Goal: Task Accomplishment & Management: Manage account settings

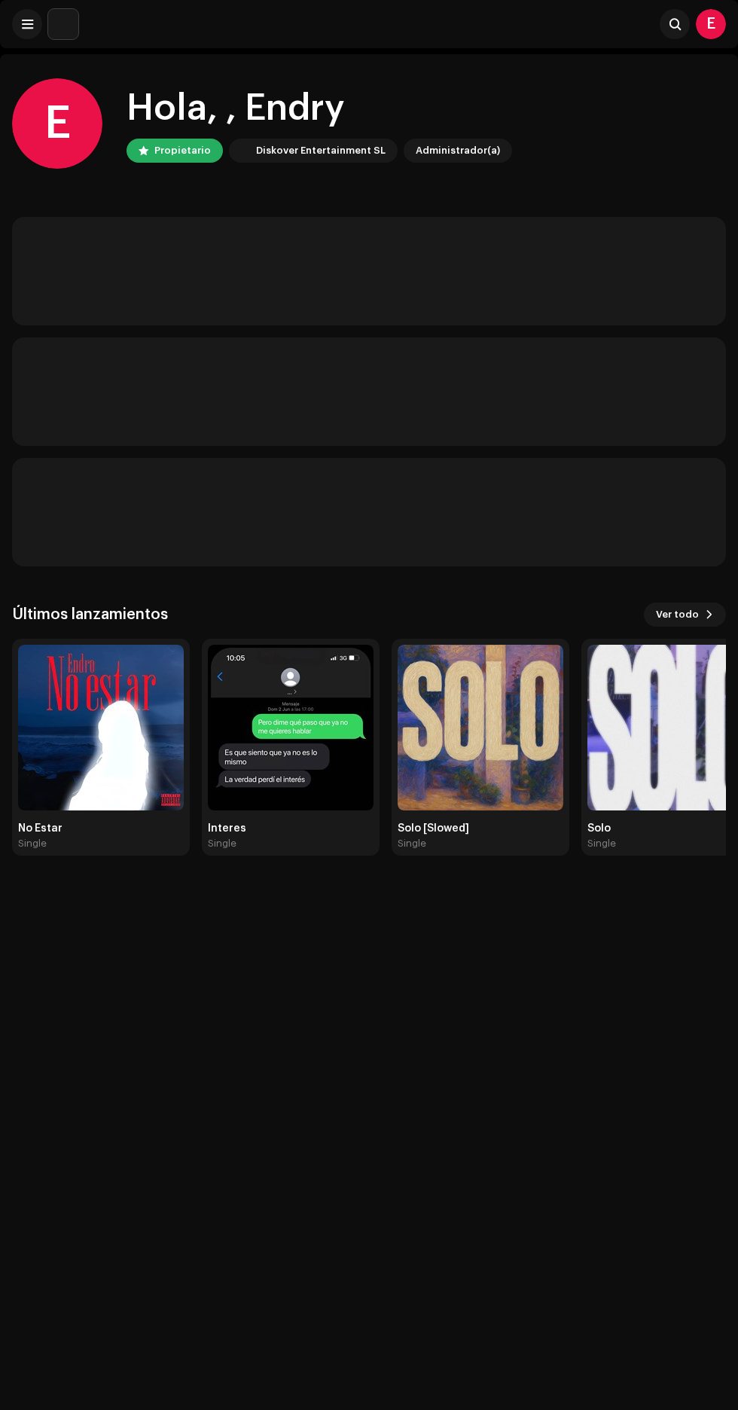
click at [120, 758] on img at bounding box center [101, 728] width 166 height 166
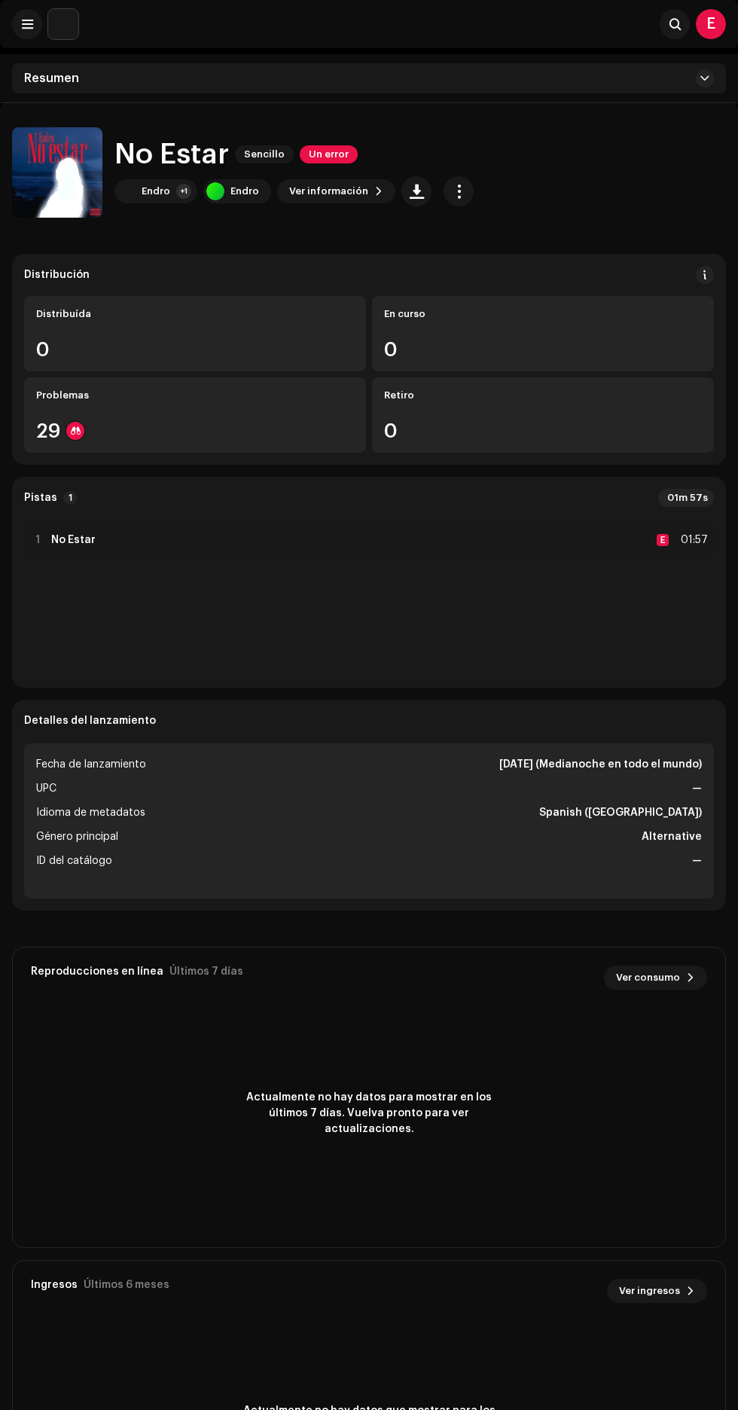
click at [76, 438] on div at bounding box center [75, 431] width 18 height 18
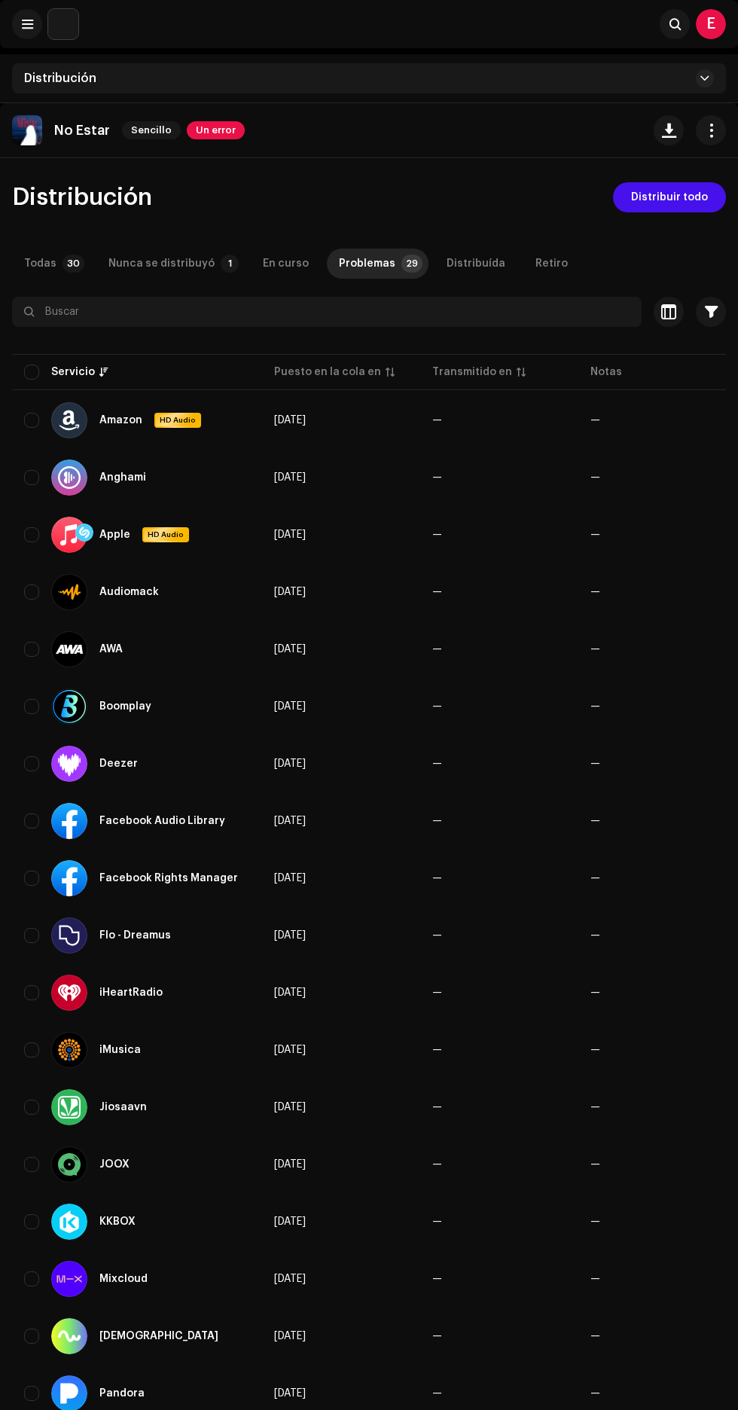
click at [209, 130] on span "Un error" at bounding box center [216, 130] width 58 height 18
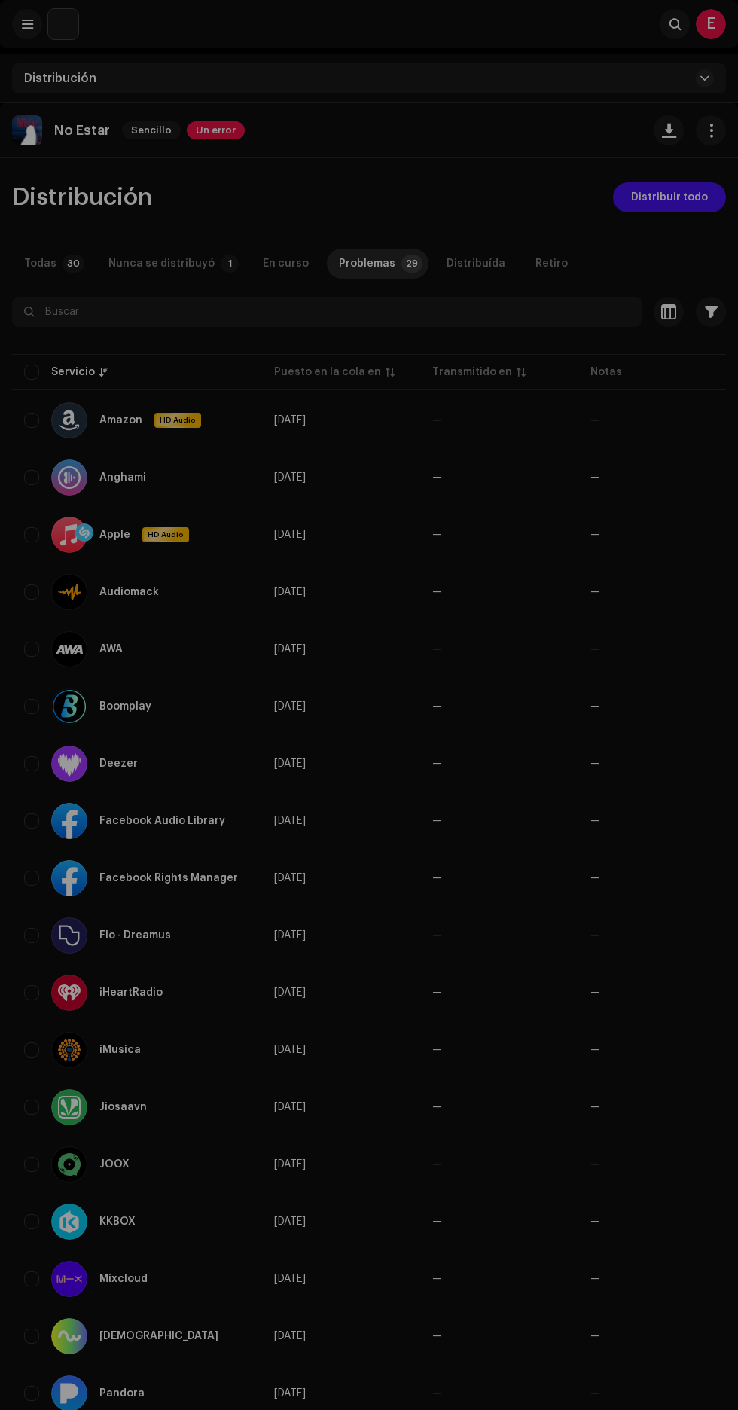
click at [264, 185] on div "Errores de inspección Encontramos los siguientes errores al inspeccionar su lan…" at bounding box center [369, 705] width 738 height 1410
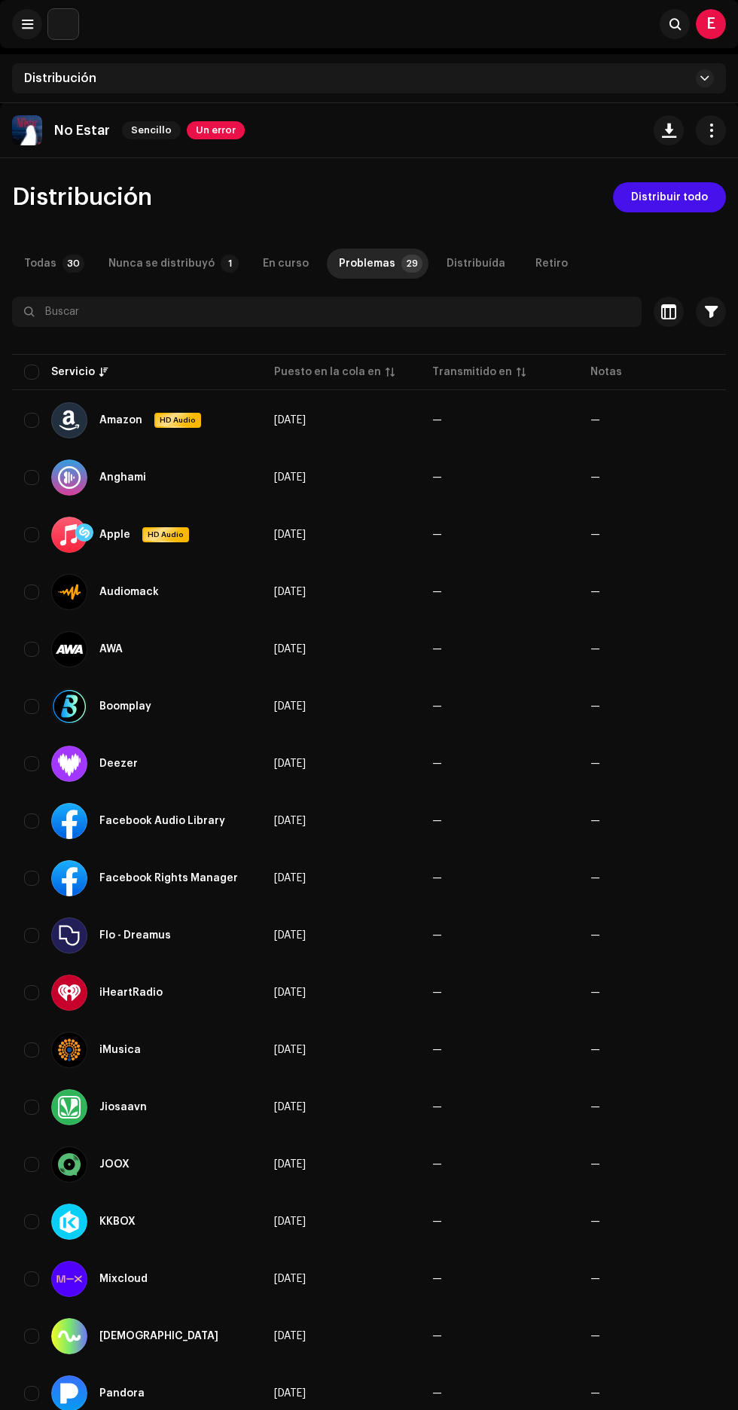
click at [98, 207] on span "Distribución" at bounding box center [82, 197] width 140 height 24
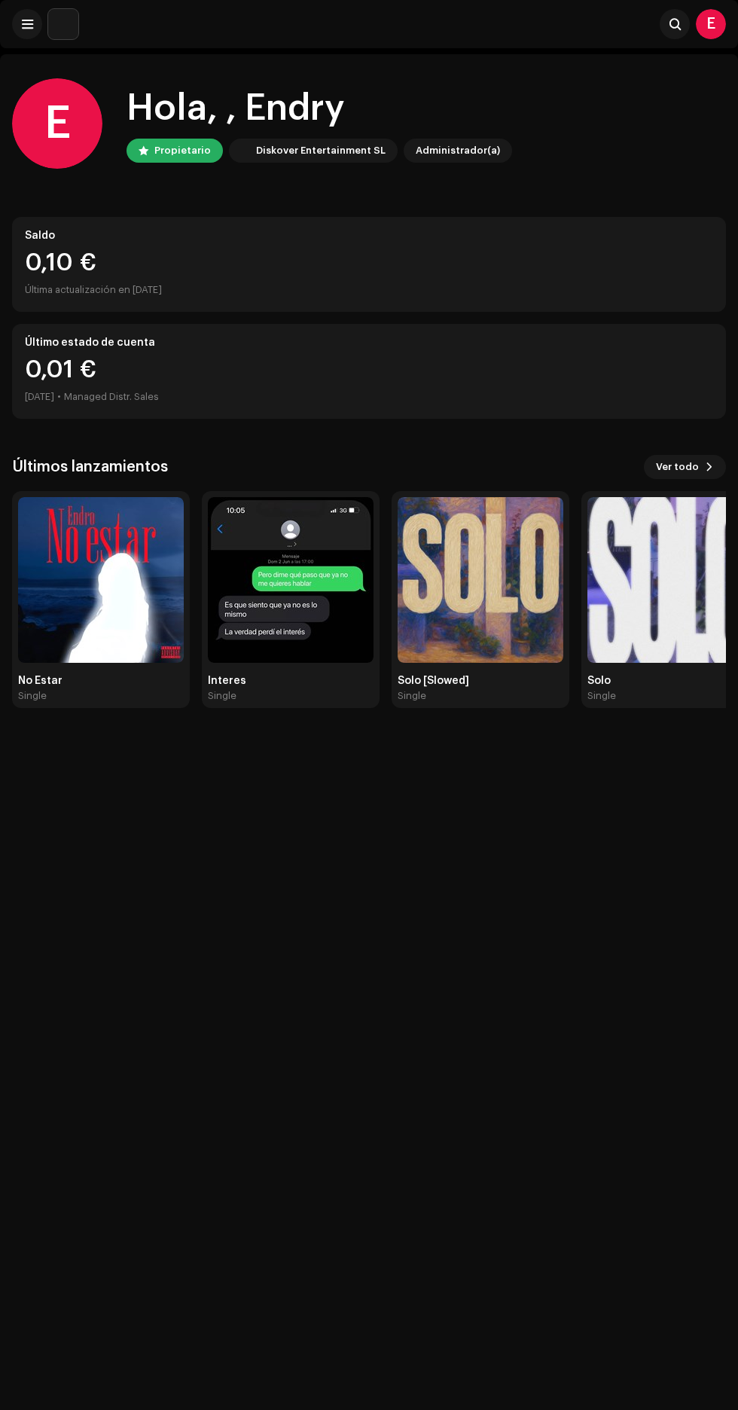
click at [127, 582] on img at bounding box center [101, 580] width 166 height 166
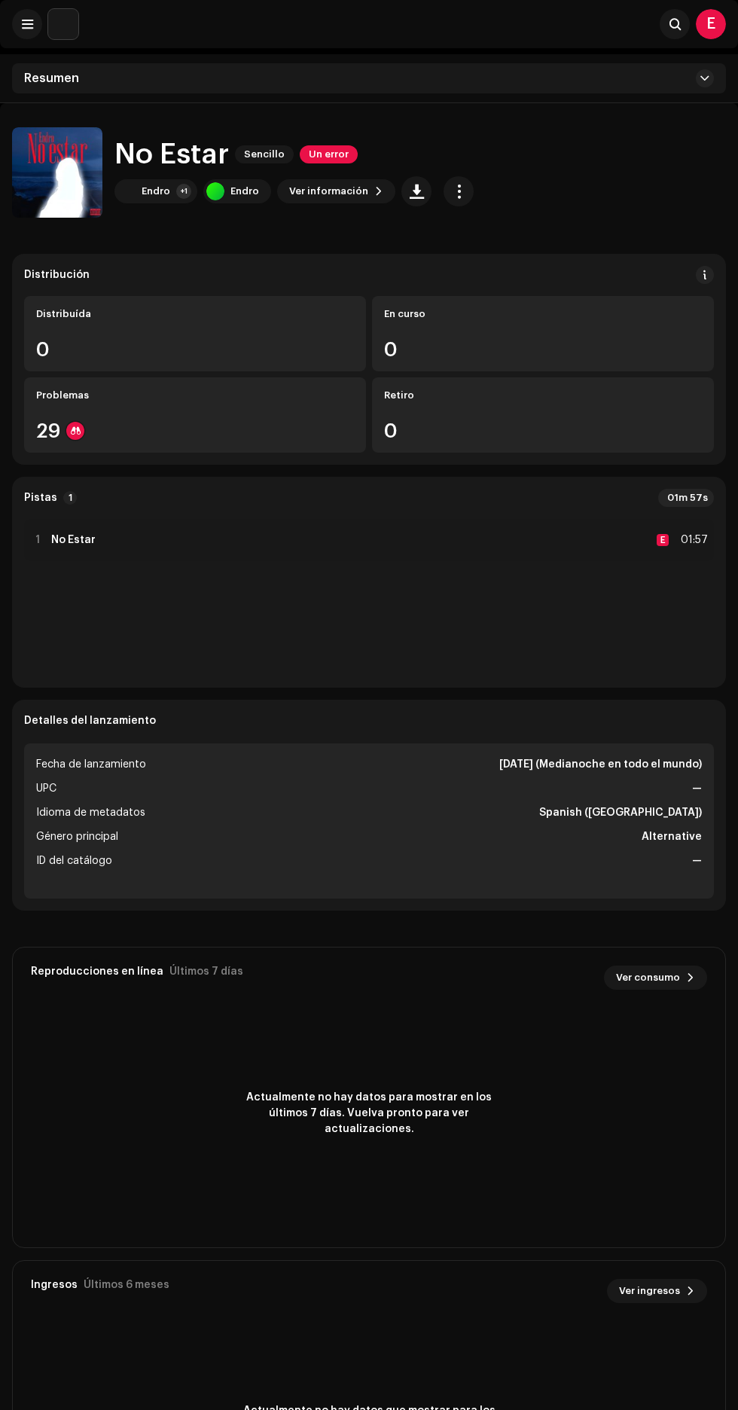
click at [331, 156] on span "Un error" at bounding box center [329, 154] width 58 height 18
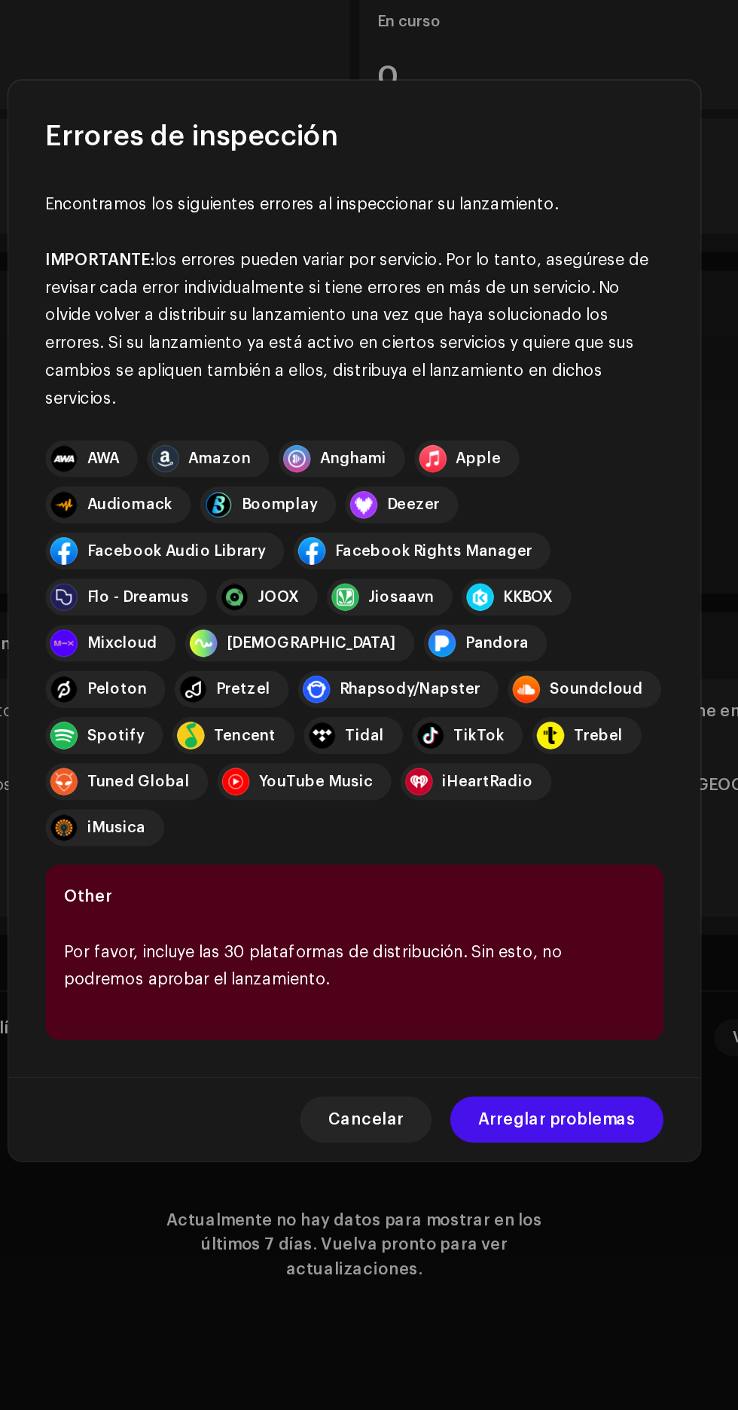
click at [211, 605] on div "AWA" at bounding box center [204, 599] width 21 height 12
click at [282, 605] on div "Amazon" at bounding box center [281, 599] width 41 height 12
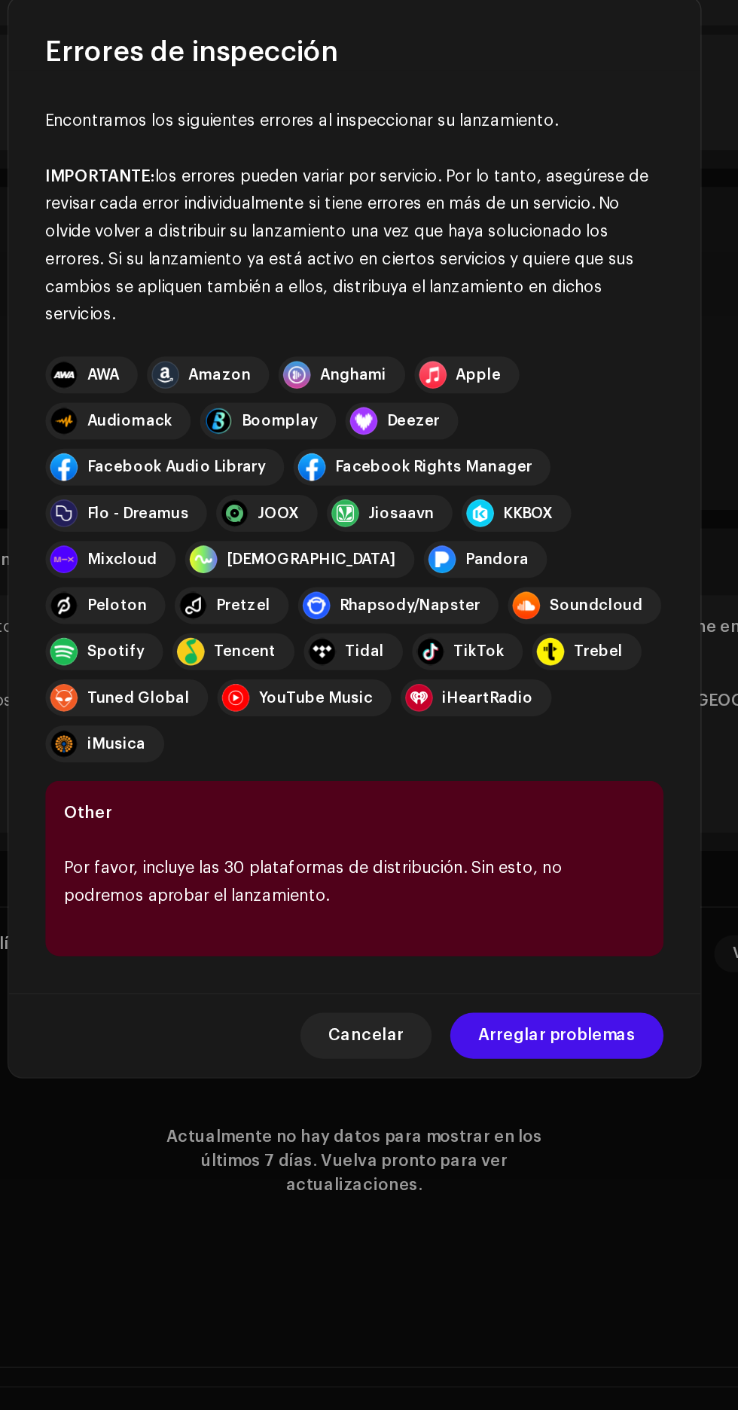
click at [486, 816] on div "iHeartRadio" at bounding box center [455, 810] width 59 height 12
click at [381, 816] on div "YouTube Music" at bounding box center [343, 810] width 75 height 12
click at [428, 789] on div at bounding box center [419, 780] width 18 height 18
click at [396, 726] on div "[DEMOGRAPHIC_DATA]" at bounding box center [340, 720] width 111 height 12
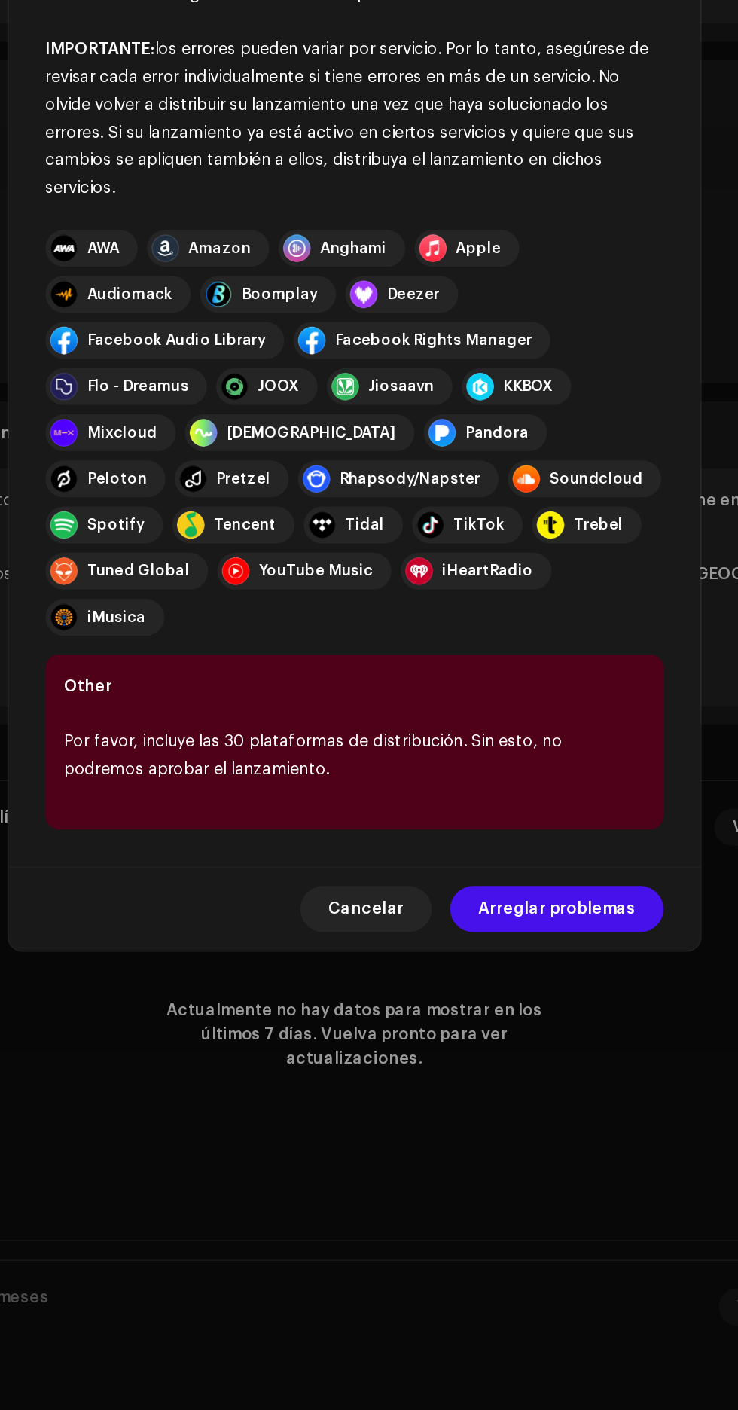
click at [513, 1046] on span "Arreglar problemas" at bounding box center [501, 1031] width 103 height 30
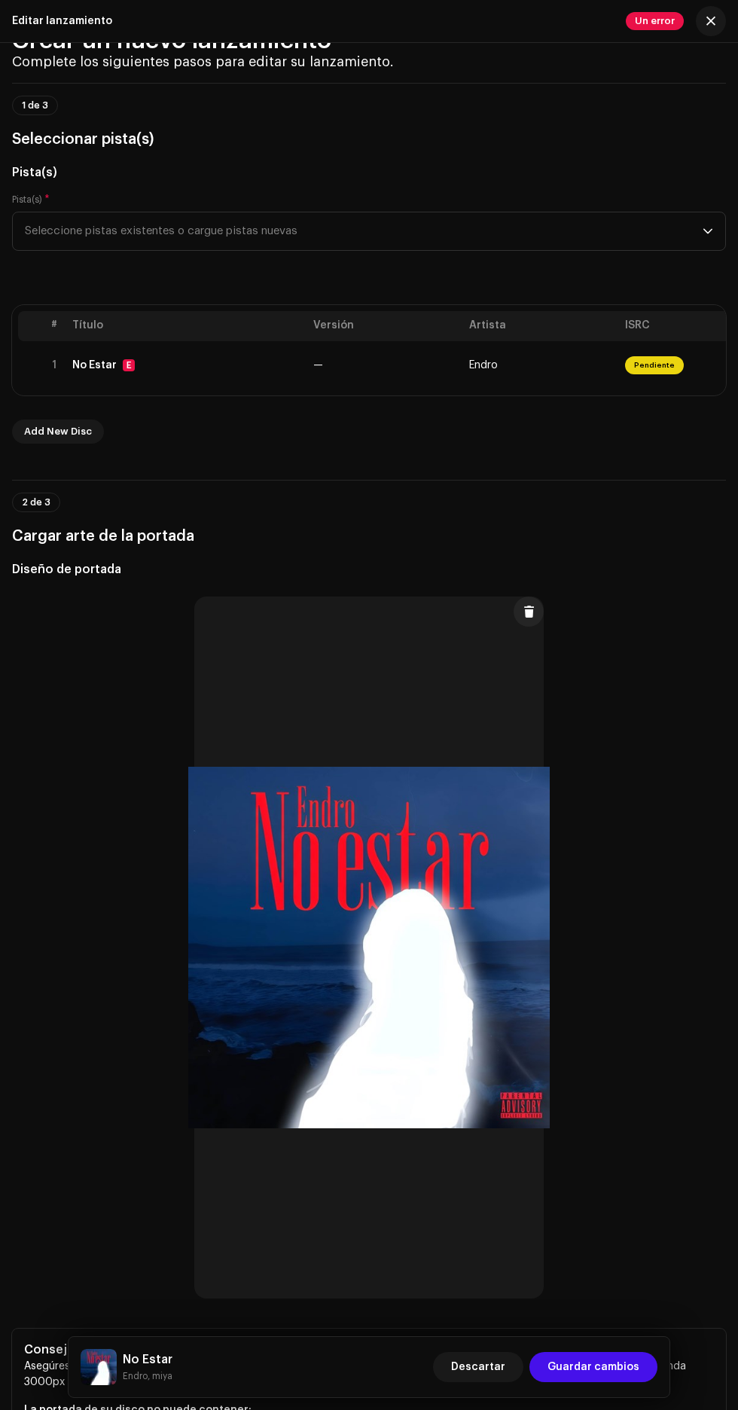
scroll to position [12, 0]
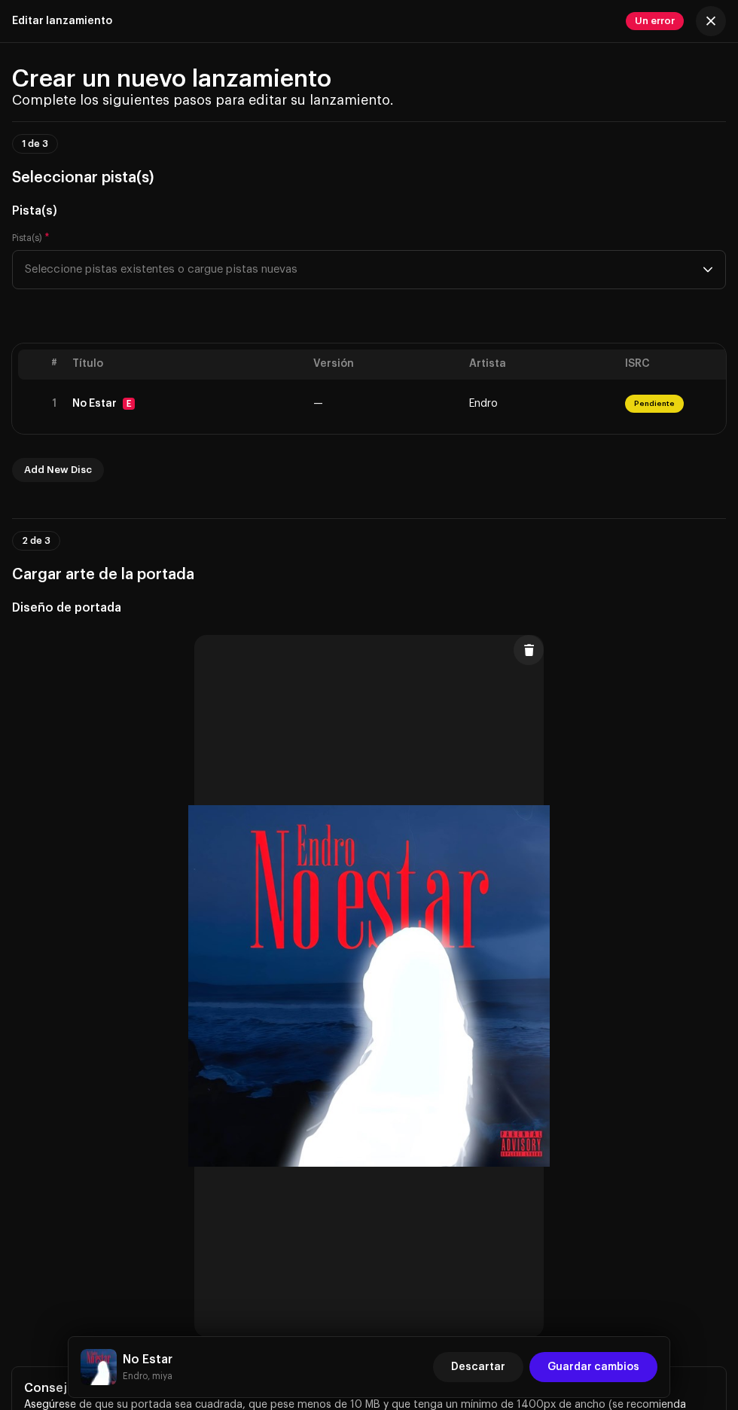
click at [126, 410] on div "E" at bounding box center [129, 404] width 12 height 12
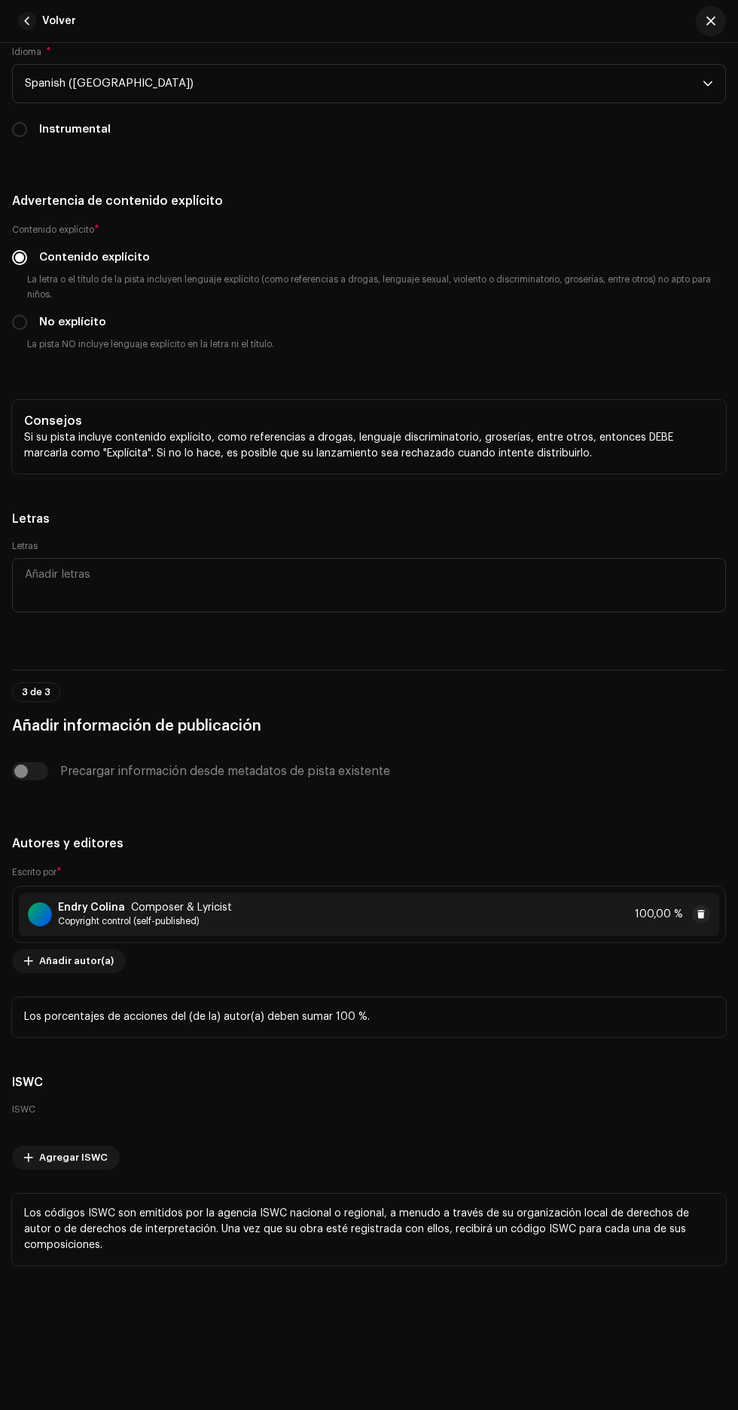
scroll to position [146, 0]
click at [343, 558] on textarea at bounding box center [369, 585] width 714 height 54
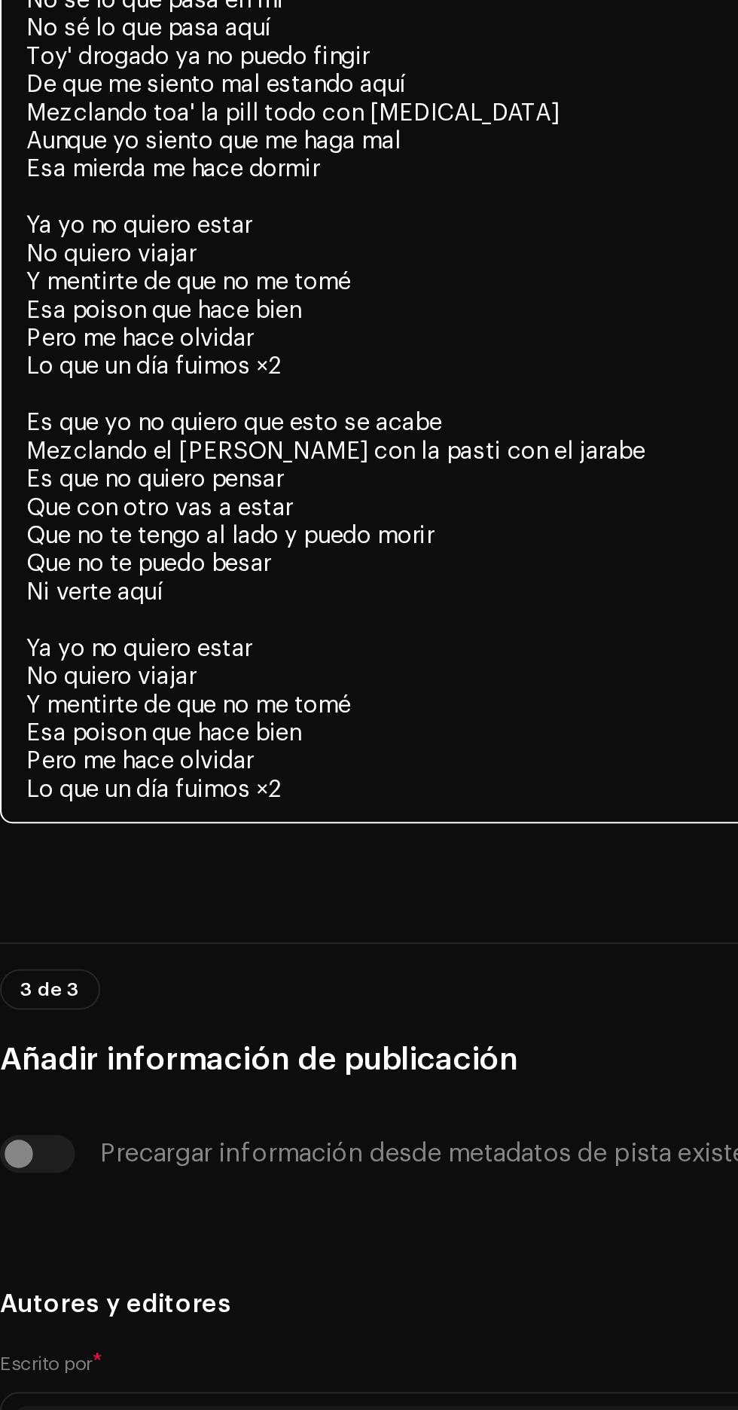
scroll to position [4666, 0]
click at [169, 523] on textarea "No sé lo que pasa en mi No sé lo que pasa aquí Toy' drogado ya no puedo fingir …" at bounding box center [369, 406] width 714 height 411
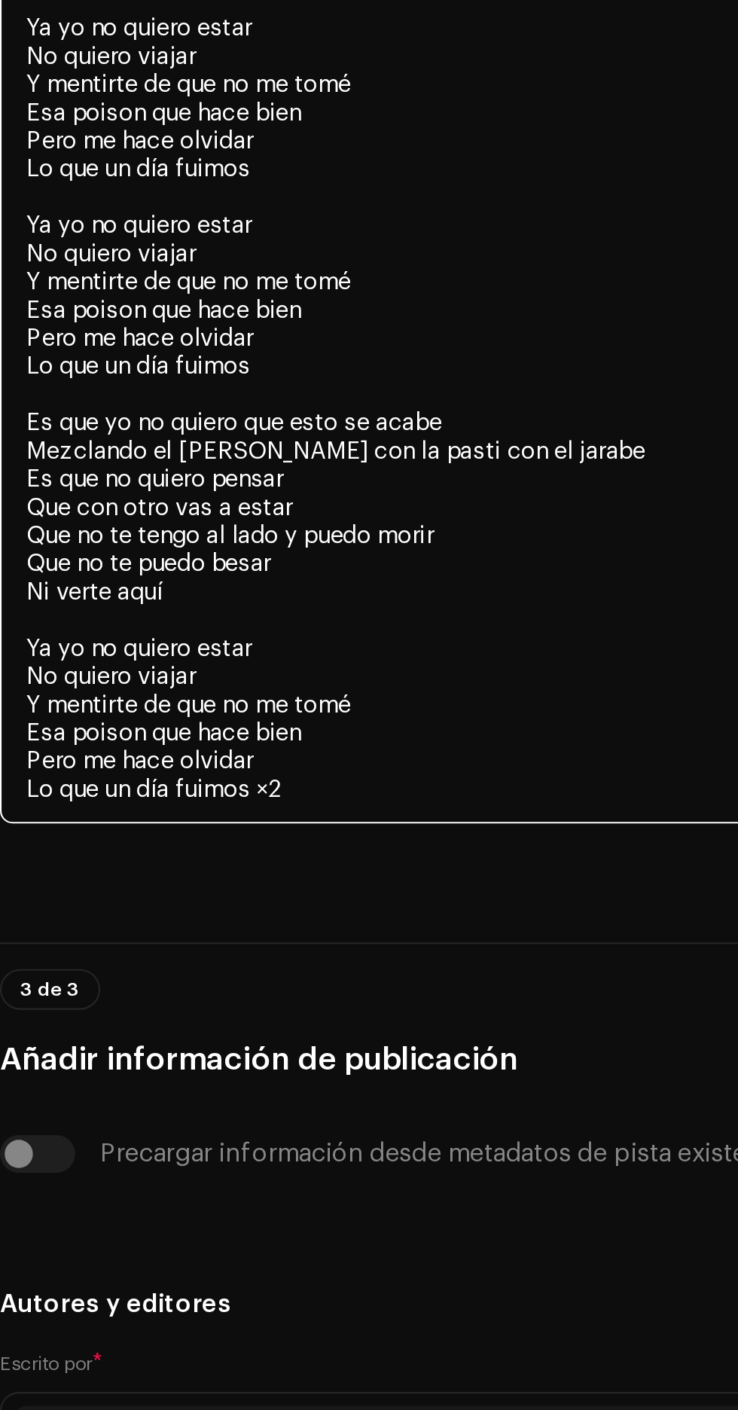
scroll to position [4952, 0]
click at [178, 543] on textarea "No sé lo que pasa en mi No sé lo que pasa aquí Toy' drogado ya no puedo fingir …" at bounding box center [369, 359] width 714 height 506
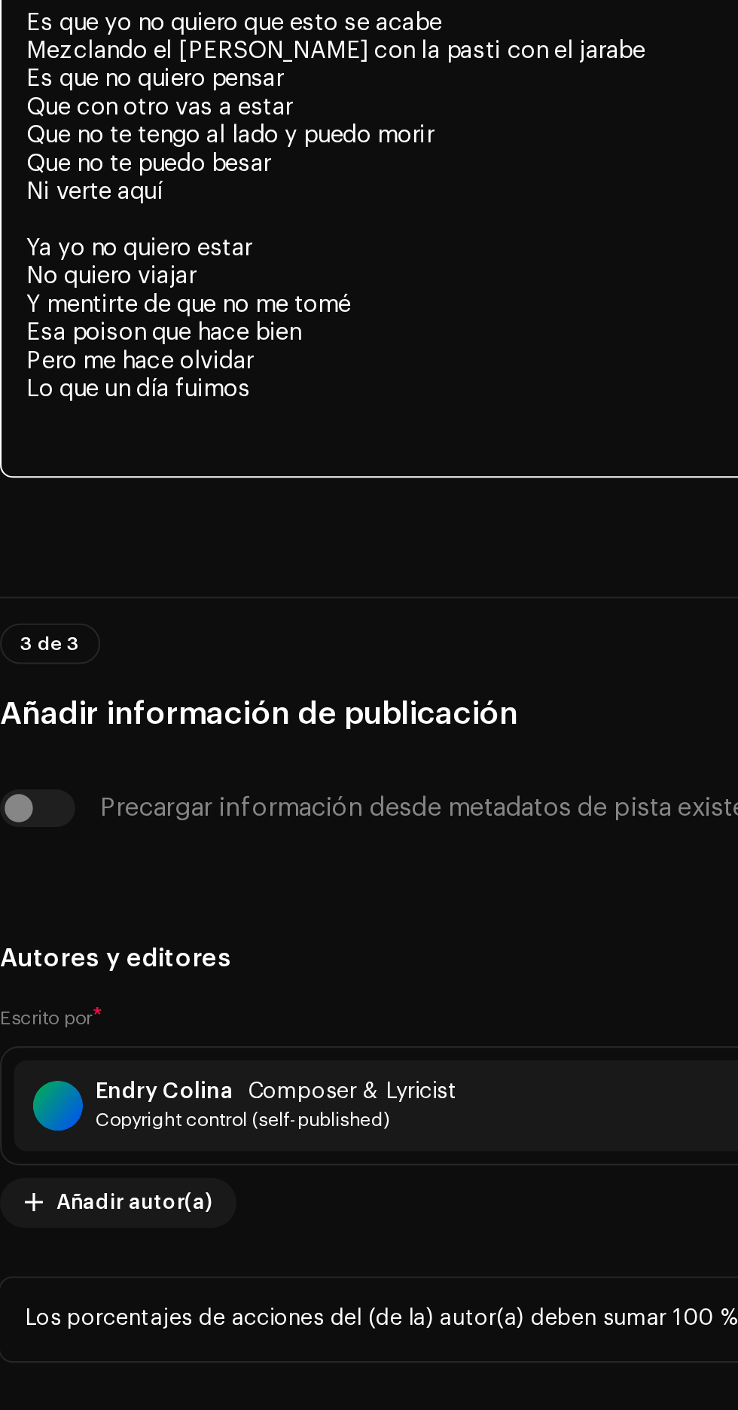
click at [44, 612] on textarea "No sé lo que pasa en mi No sé lo que pasa aquí Toy' drogado ya no puedo fingir …" at bounding box center [369, 345] width 714 height 533
click at [46, 612] on textarea "No sé lo que pasa en mi No sé lo que pasa aquí Toy' drogado ya no puedo fingir …" at bounding box center [369, 345] width 714 height 533
click at [58, 612] on textarea "No sé lo que pasa en mi No sé lo que pasa aquí Toy' drogado ya no puedo fingir …" at bounding box center [369, 345] width 714 height 533
paste textarea "Ya yo no quiero estar No quiero viajar Y mentirte de que no me tomé Esa poison …"
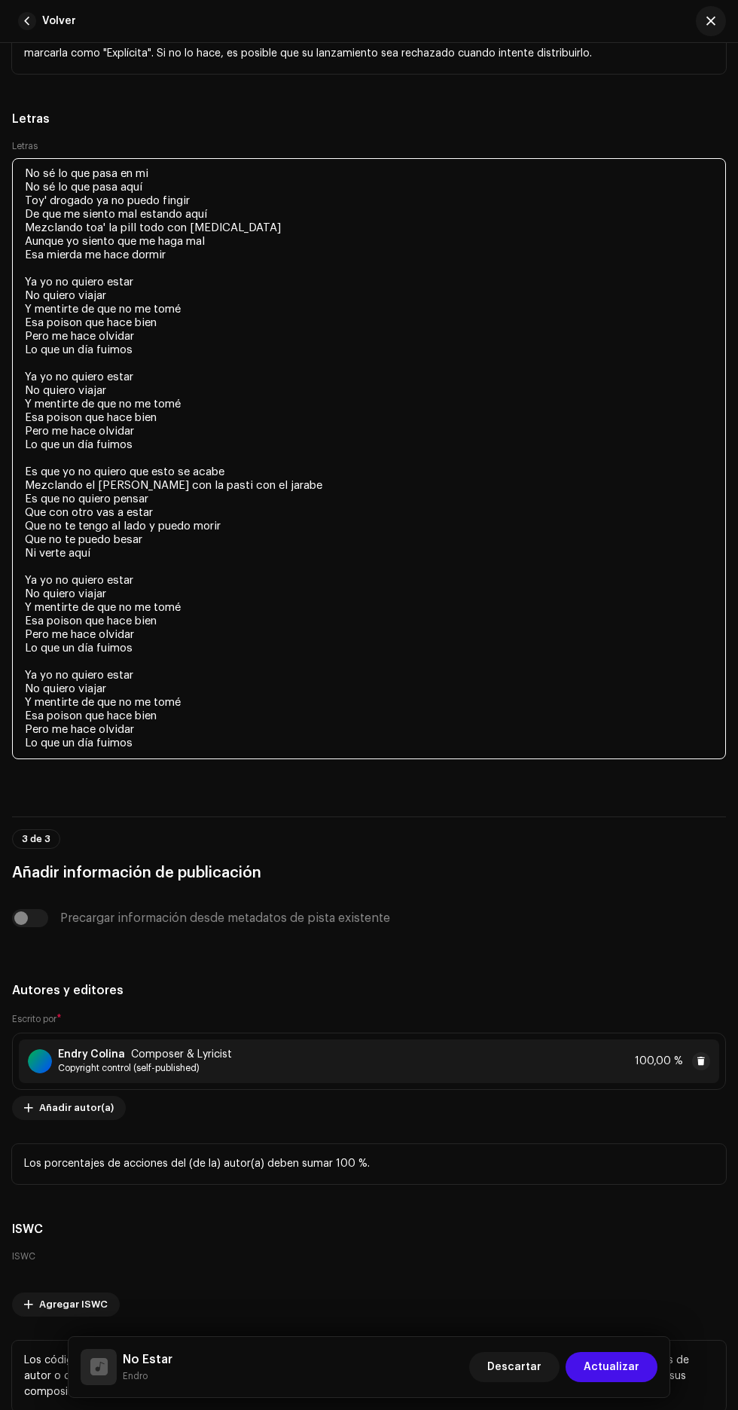
scroll to position [5238, 0]
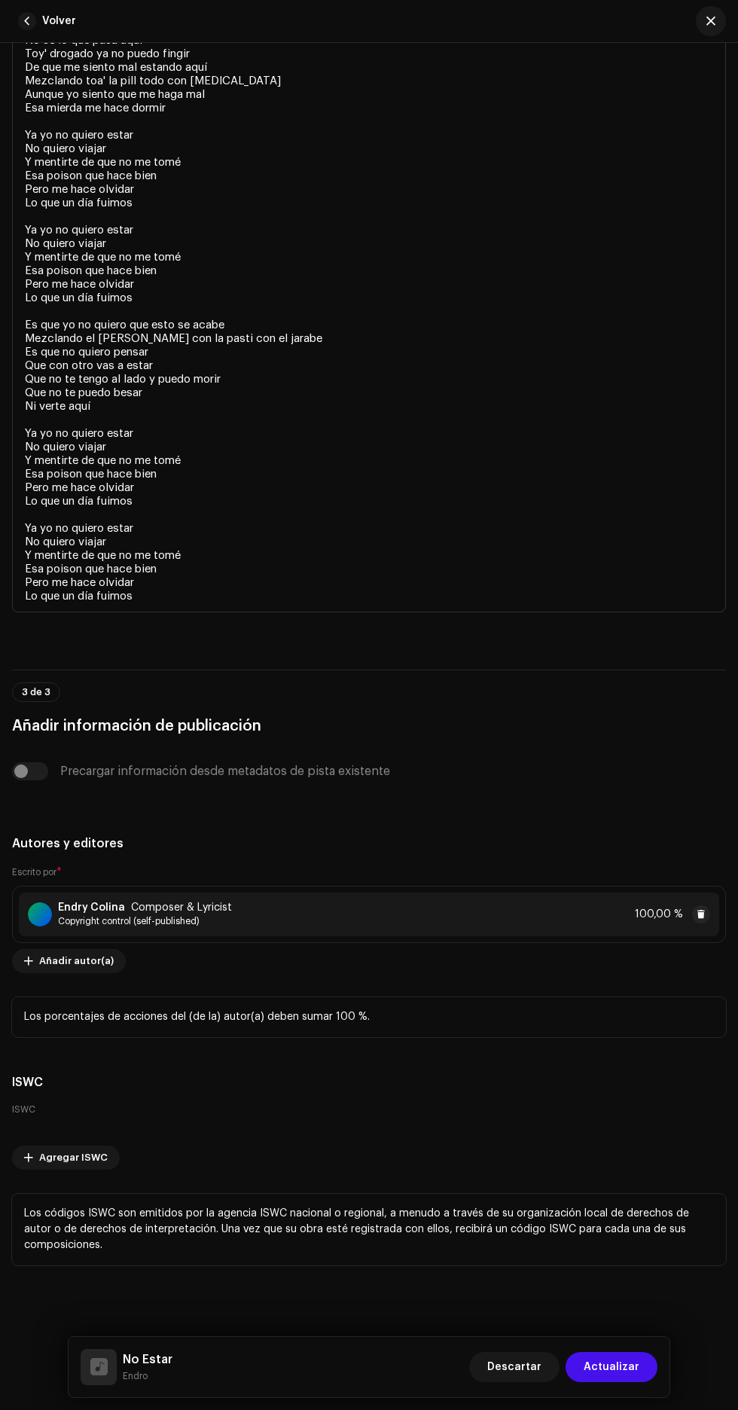
type textarea "No sé lo que pasa en mi No sé lo que pasa aquí Toy' drogado ya no puedo fingir …"
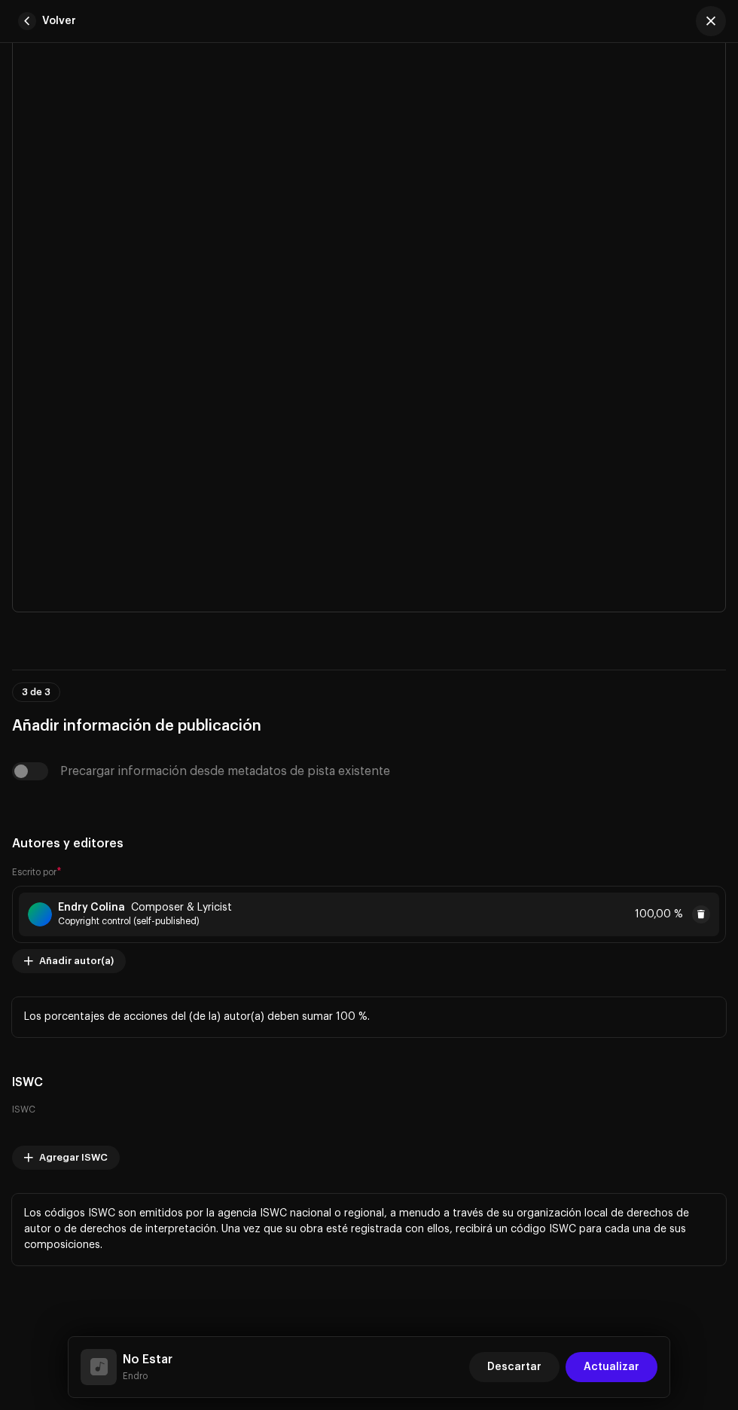
scroll to position [5999, 0]
click at [621, 1368] on span "Actualizar" at bounding box center [612, 1367] width 56 height 30
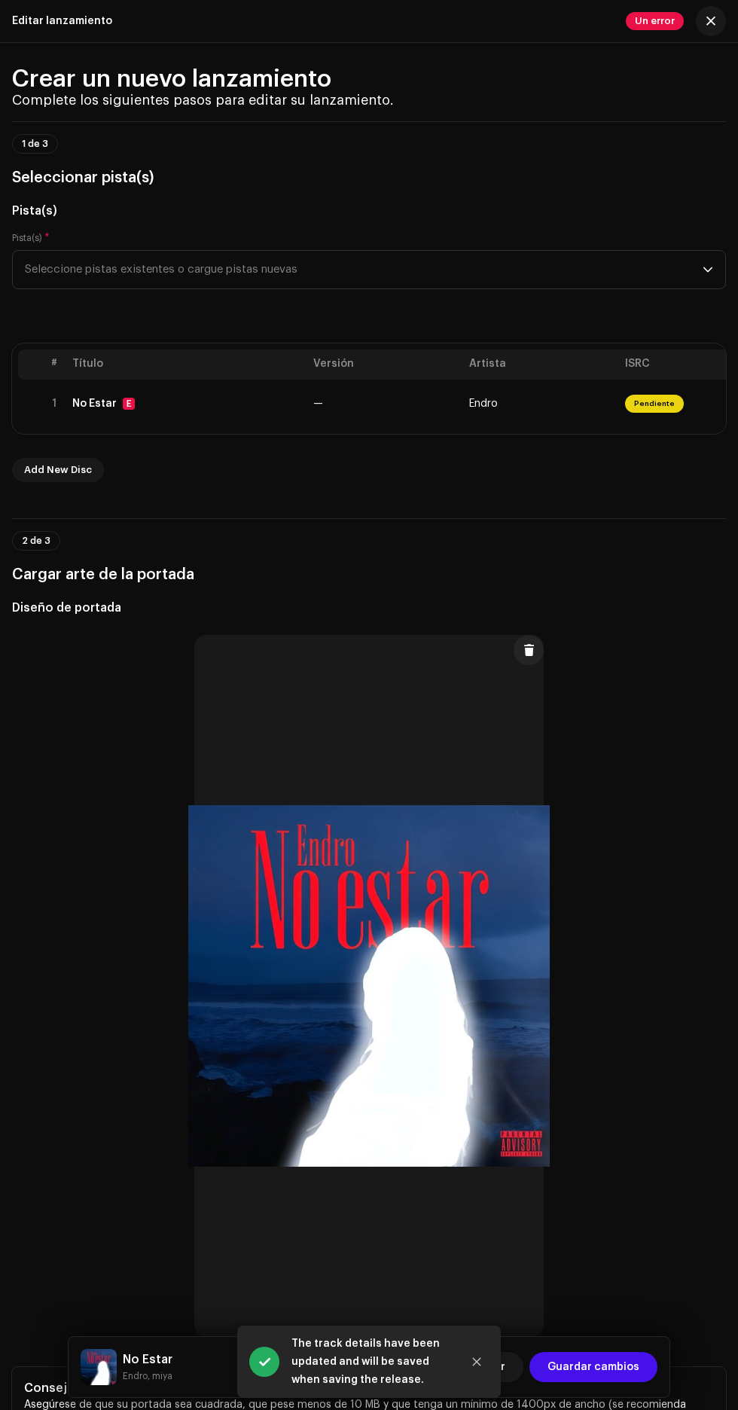
click at [657, 52] on div "Crear un nuevo lanzamiento Complete los siguientes pasos para editar su lanzami…" at bounding box center [369, 726] width 738 height 1367
click at [656, 19] on span "Un error" at bounding box center [655, 21] width 58 height 18
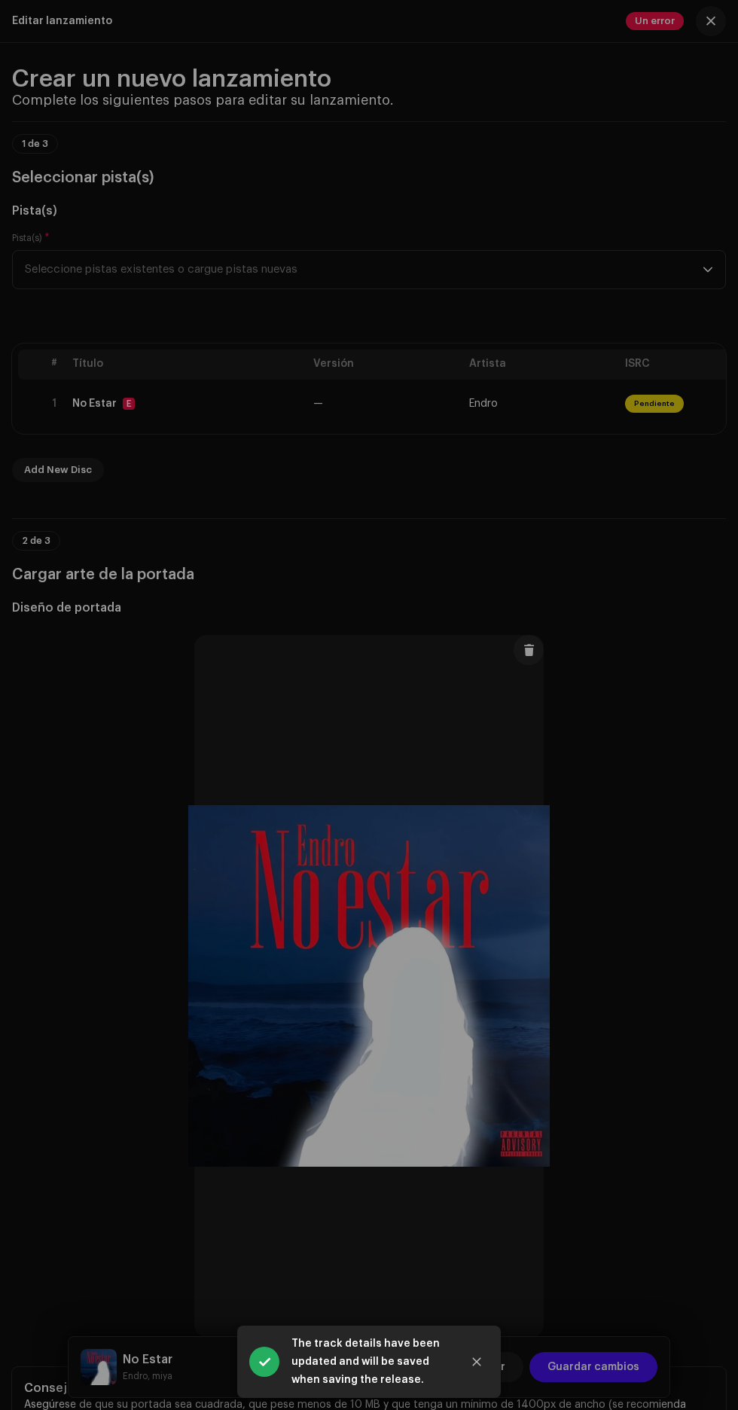
click at [652, 15] on div "Errores de inspección Encontramos los siguientes errores al inspeccionar su lan…" at bounding box center [369, 705] width 738 height 1410
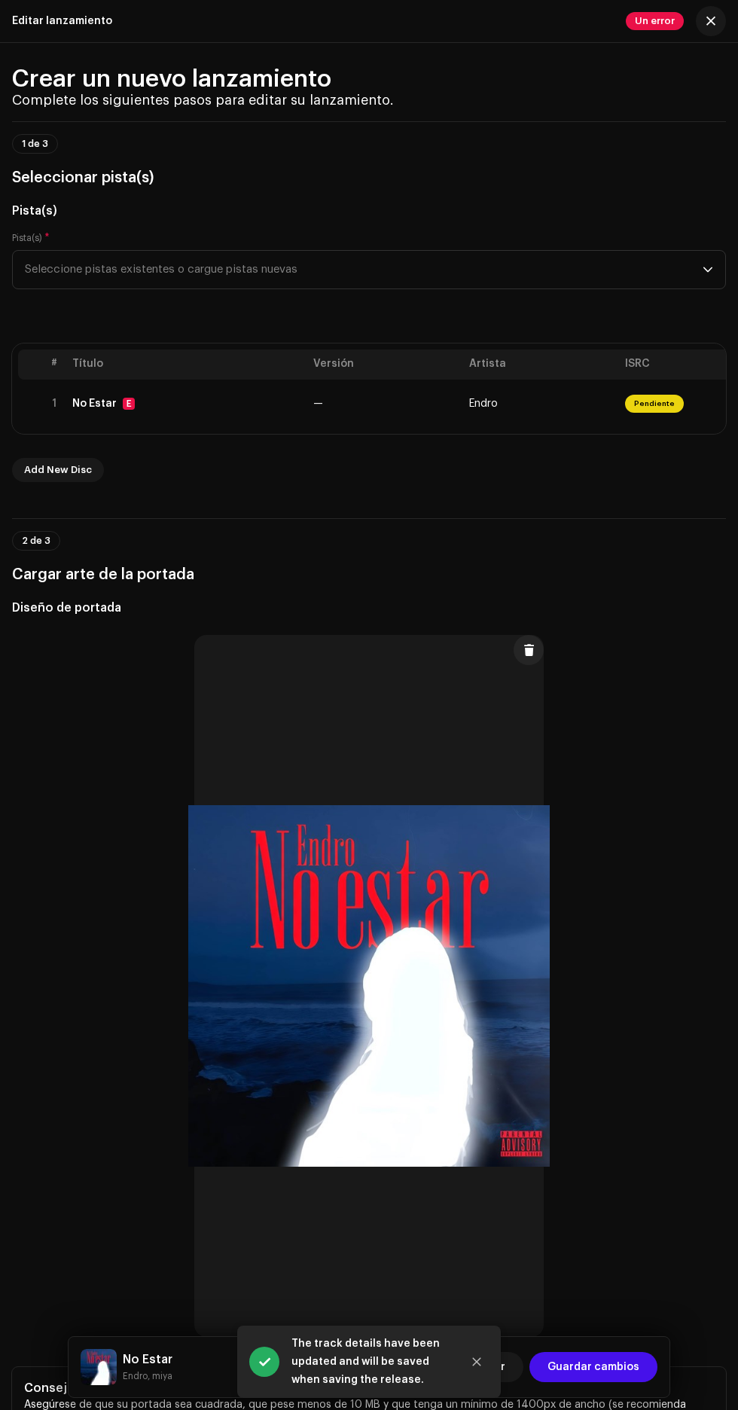
click at [649, 20] on span "Un error" at bounding box center [655, 21] width 58 height 18
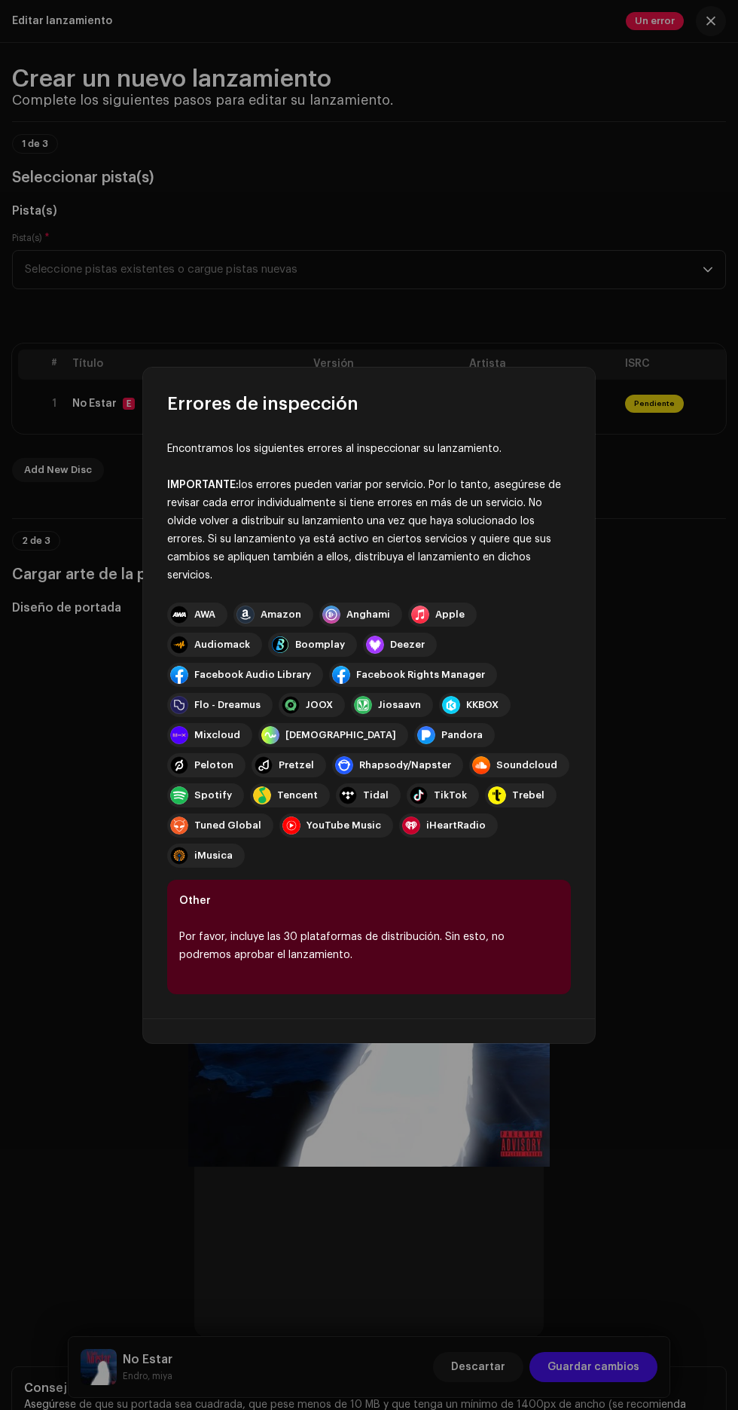
click at [208, 849] on div "iMusica" at bounding box center [213, 855] width 38 height 12
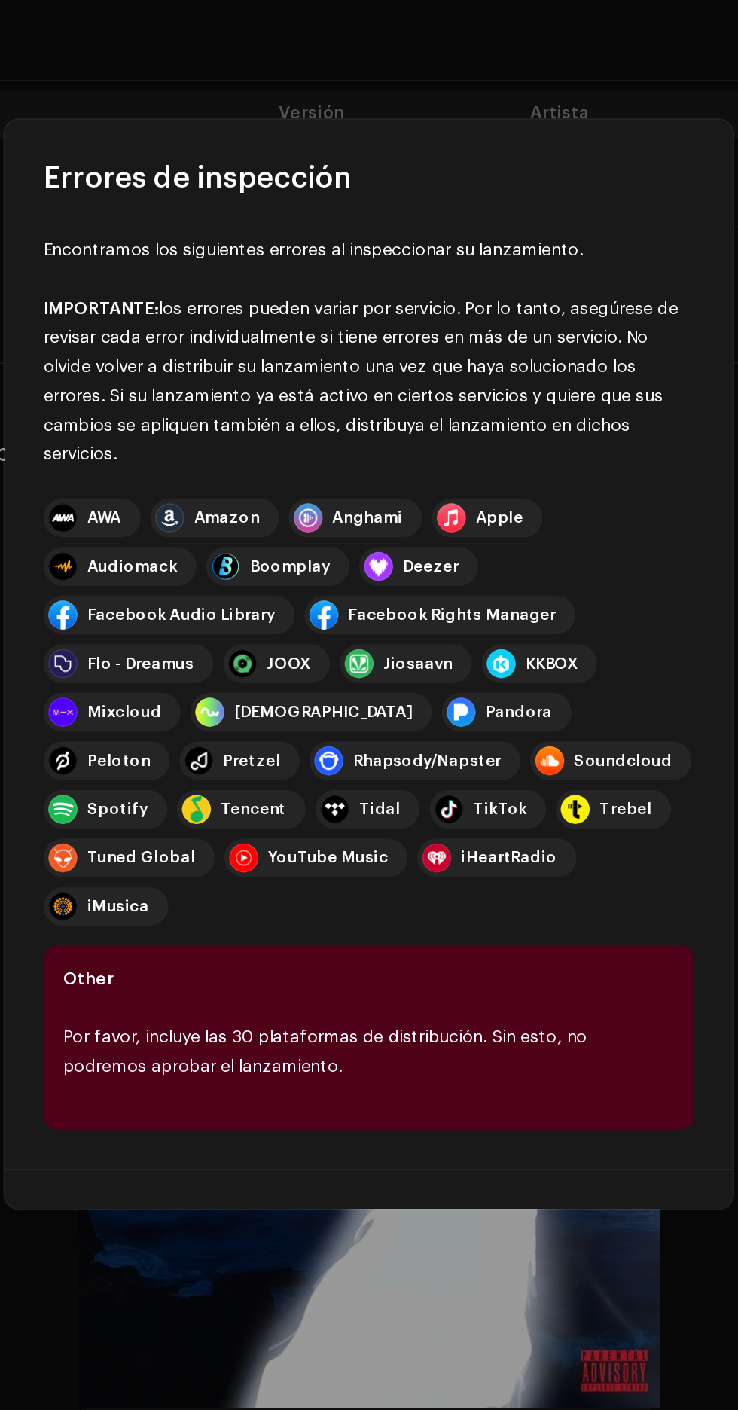
scroll to position [81, 0]
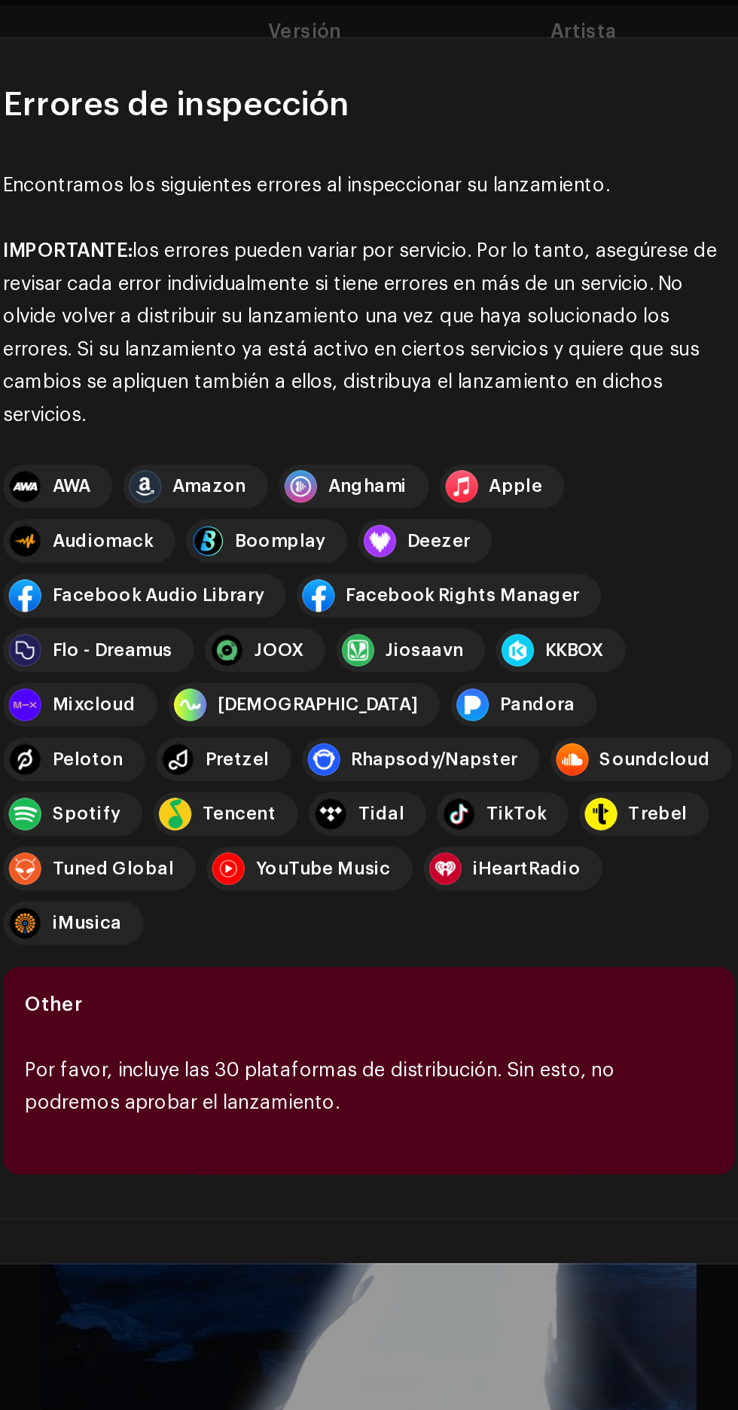
click at [381, 819] on div "YouTube Music" at bounding box center [343, 825] width 75 height 12
click at [486, 819] on div "iHeartRadio" at bounding box center [455, 825] width 59 height 12
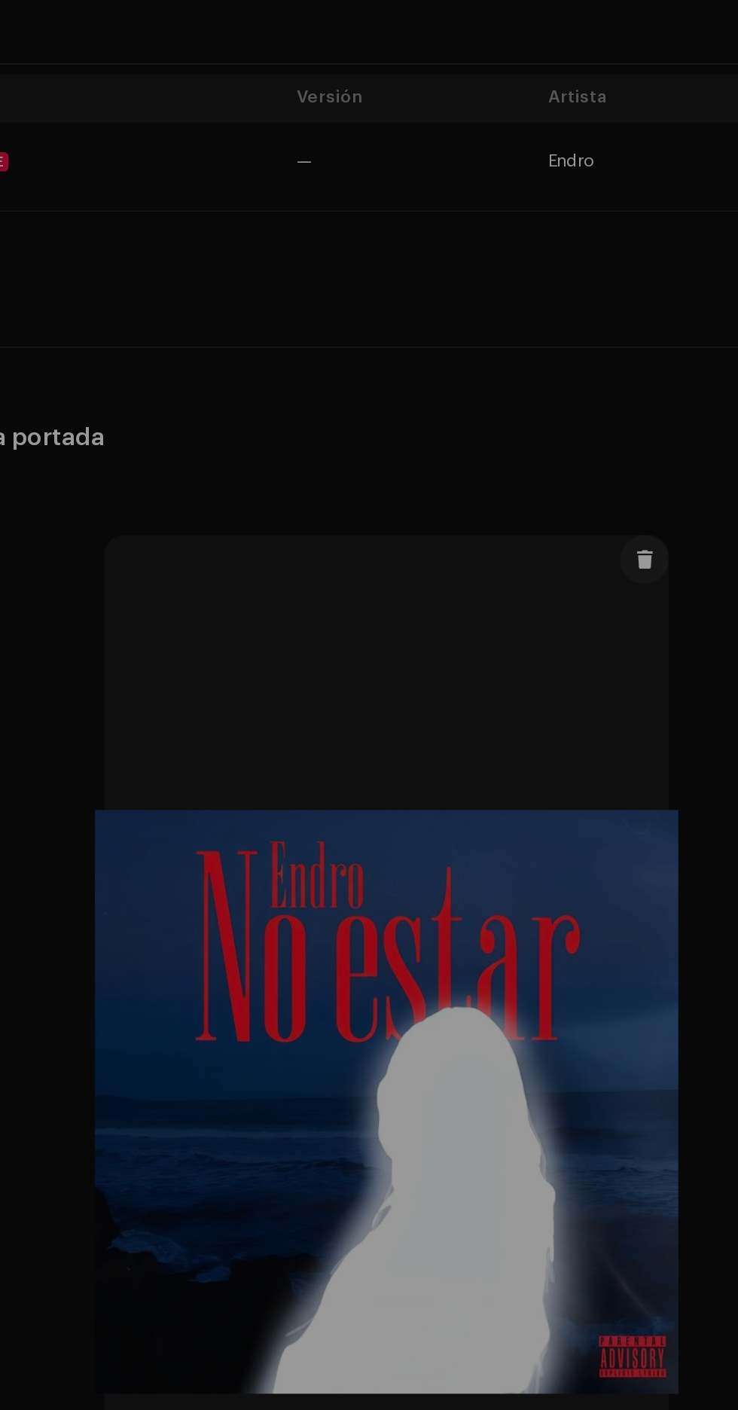
click at [538, 358] on div "Errores de inspección Encontramos los siguientes errores al inspeccionar su lan…" at bounding box center [369, 705] width 738 height 1410
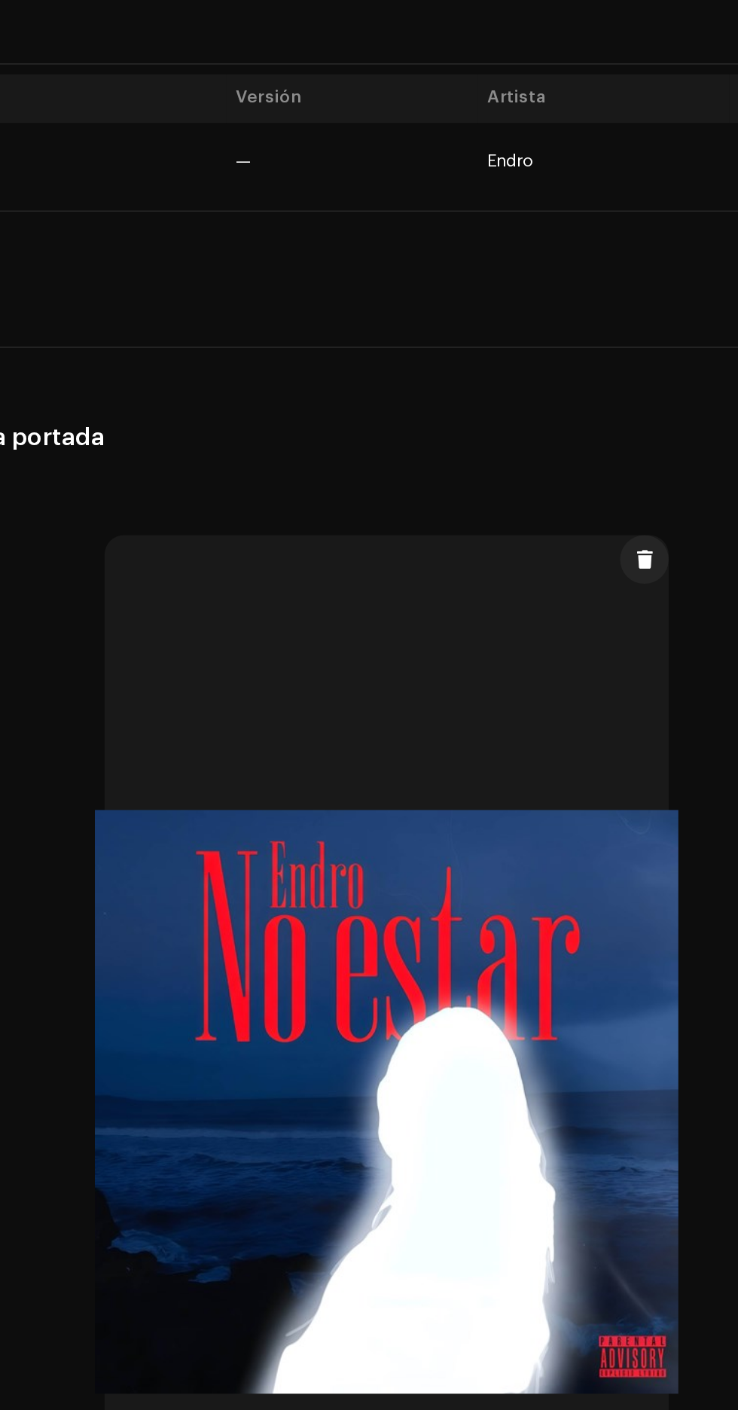
scroll to position [0, 11]
click at [354, 428] on td "—" at bounding box center [375, 404] width 156 height 48
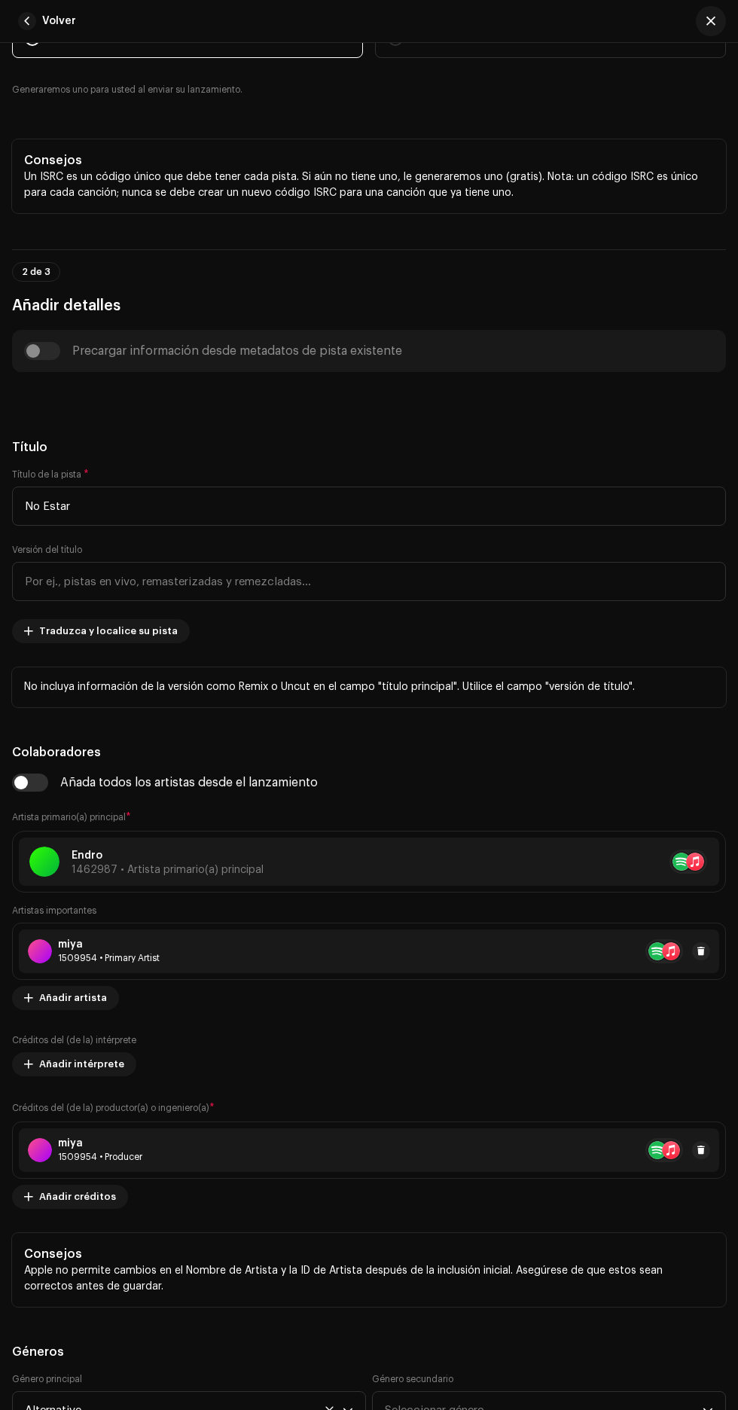
scroll to position [0, 0]
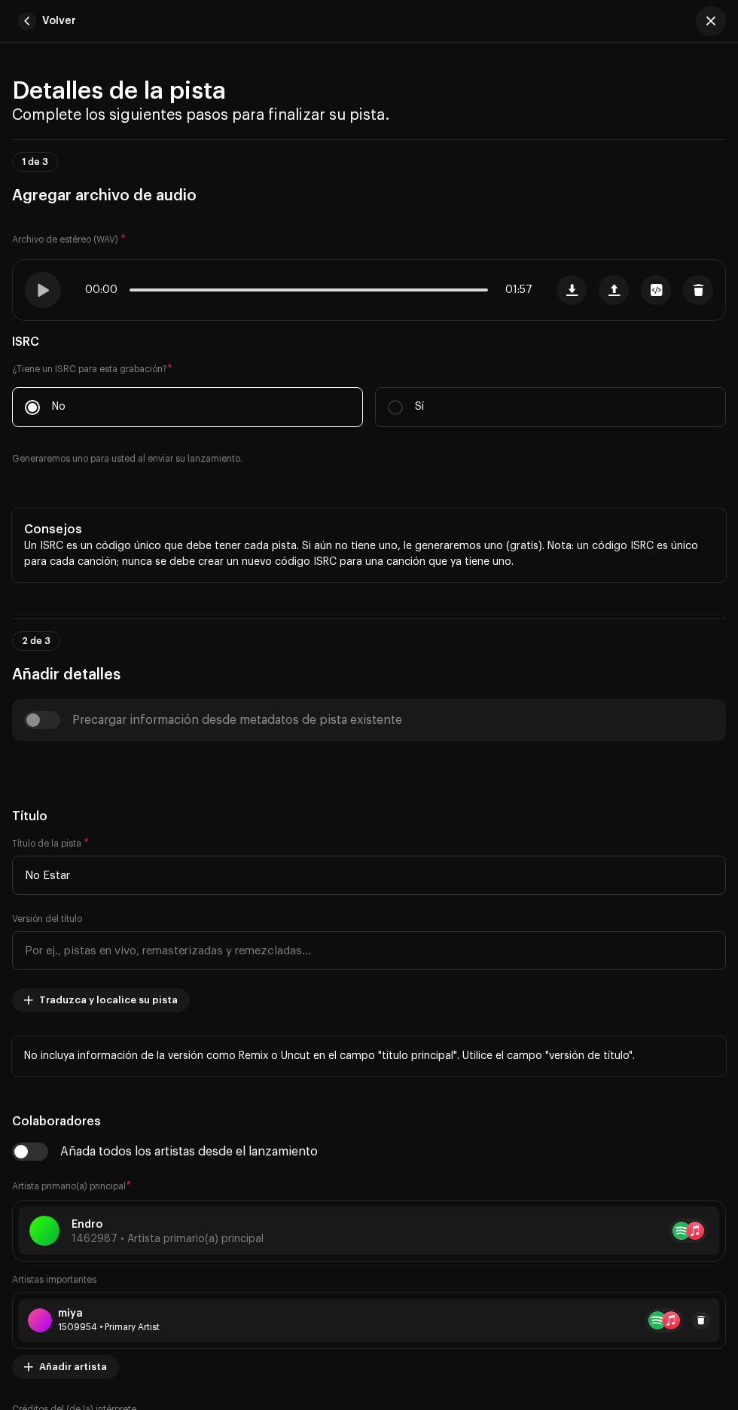
click at [41, 296] on span at bounding box center [42, 290] width 13 height 12
click at [147, 291] on span at bounding box center [153, 289] width 46 height 3
click at [43, 295] on span at bounding box center [42, 289] width 13 height 12
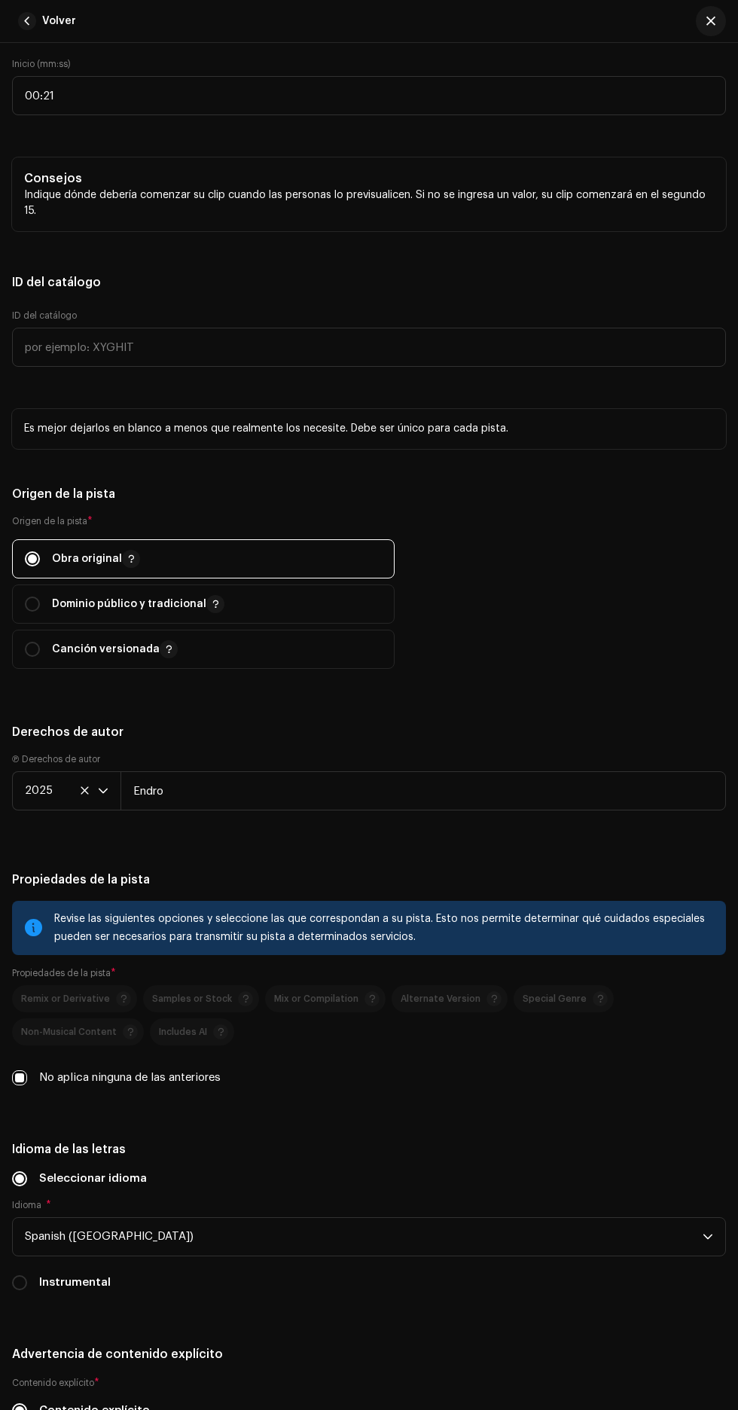
scroll to position [2134, 0]
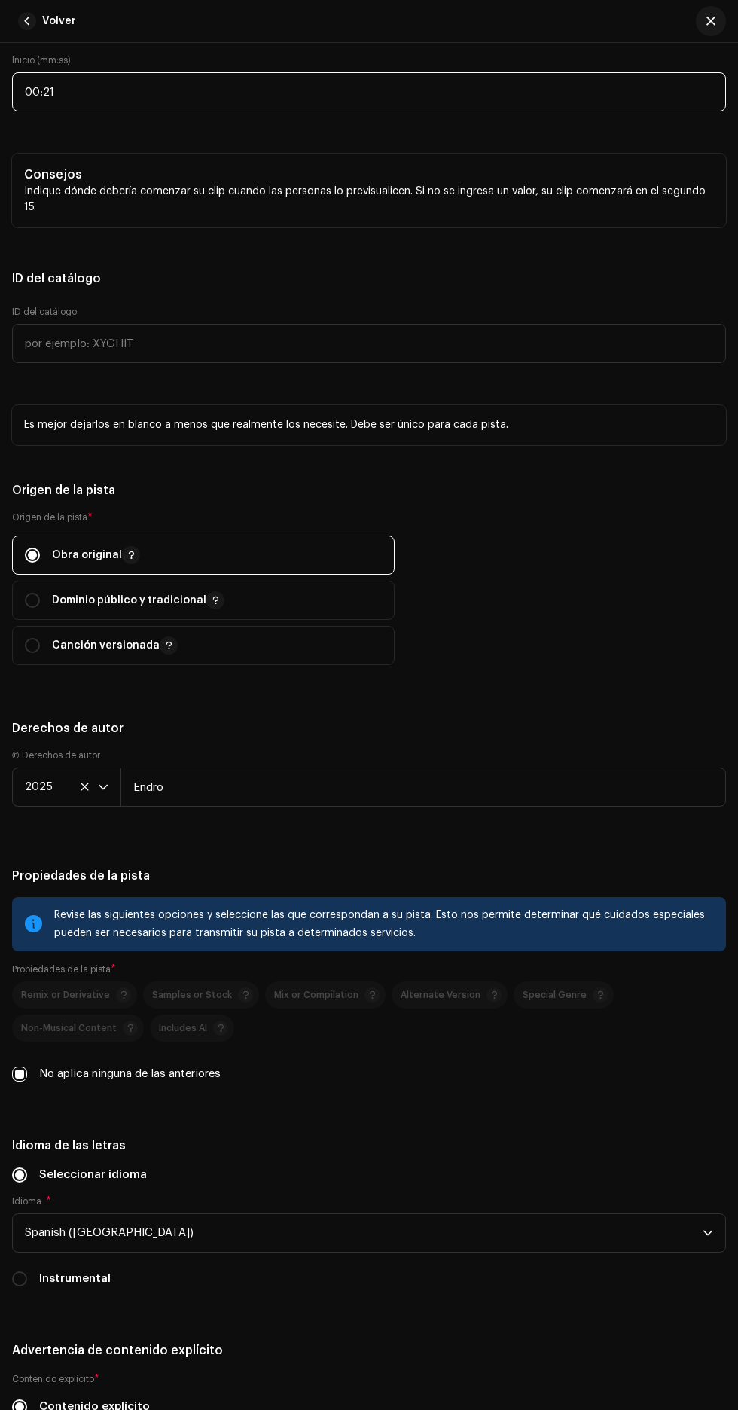
click at [360, 111] on input "00:21" at bounding box center [369, 91] width 714 height 39
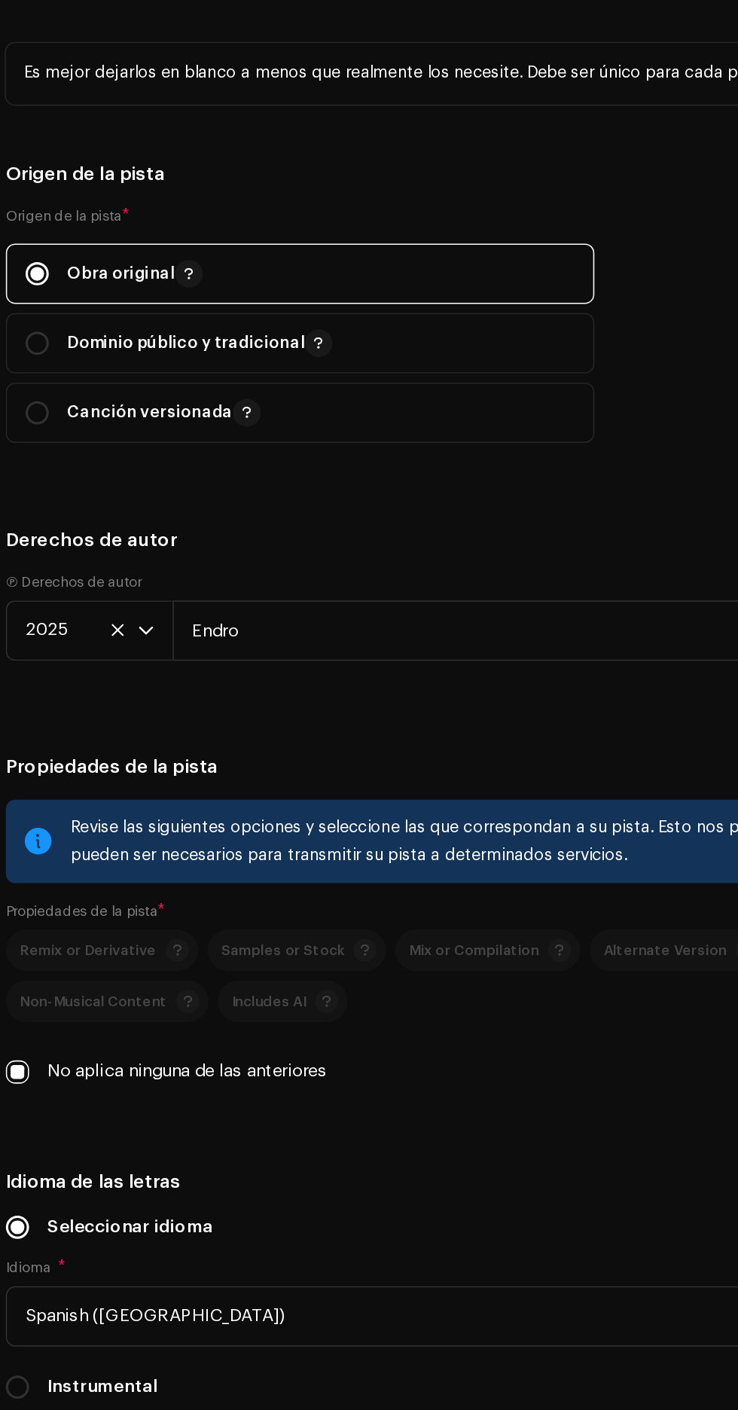
scroll to position [53, 0]
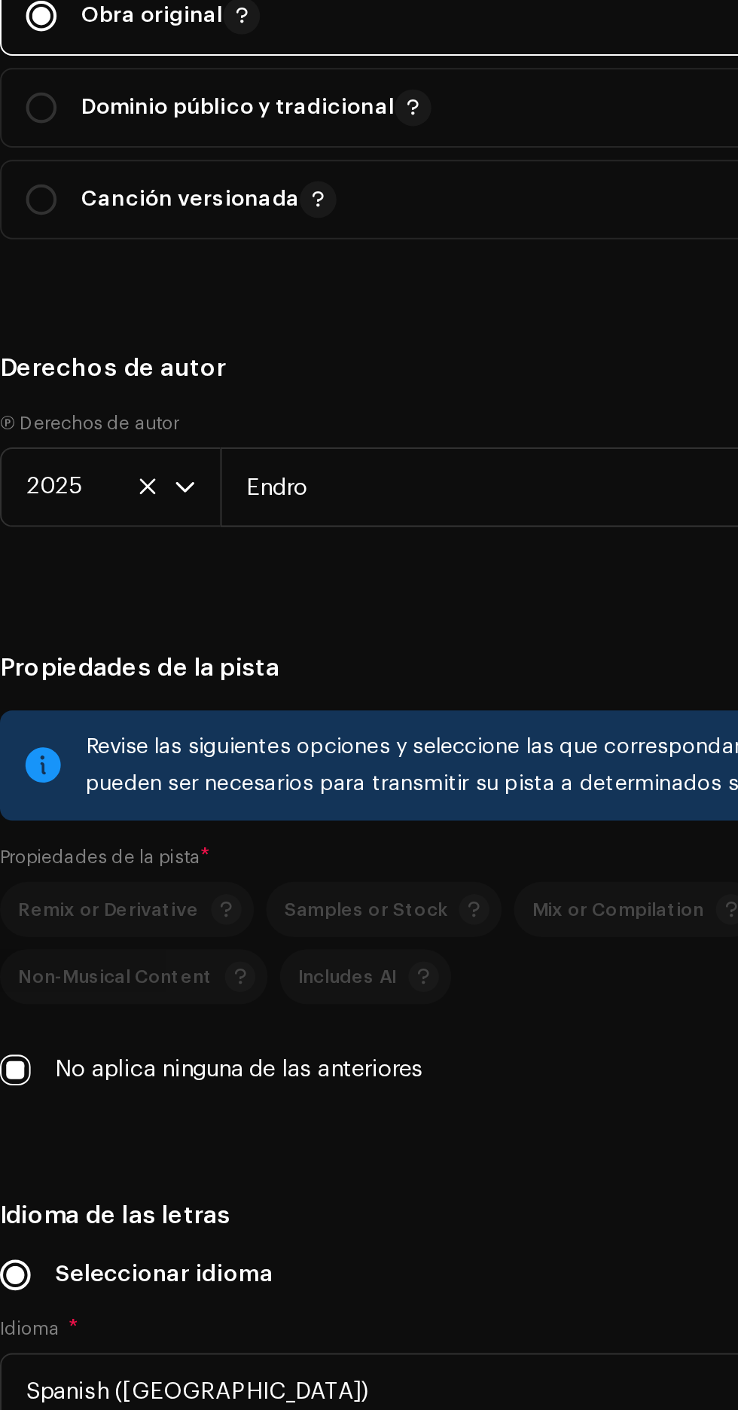
click at [209, 111] on input "00:21" at bounding box center [369, 91] width 714 height 39
click at [215, 111] on input "00:21" at bounding box center [369, 91] width 714 height 39
type input "00:11"
click at [273, 215] on p "Indique dónde debería comenzar su clip cuando las personas lo previsualicen. Si…" at bounding box center [369, 200] width 690 height 32
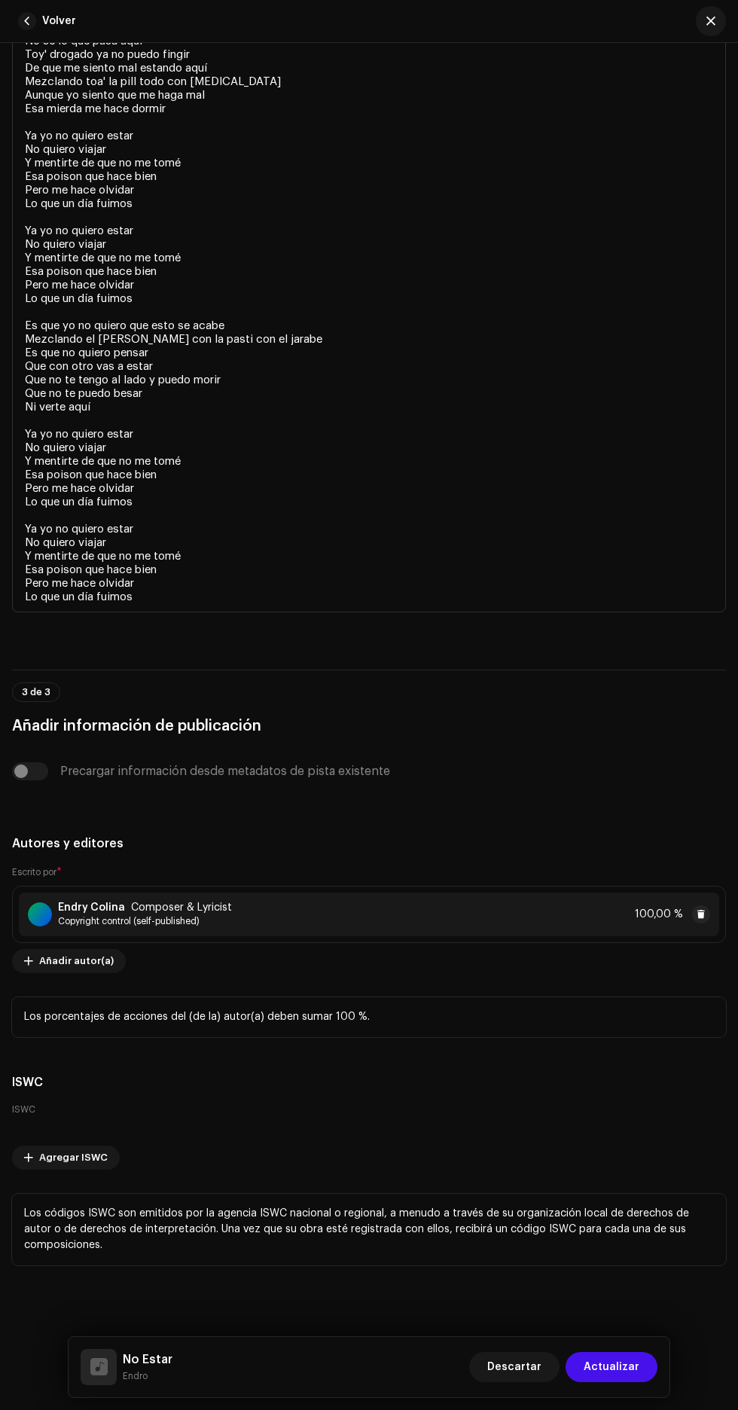
scroll to position [4251, 0]
click at [627, 738] on div "3 de 3 Añadir información de publicación" at bounding box center [369, 703] width 714 height 69
click at [615, 1371] on span "Actualizar" at bounding box center [612, 1367] width 56 height 30
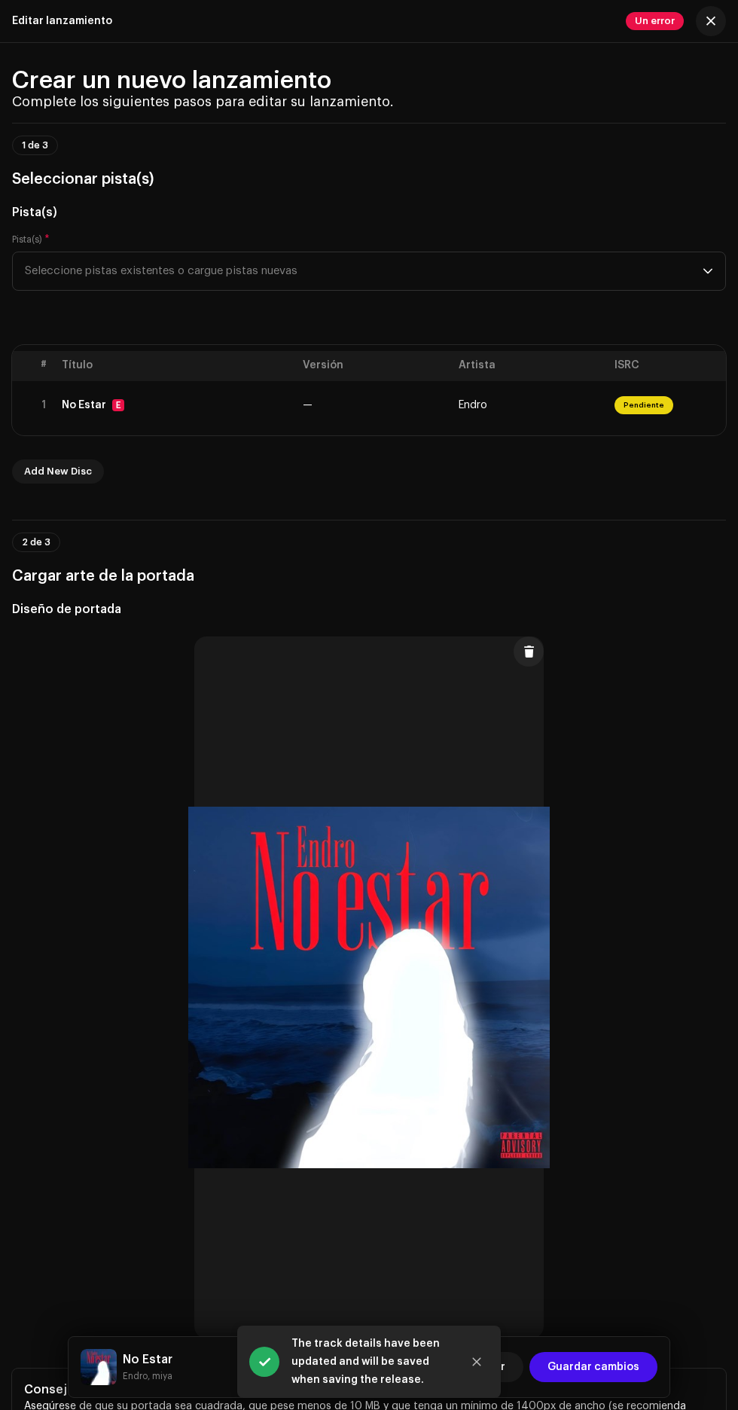
click at [616, 1368] on span "Guardar cambios" at bounding box center [593, 1367] width 92 height 30
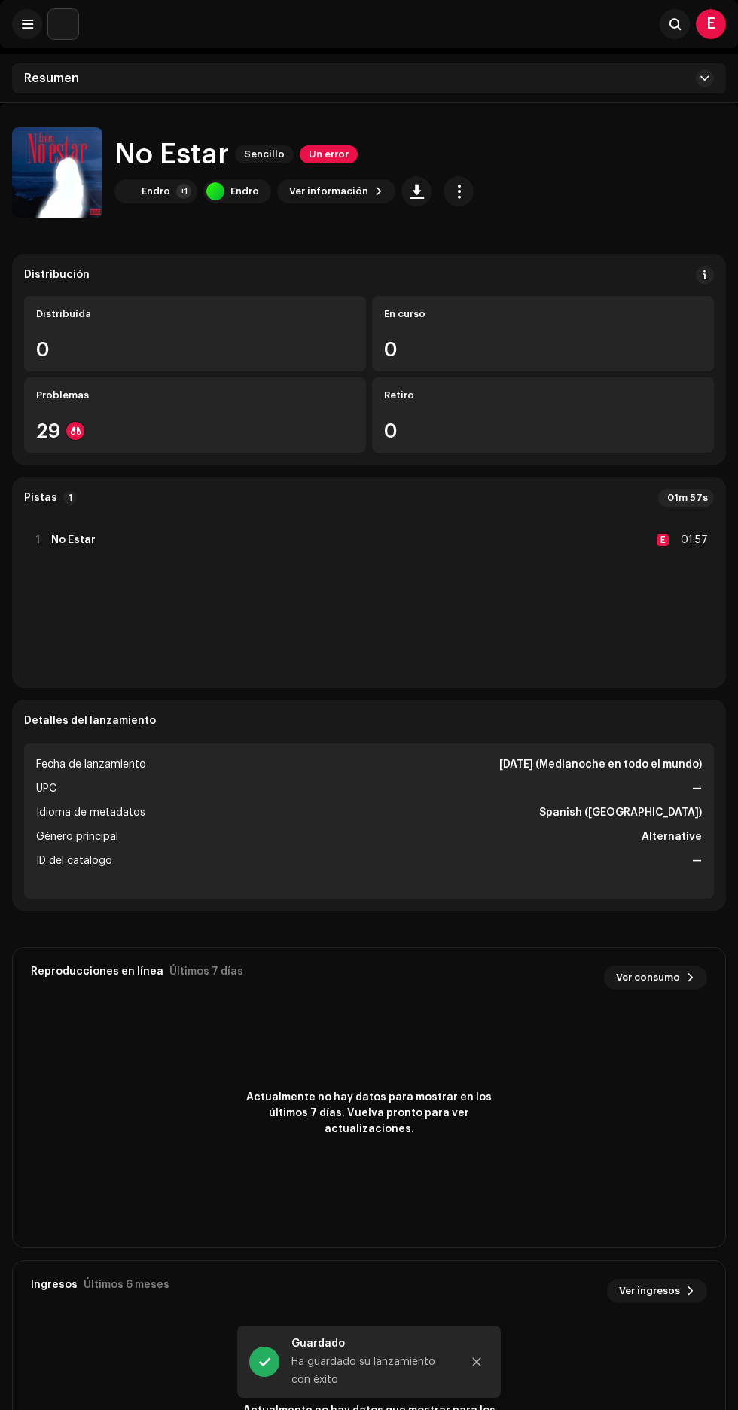
click at [74, 425] on div at bounding box center [75, 431] width 18 height 18
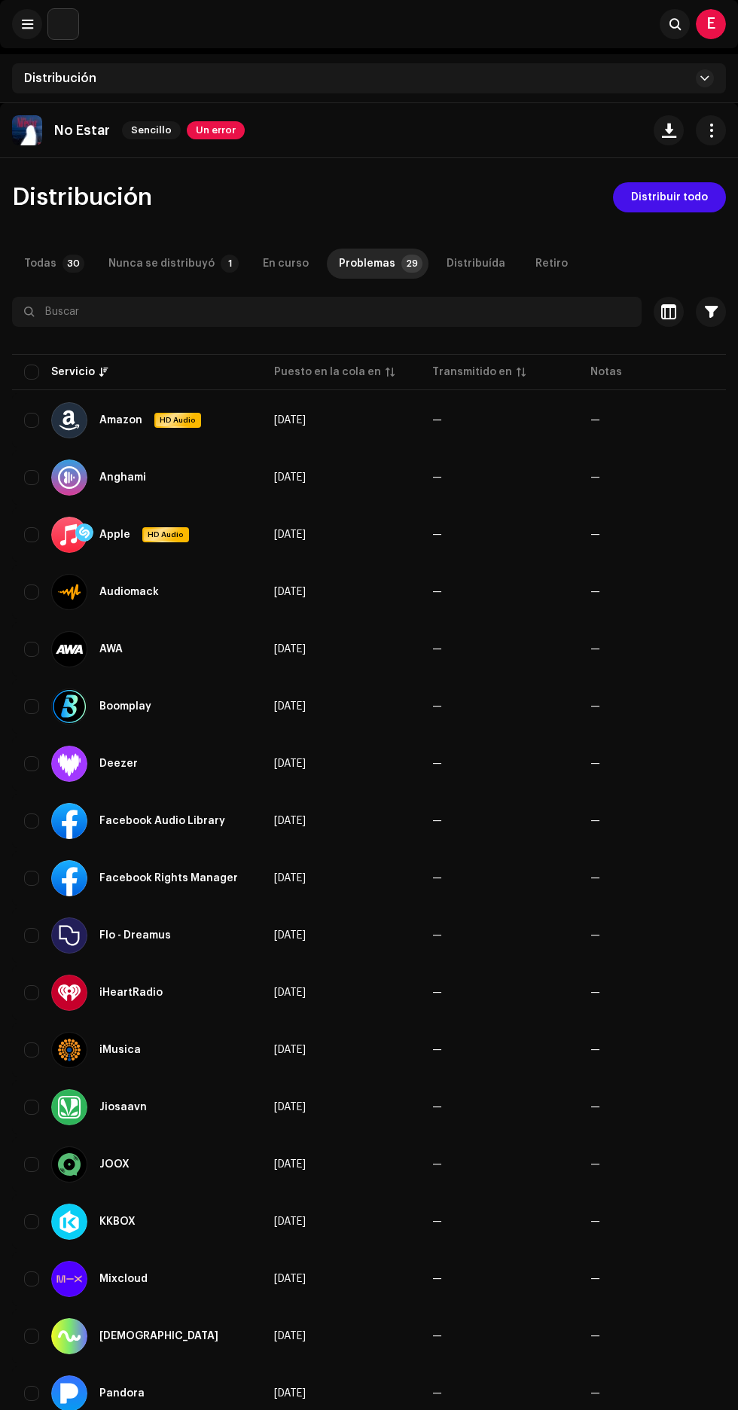
click at [26, 422] on input "checkbox" at bounding box center [31, 420] width 15 height 15
checkbox input "true"
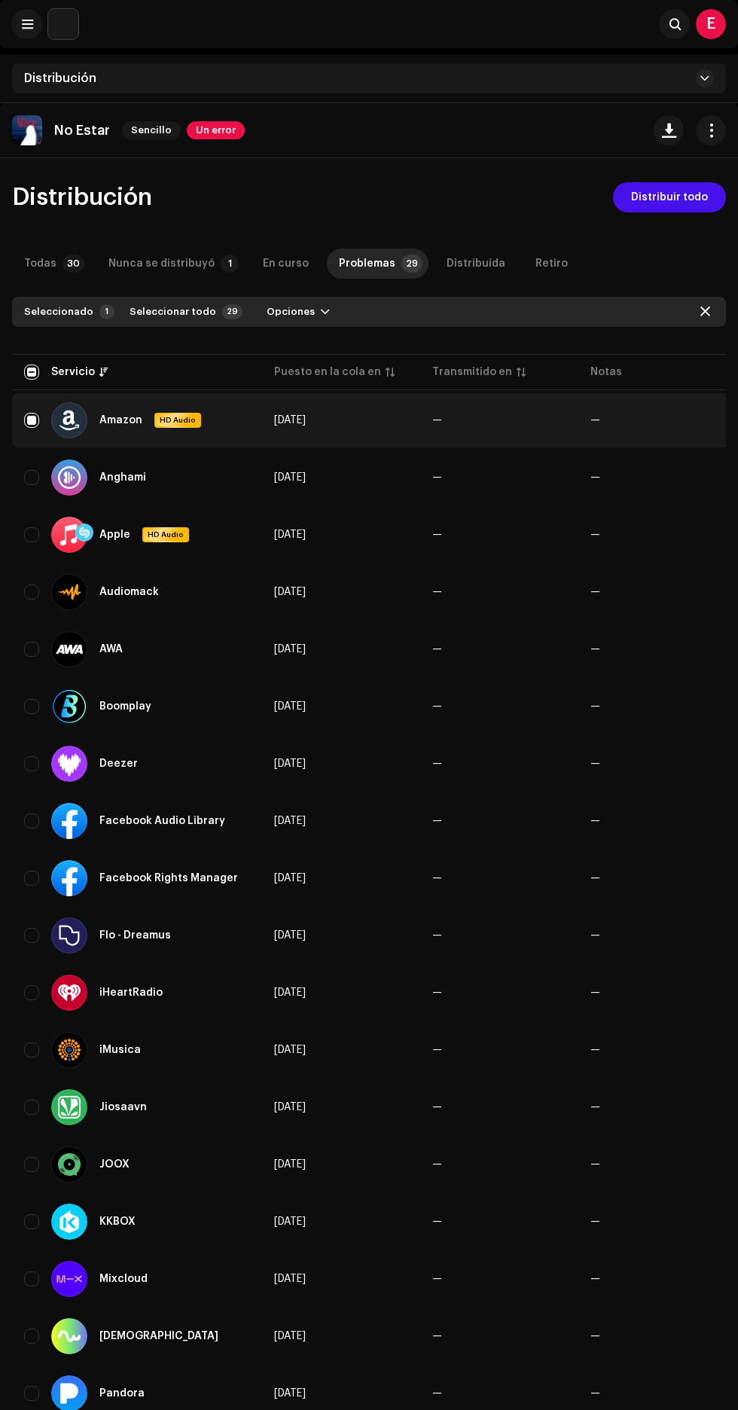
click at [37, 367] on input "checkbox" at bounding box center [31, 371] width 15 height 15
checkbox input "true"
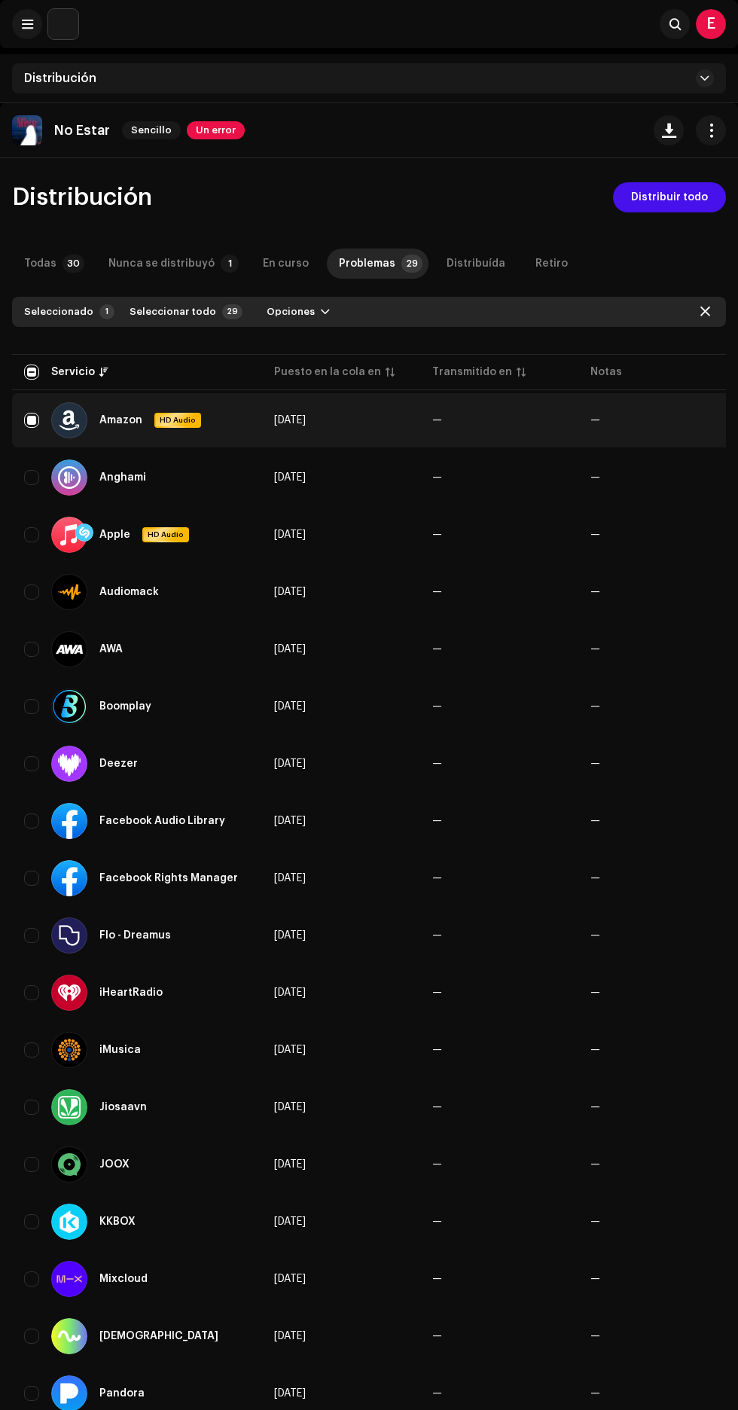
checkbox input "true"
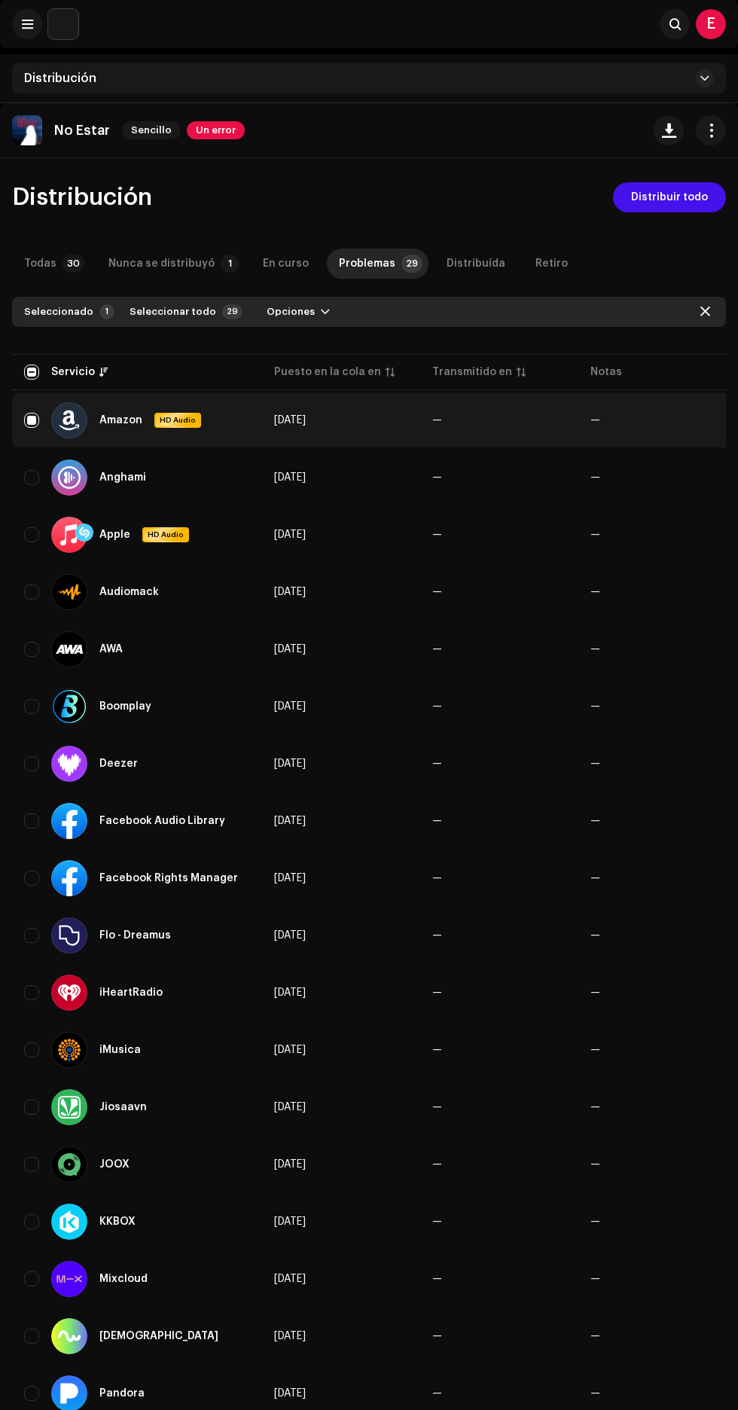
checkbox input "true"
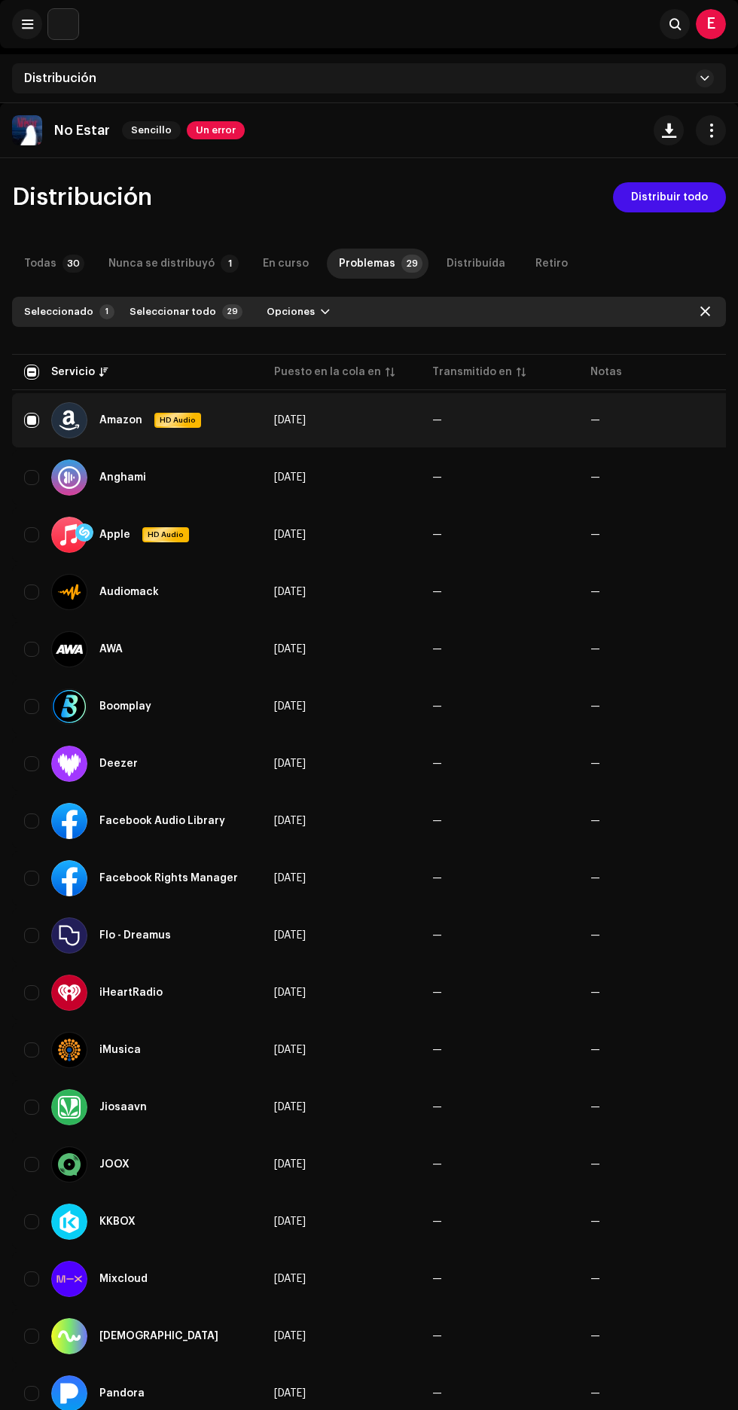
checkbox input "true"
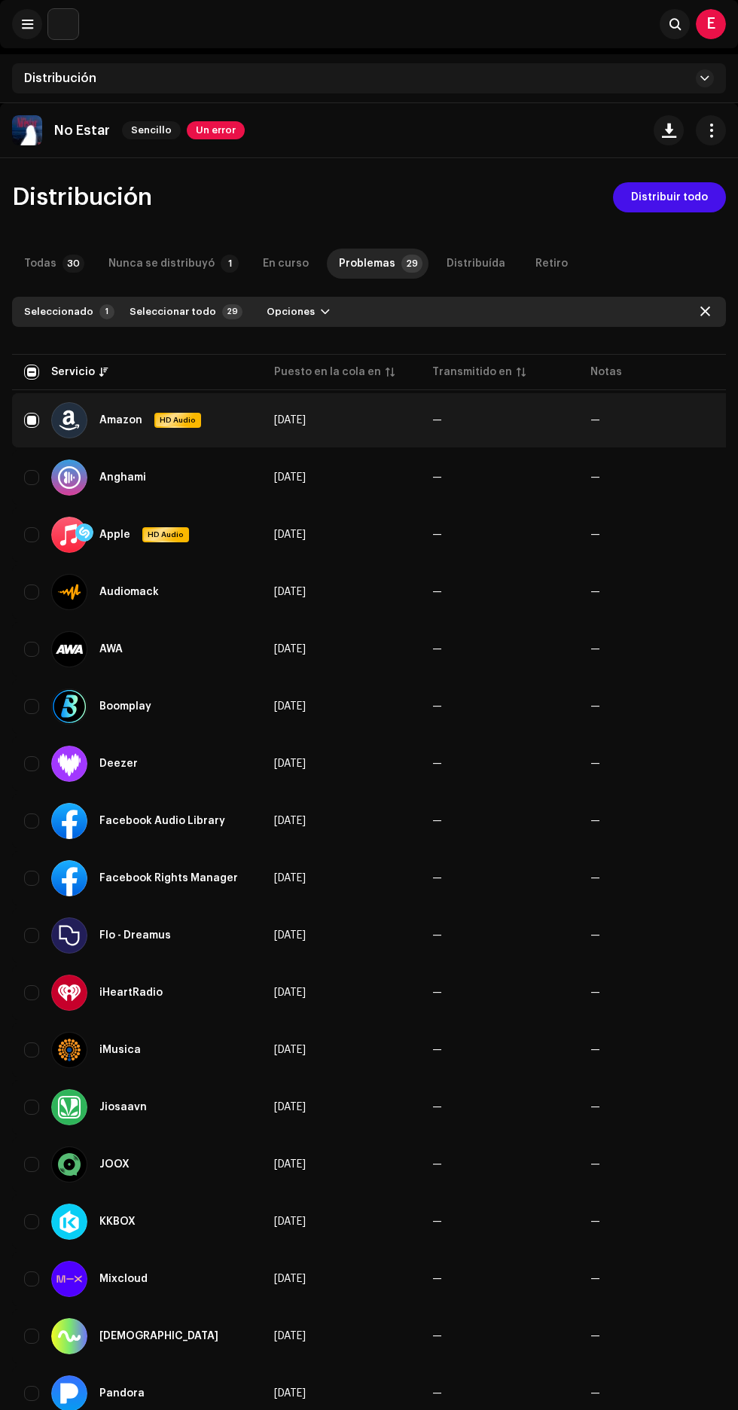
checkbox input "true"
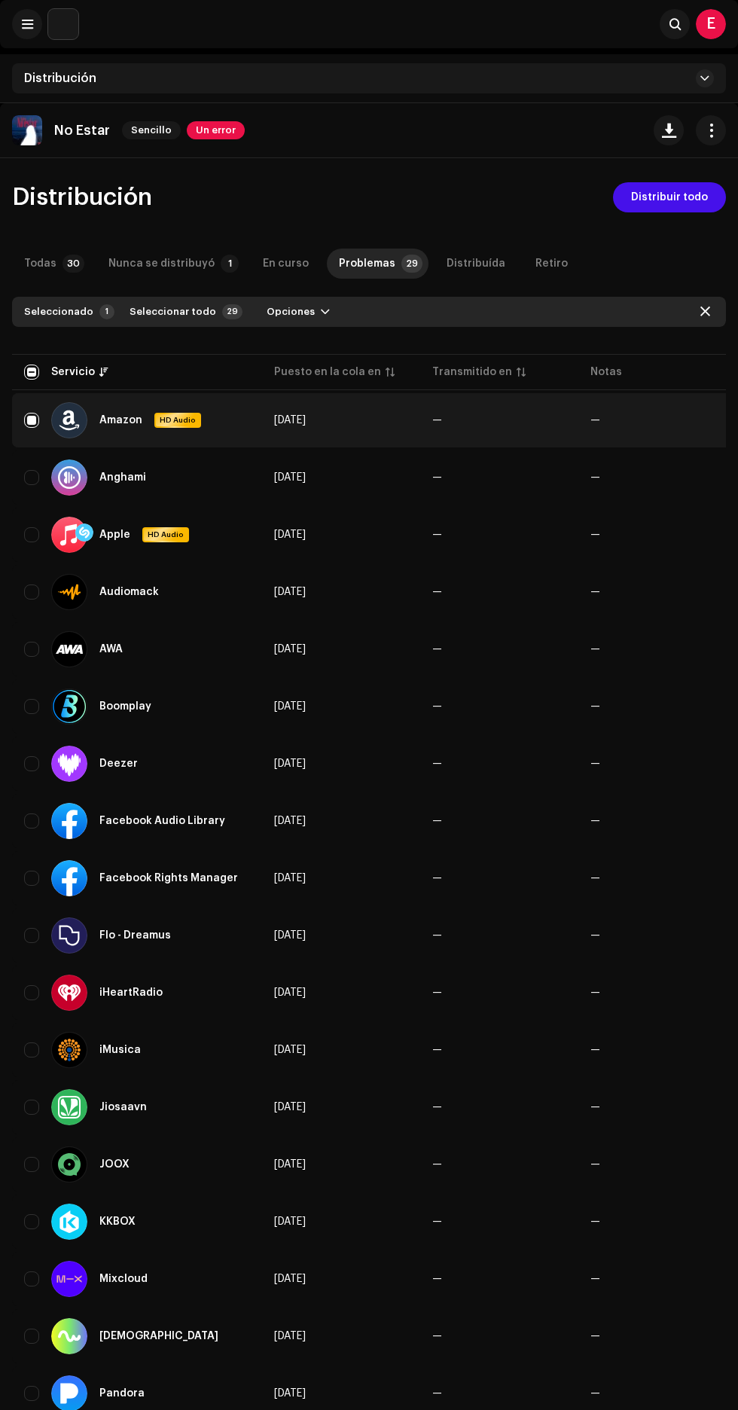
checkbox input "true"
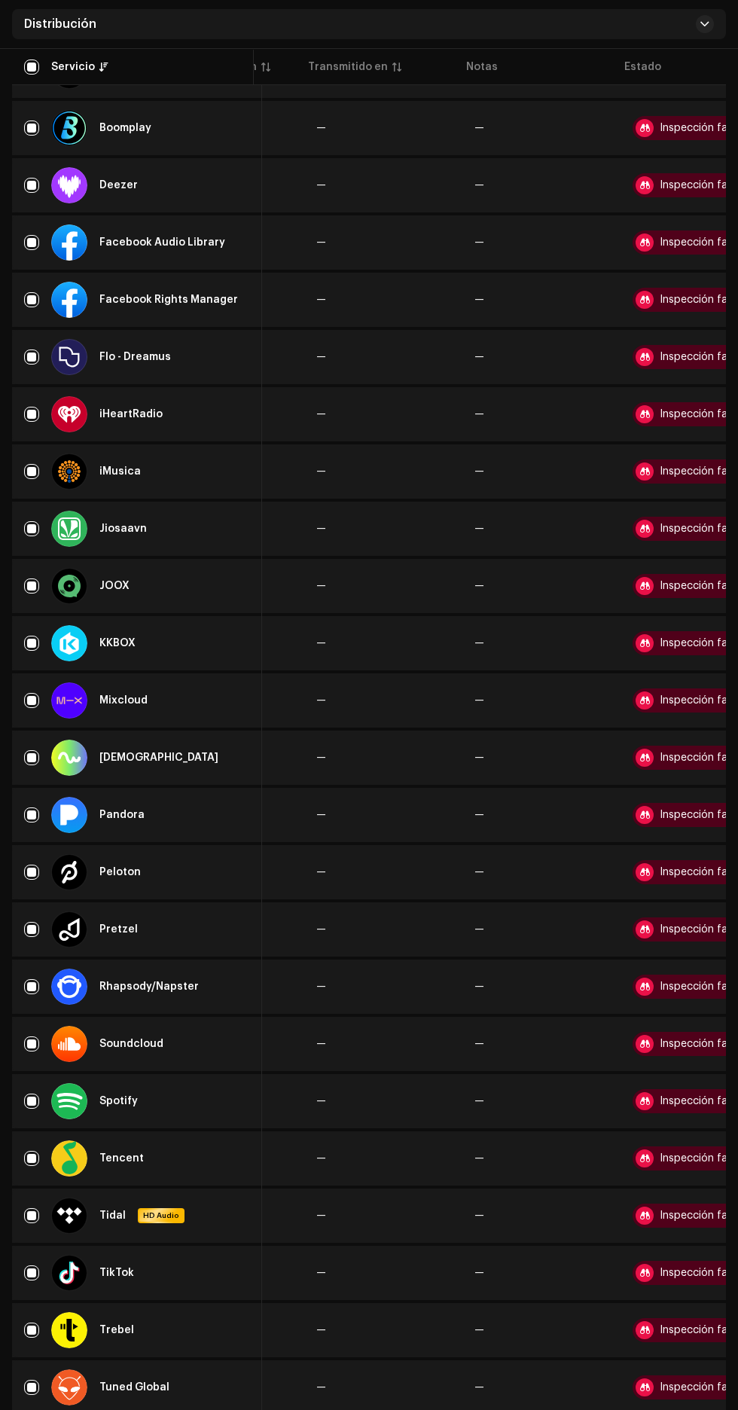
scroll to position [0, 209]
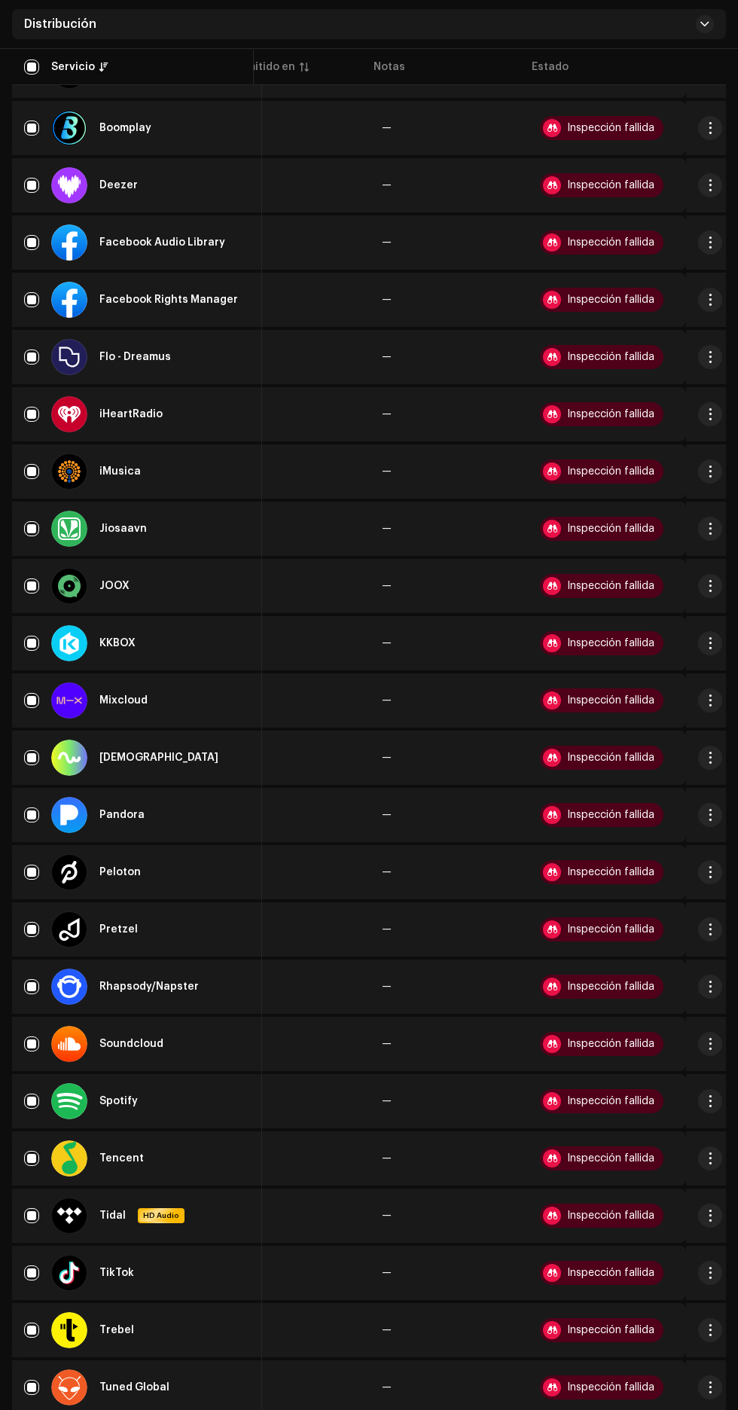
click at [658, 1380] on span "Visualizar problemas" at bounding box center [617, 1380] width 112 height 12
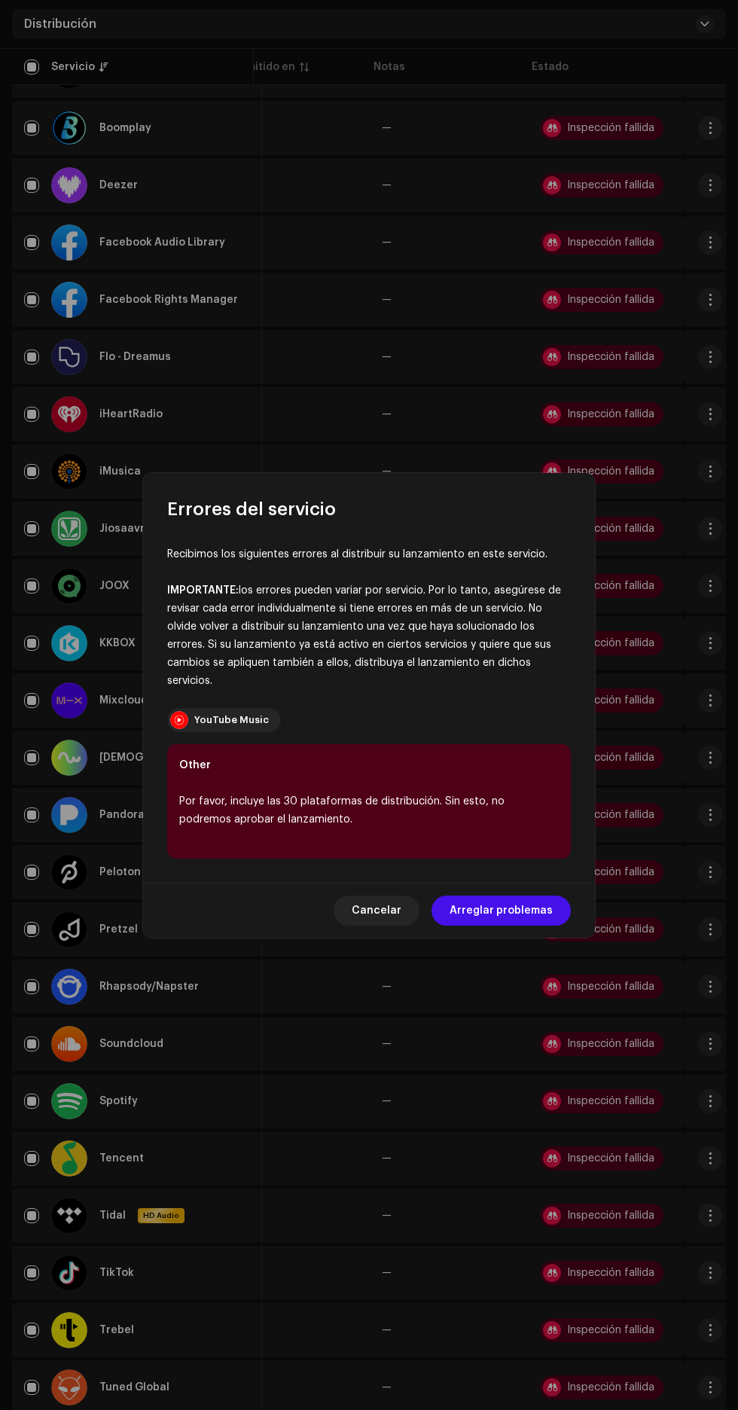
click at [393, 926] on span "Cancelar" at bounding box center [377, 910] width 50 height 30
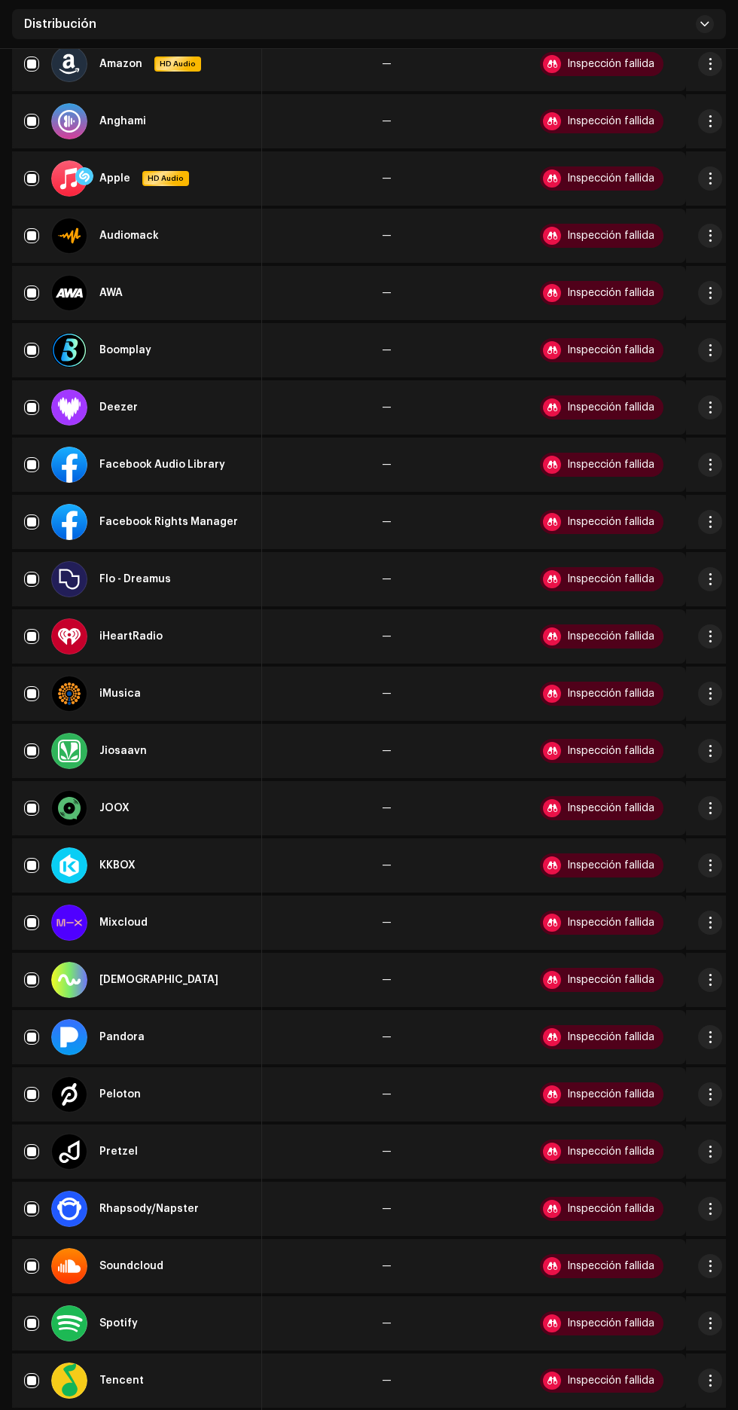
scroll to position [0, 0]
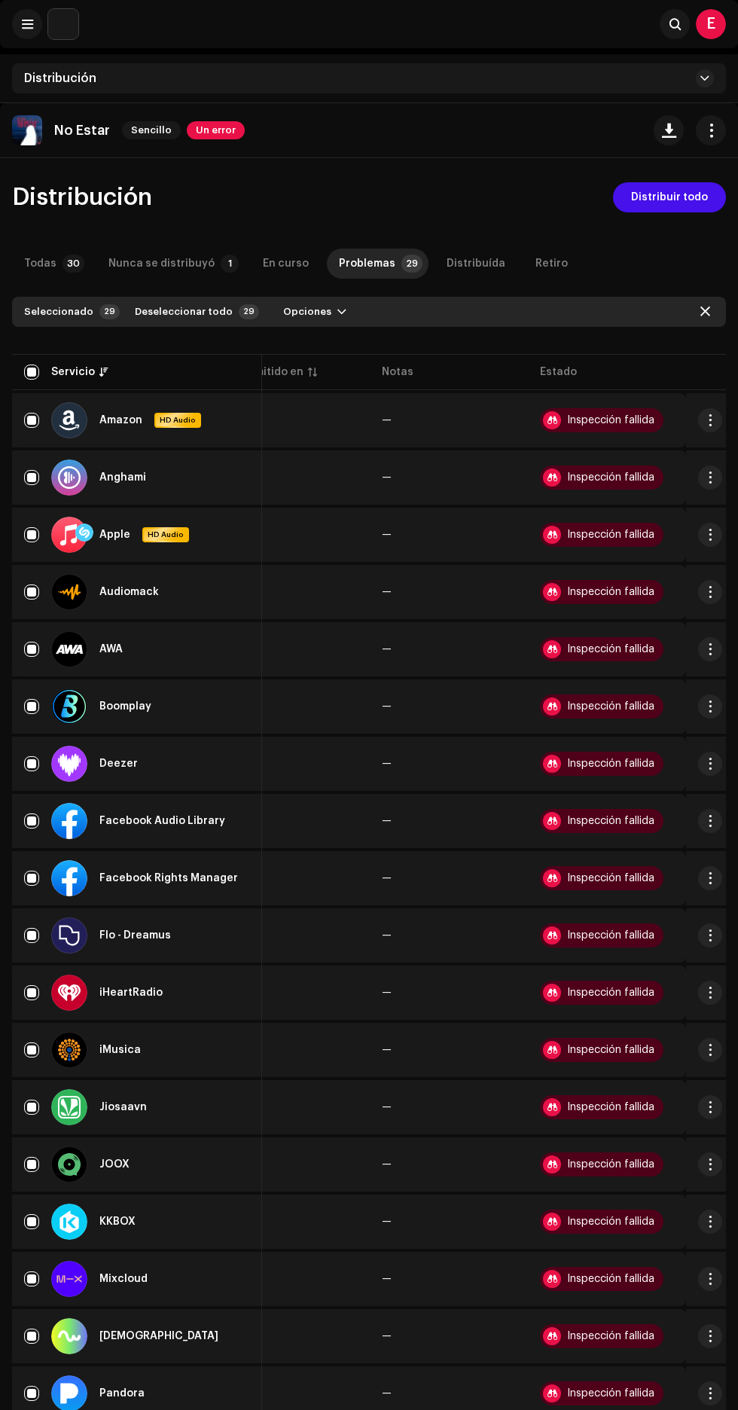
click at [63, 266] on p-badge "30" at bounding box center [74, 264] width 22 height 18
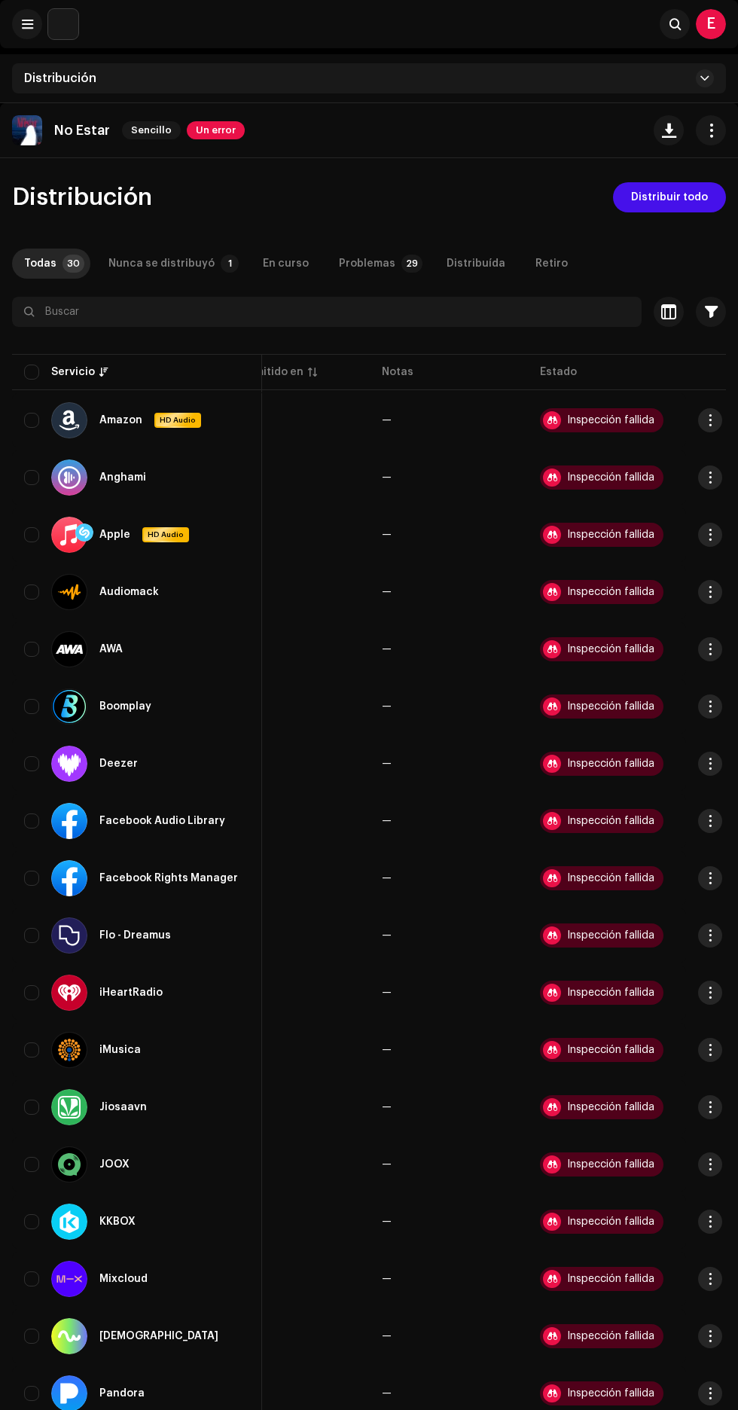
click at [185, 263] on div "Nunca se distribuyó" at bounding box center [161, 264] width 106 height 30
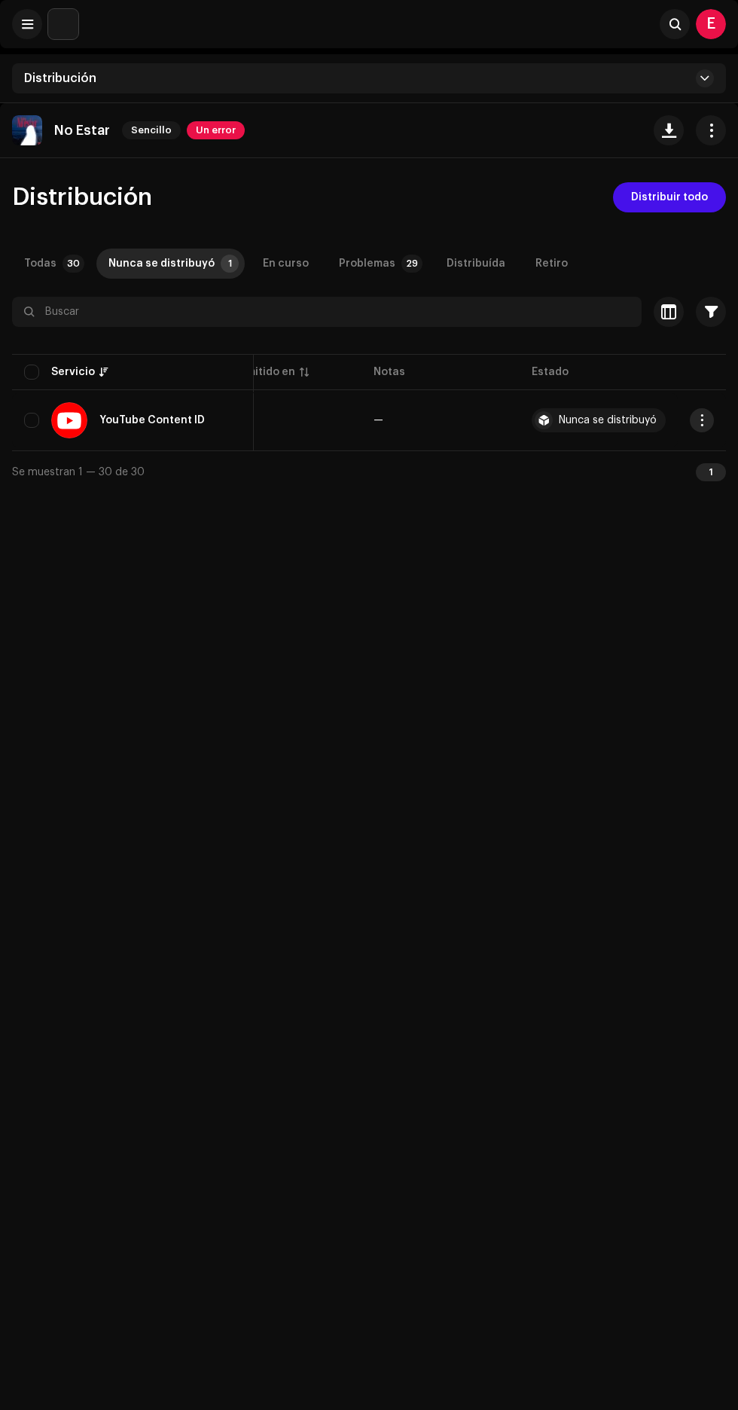
click at [372, 264] on div "Problemas" at bounding box center [367, 264] width 56 height 30
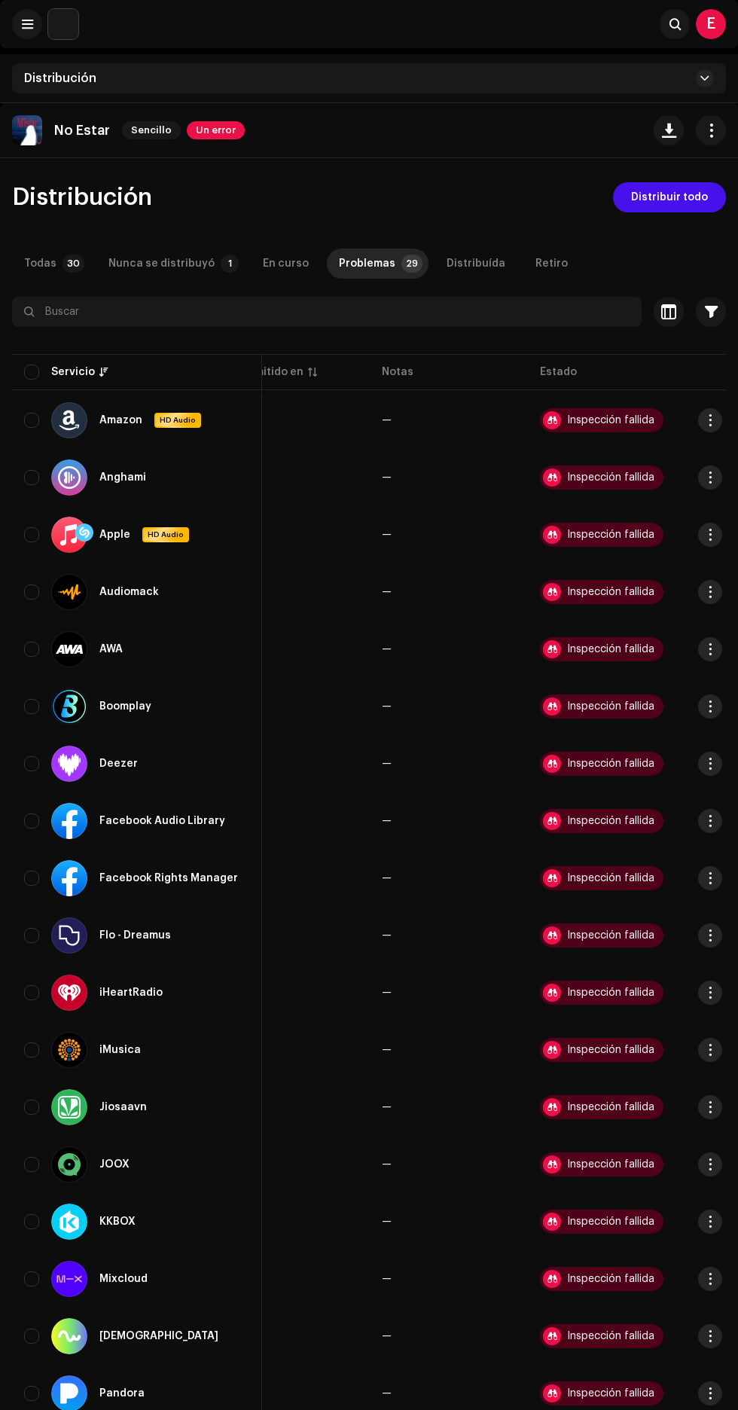
click at [35, 369] on input "checkbox" at bounding box center [31, 371] width 15 height 15
checkbox input "true"
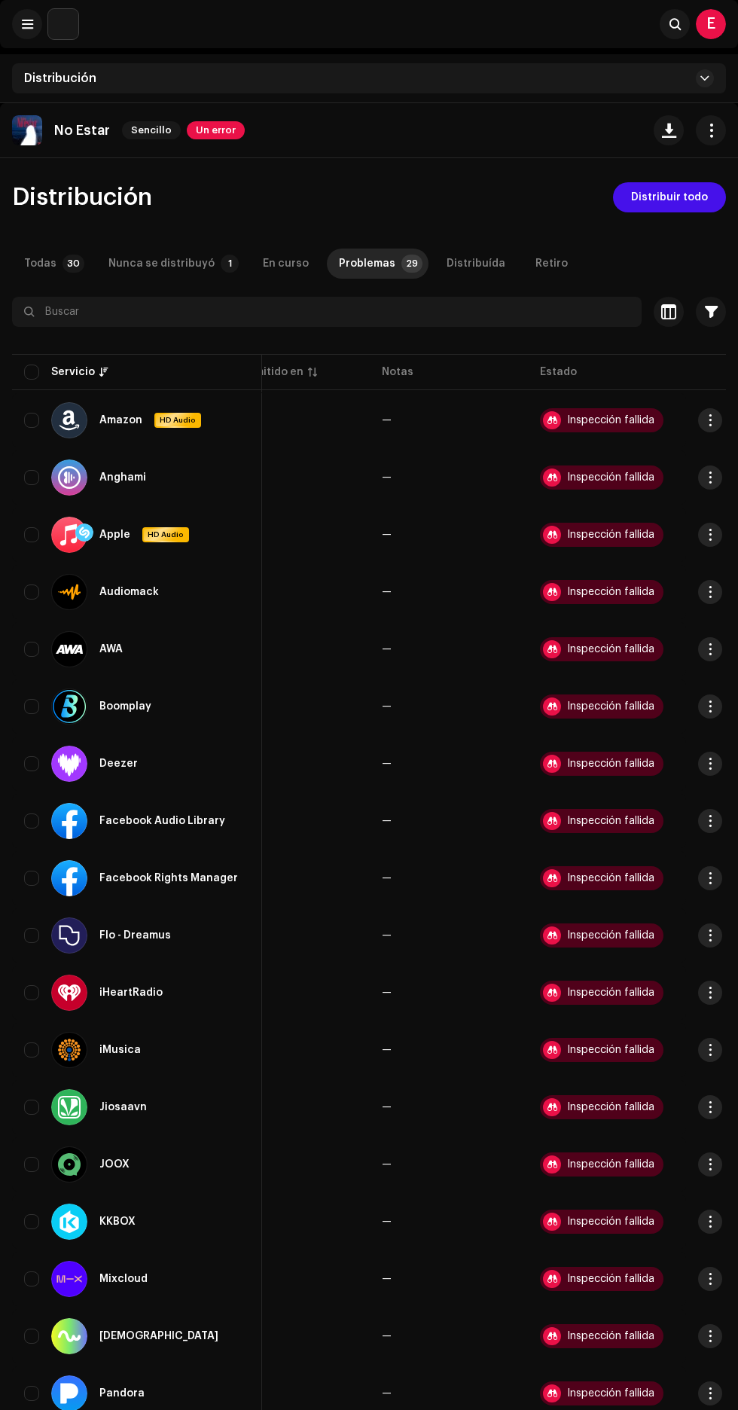
checkbox input "true"
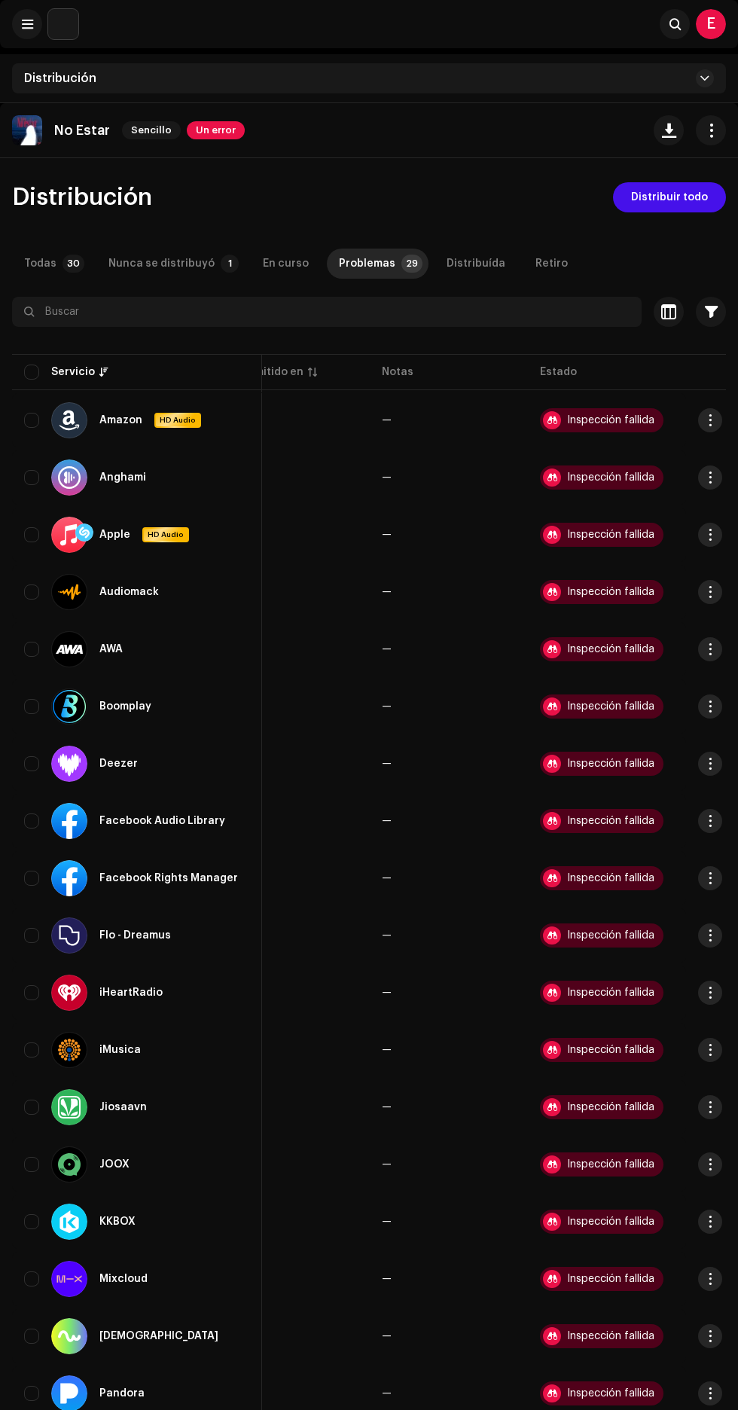
checkbox input "true"
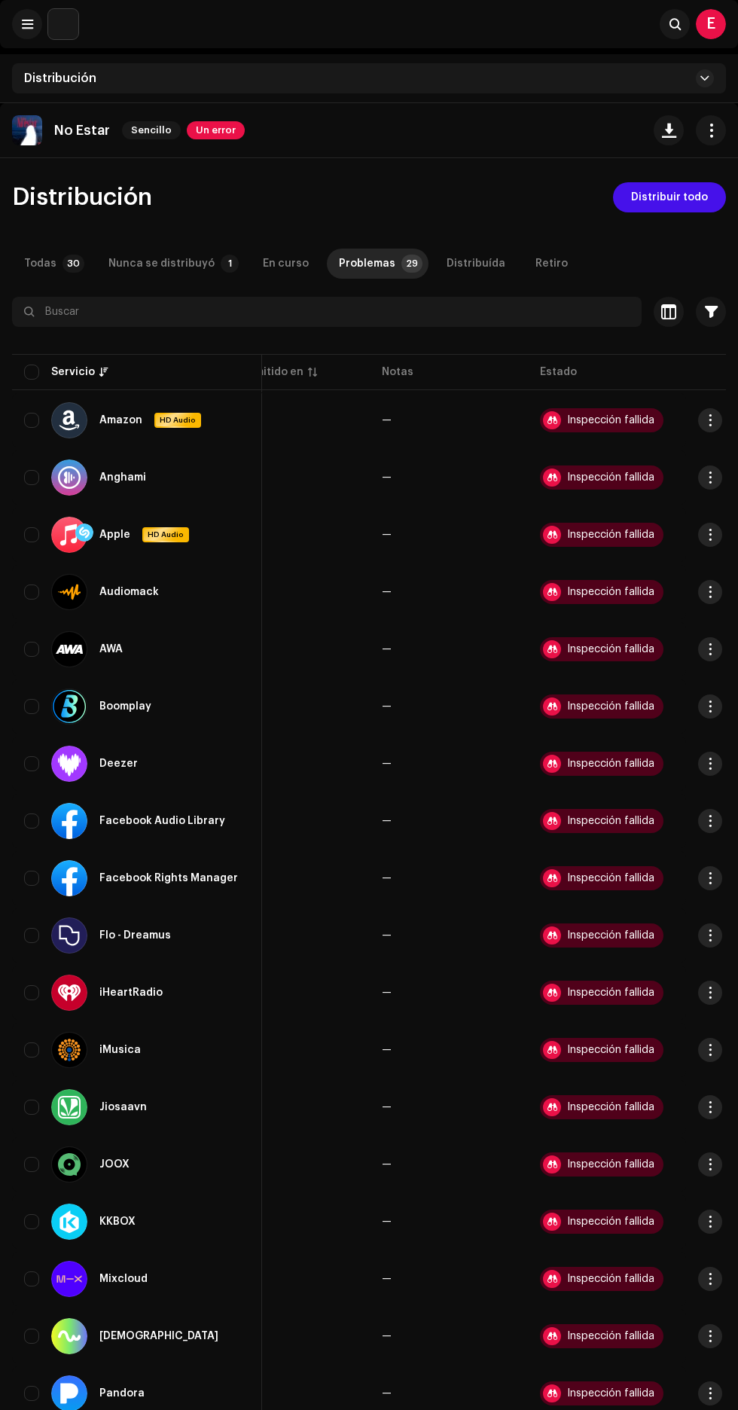
checkbox input "true"
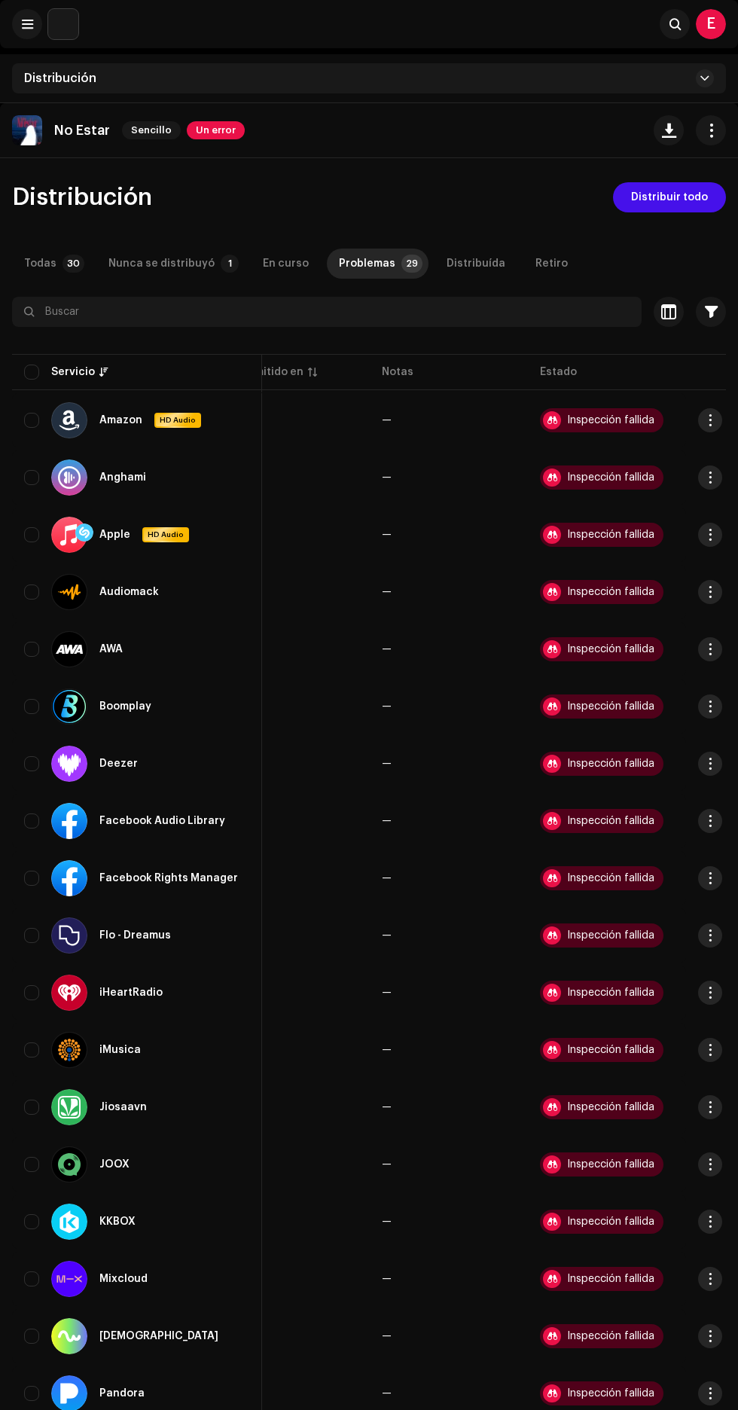
checkbox input "true"
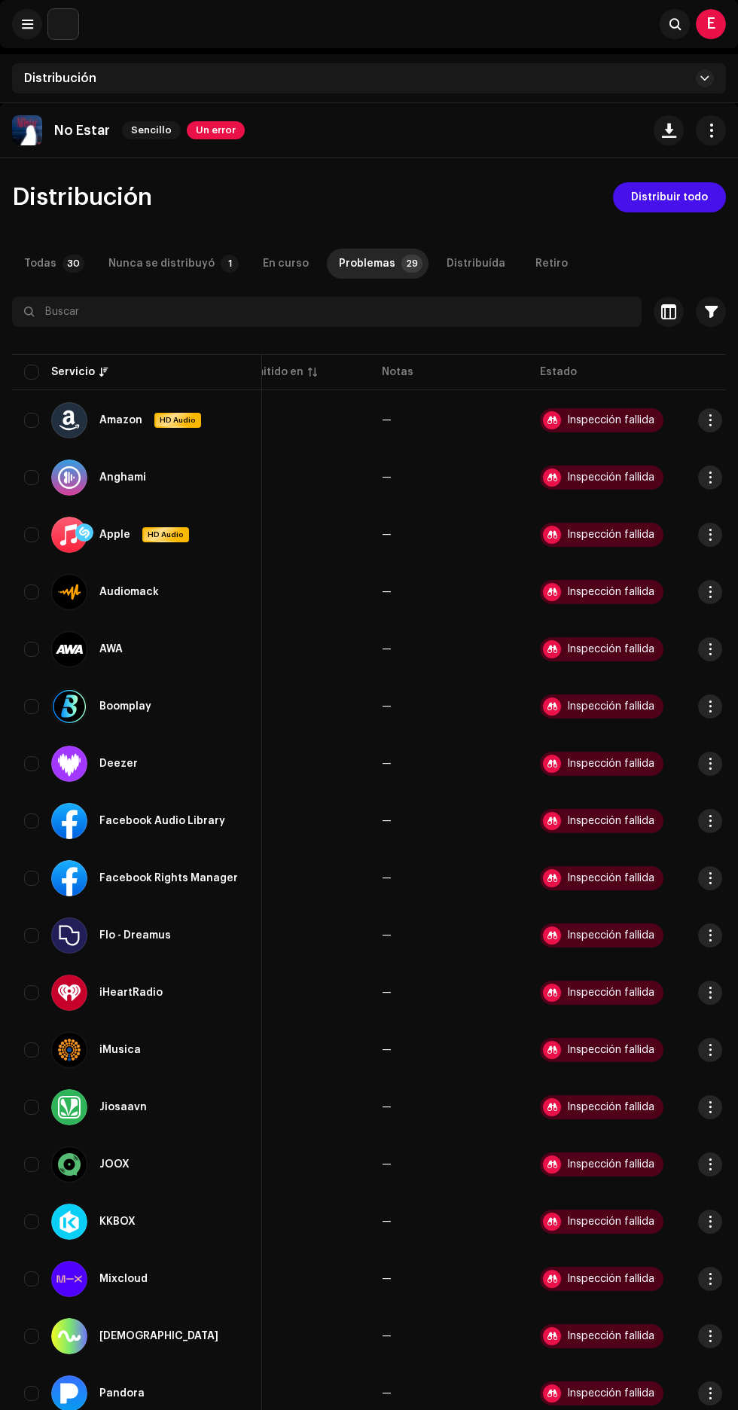
checkbox input "true"
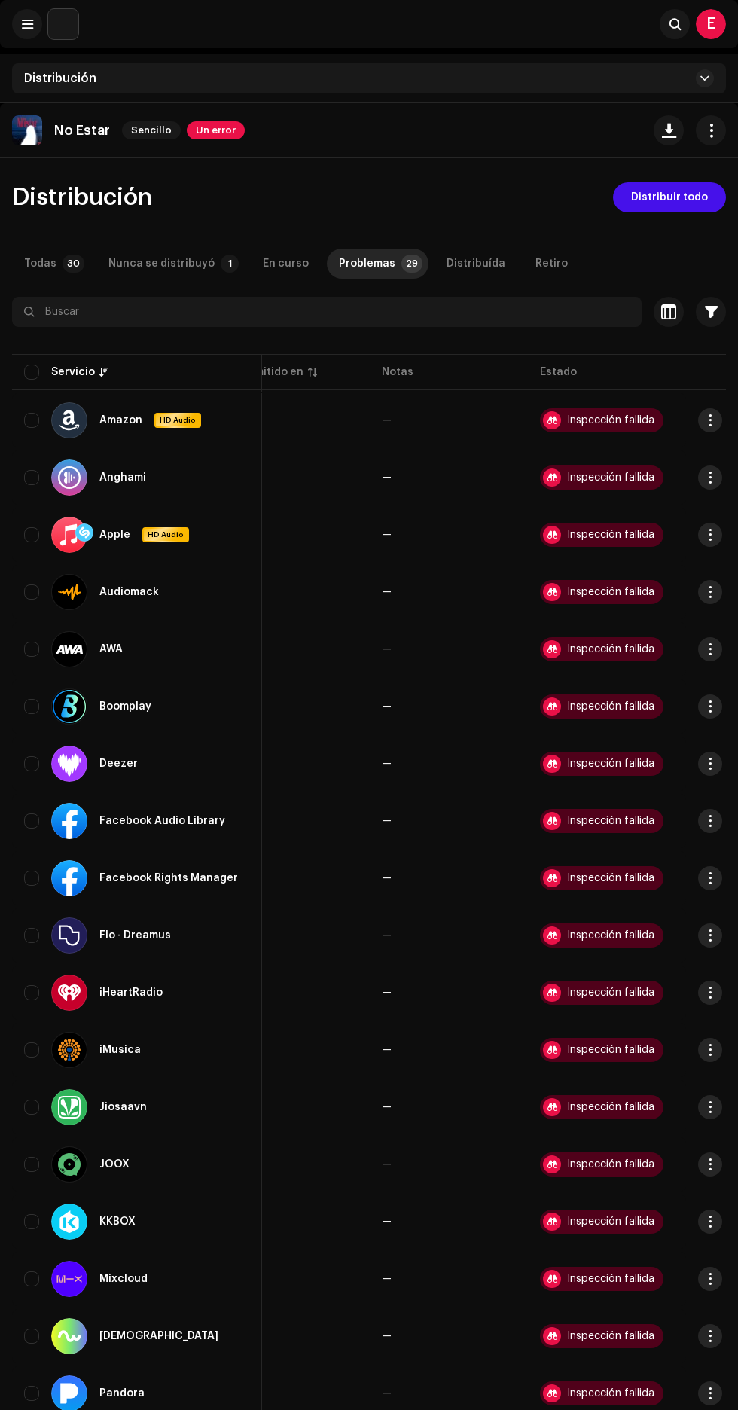
checkbox input "true"
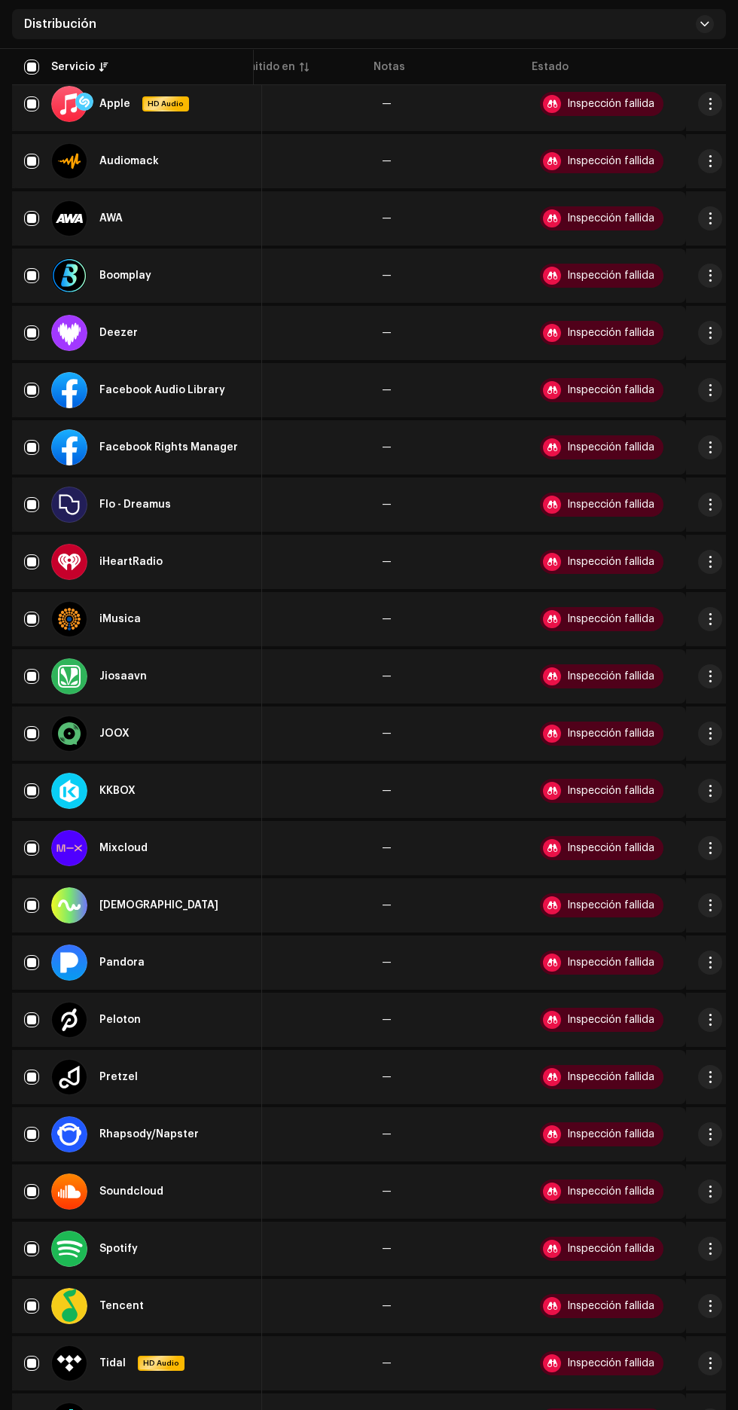
scroll to position [582, 0]
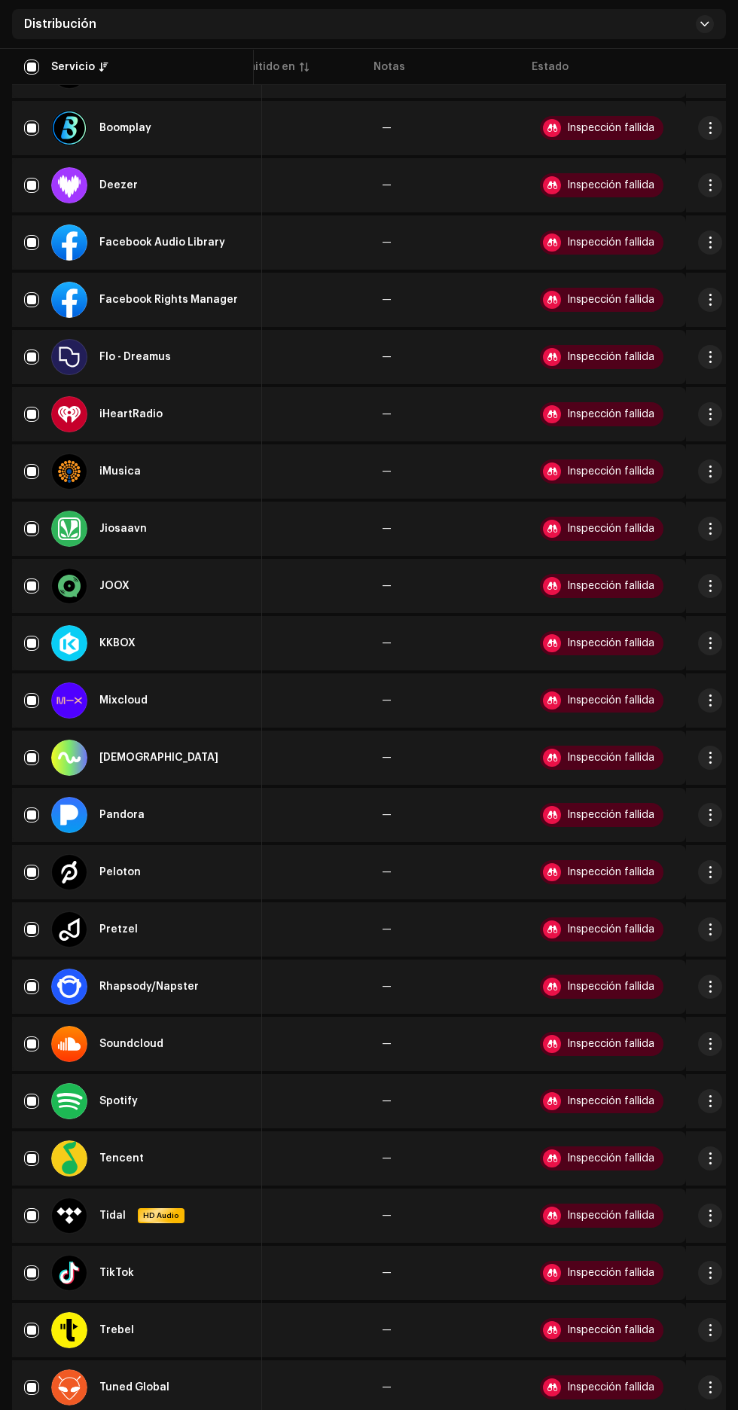
click at [652, 1409] on div "Distribuir" at bounding box center [631, 1410] width 140 height 12
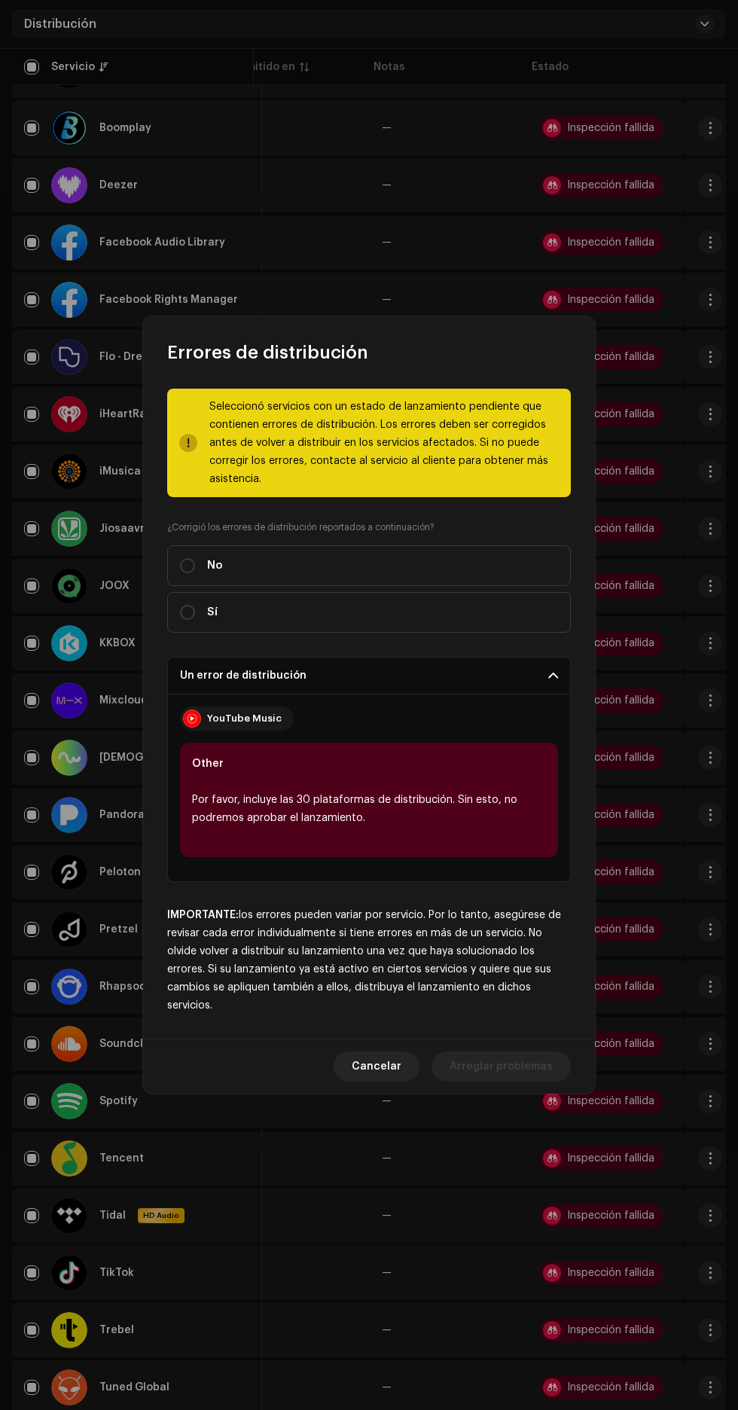
click at [483, 633] on label "Sí" at bounding box center [369, 612] width 404 height 41
click at [195, 620] on input "Sí" at bounding box center [187, 612] width 15 height 15
radio input "true"
click at [441, 1081] on span "Cancelar" at bounding box center [430, 1066] width 50 height 30
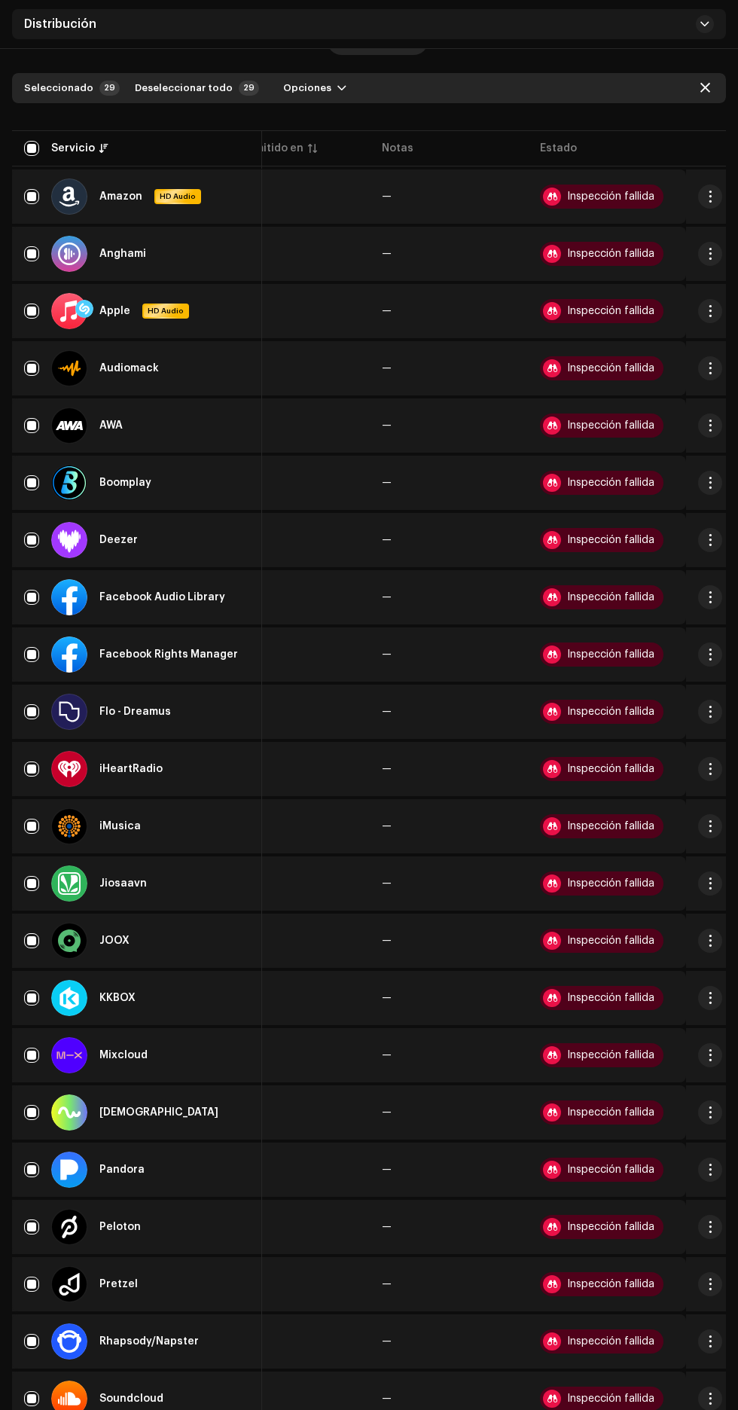
scroll to position [0, 0]
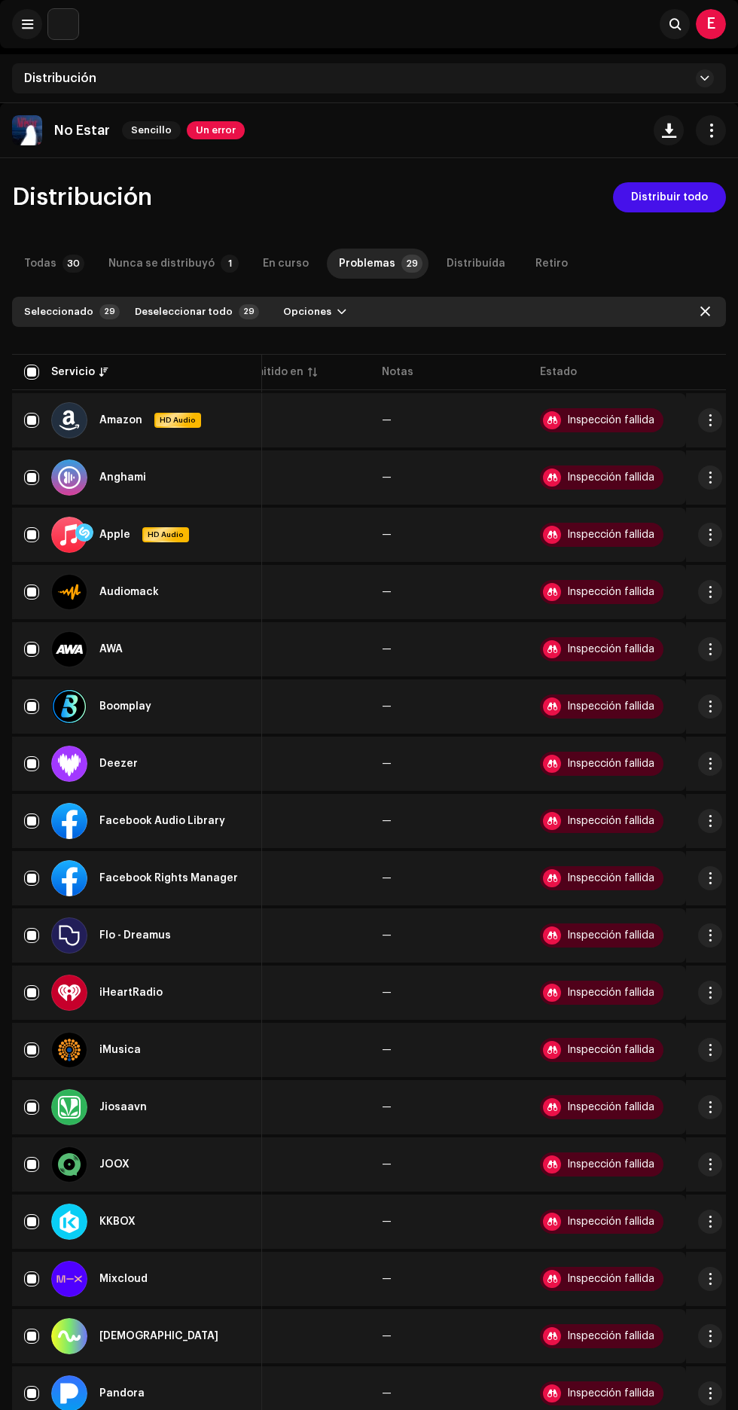
click at [691, 197] on span "Distribuir todo" at bounding box center [669, 197] width 77 height 30
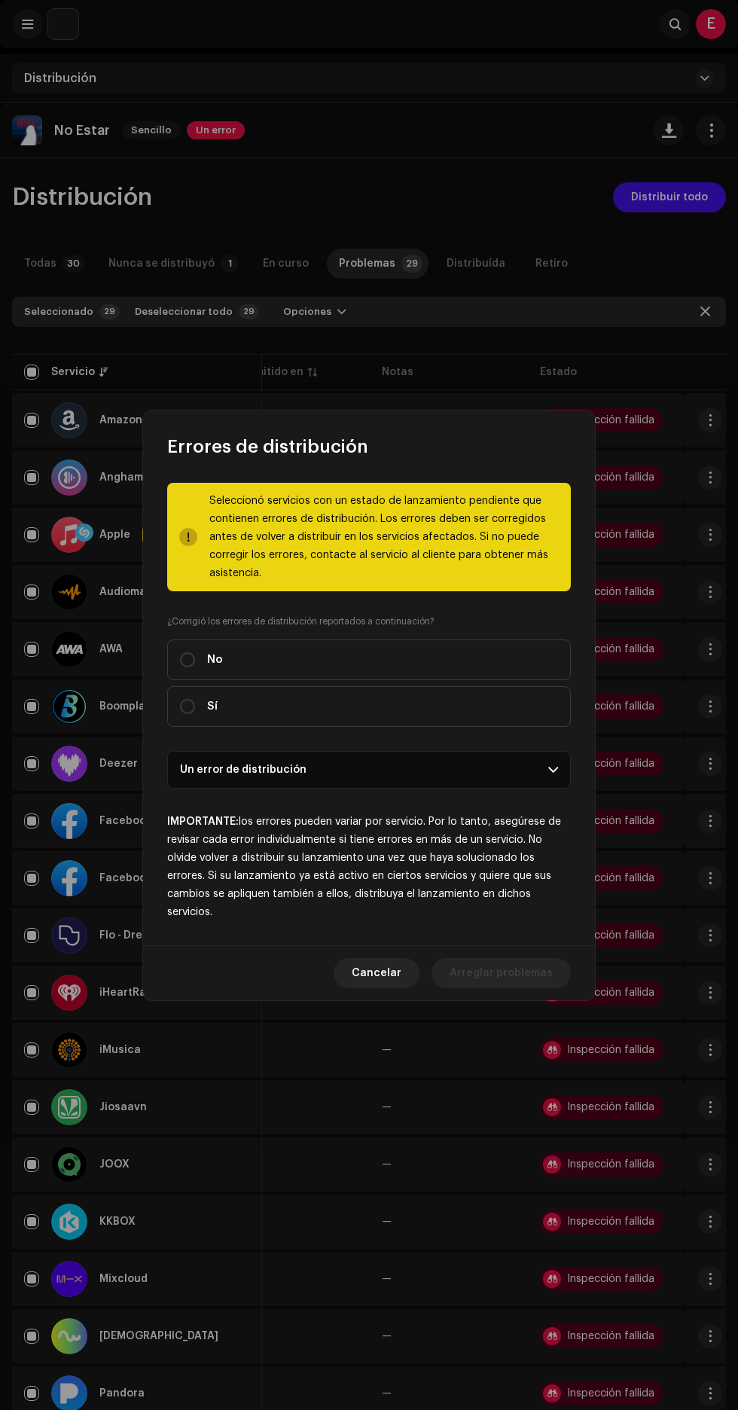
click at [420, 727] on label "Sí" at bounding box center [369, 706] width 404 height 41
click at [195, 714] on input "Sí" at bounding box center [187, 706] width 15 height 15
radio input "true"
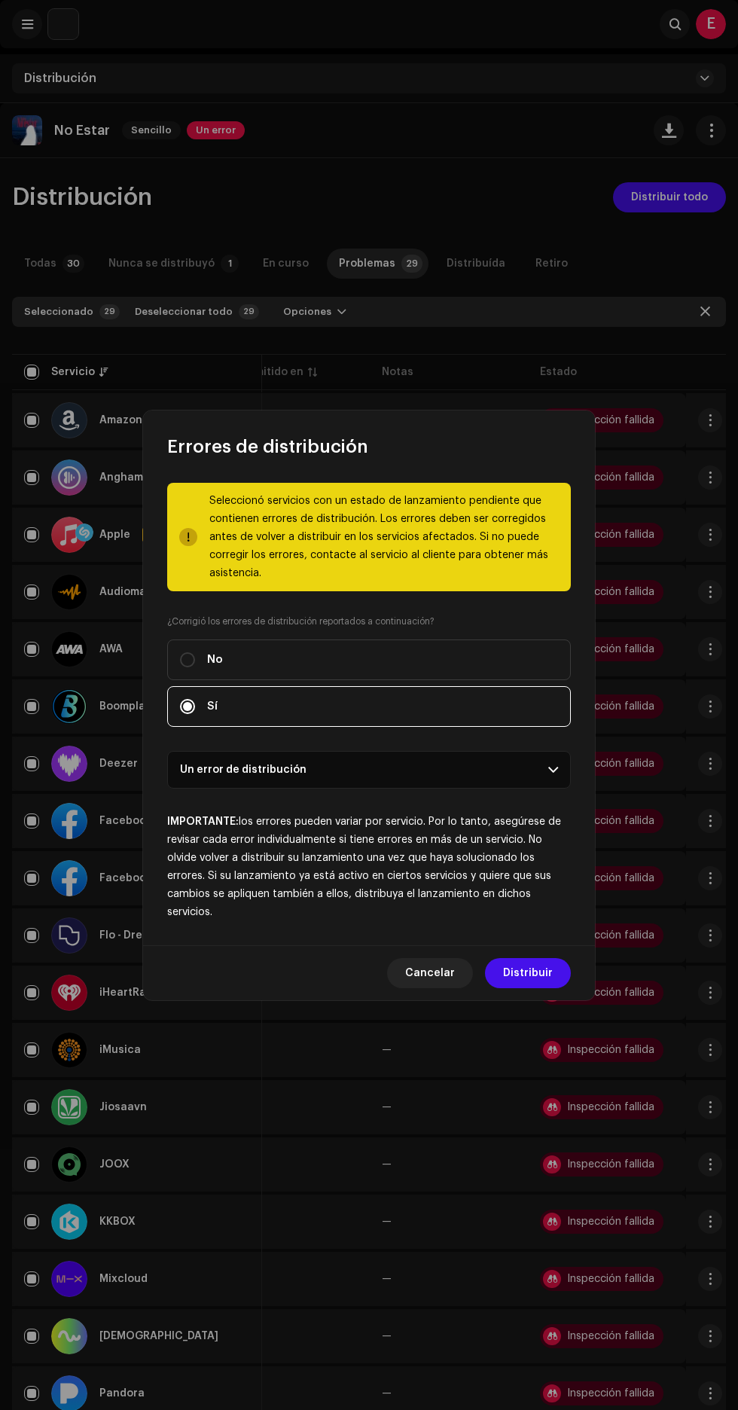
click at [531, 988] on span "Distribuir" at bounding box center [528, 973] width 50 height 30
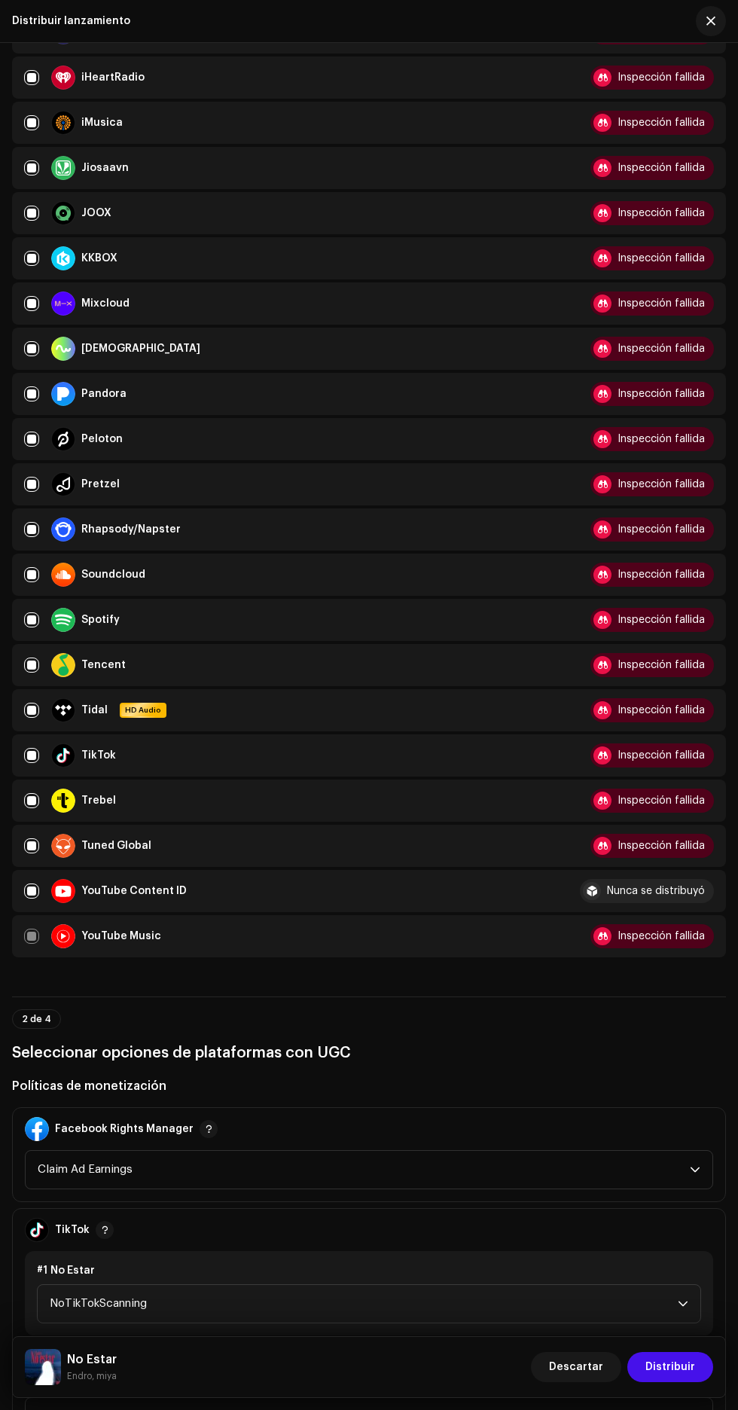
scroll to position [672, 0]
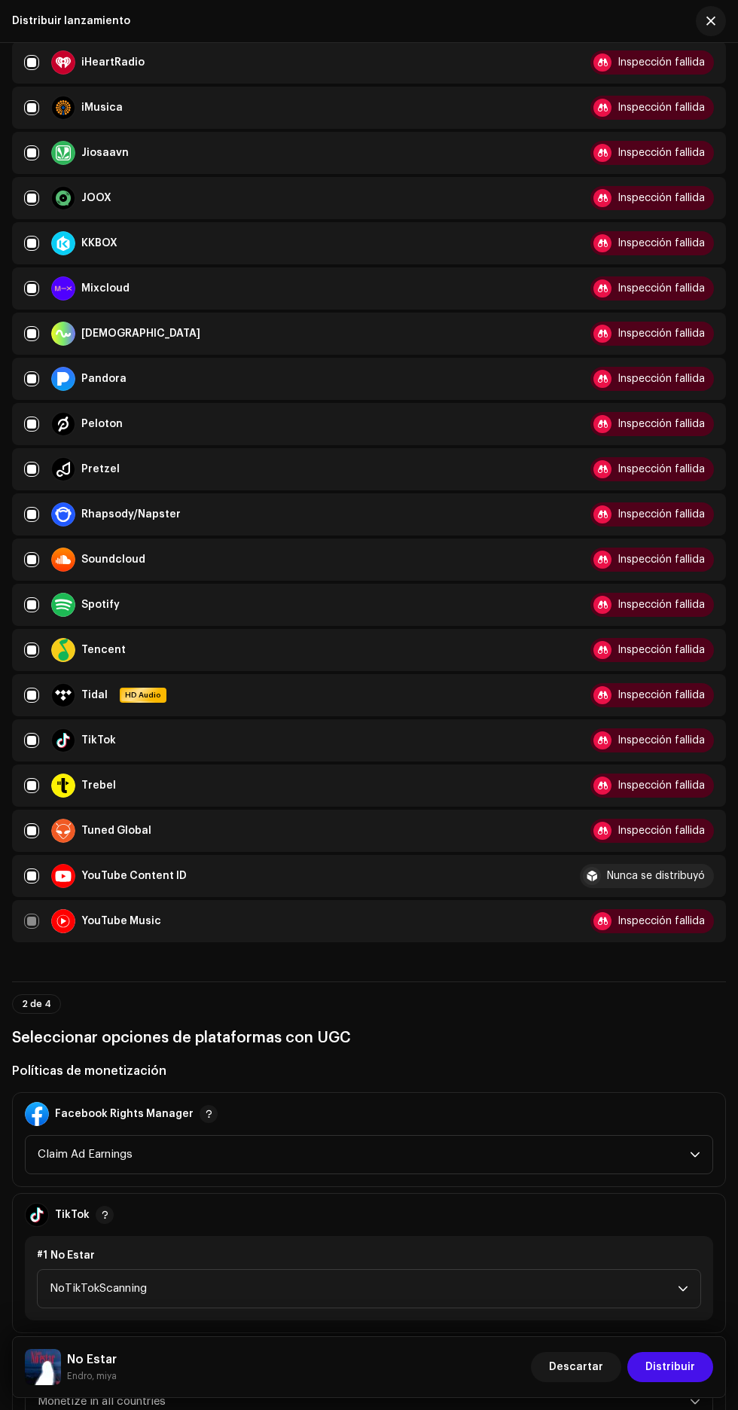
click at [31, 883] on input "checkbox" at bounding box center [31, 875] width 15 height 15
checkbox input "false"
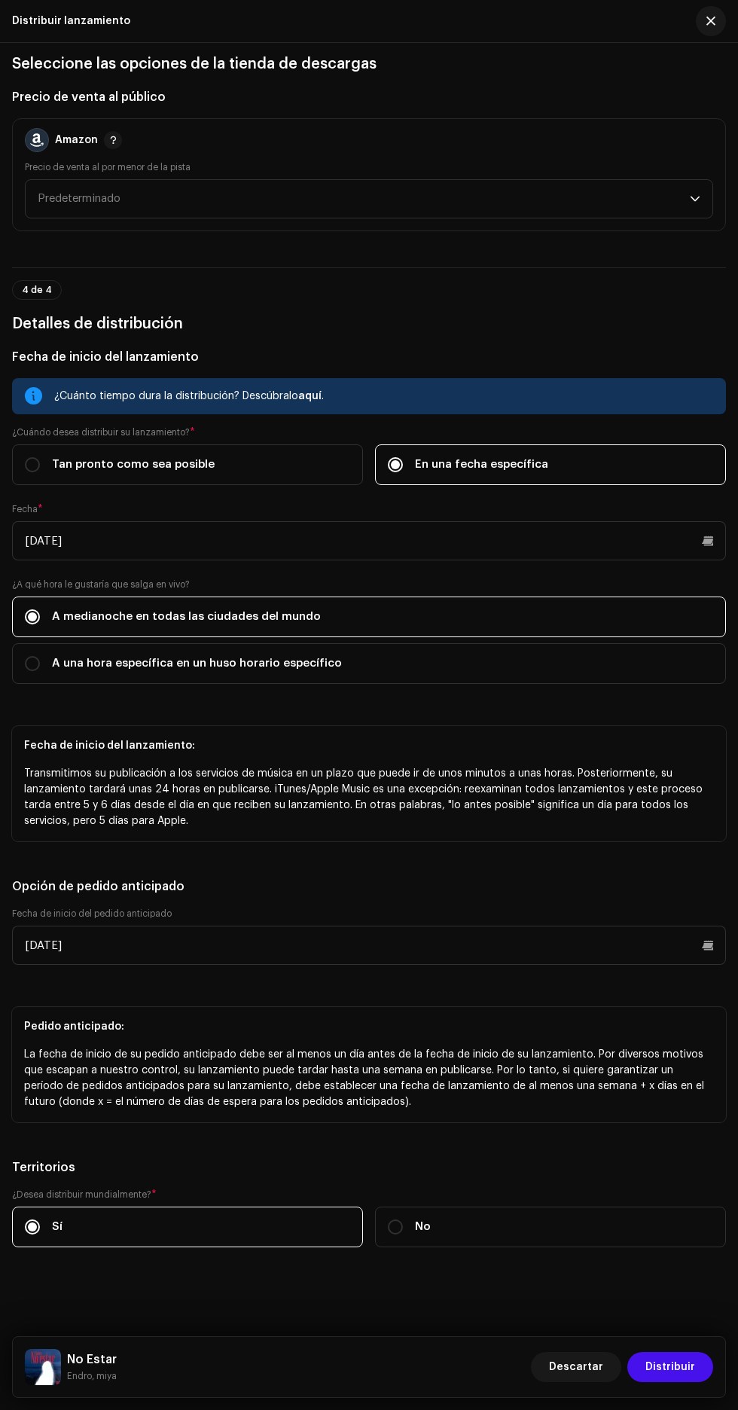
scroll to position [2405, 0]
click at [669, 1362] on span "Distribuir" at bounding box center [670, 1367] width 50 height 30
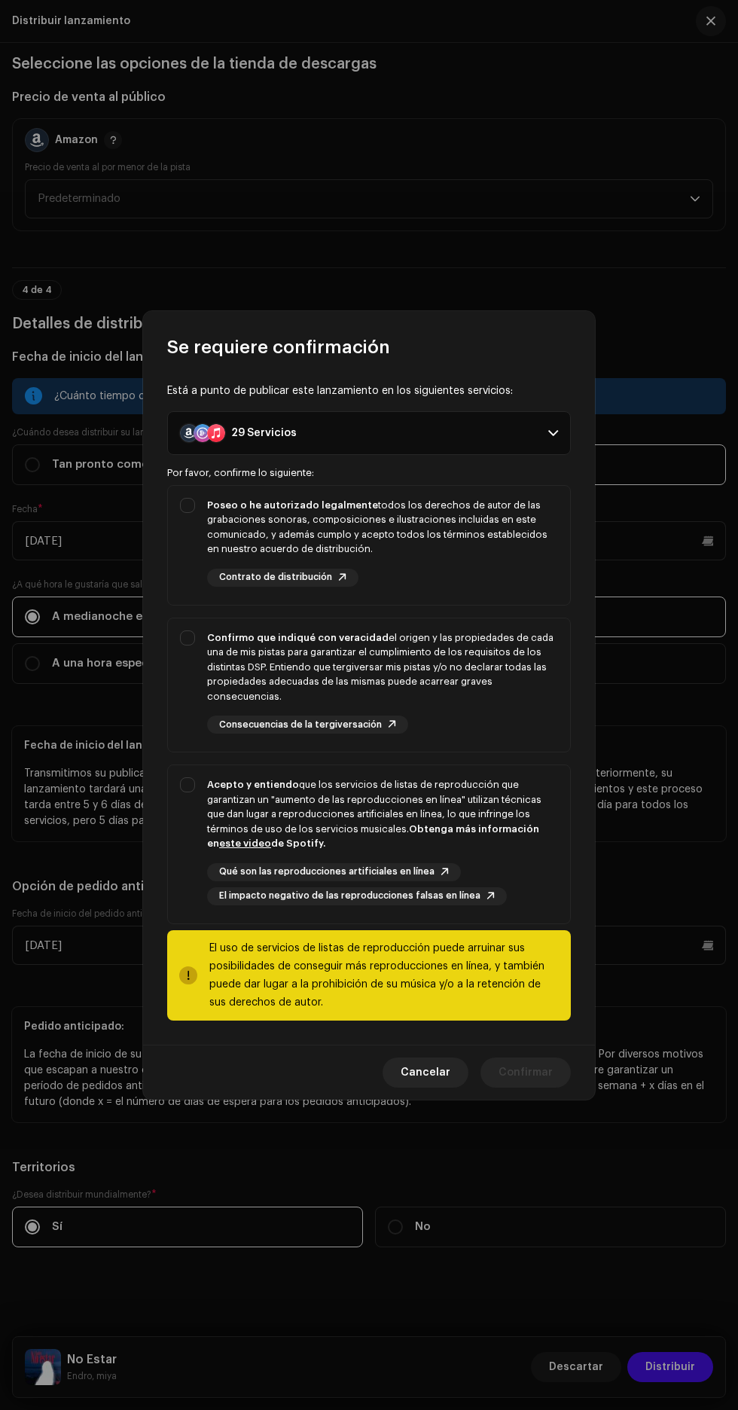
click at [530, 534] on div "Poseo o he autorizado legalmente todos los derechos de autor de las grabaciones…" at bounding box center [382, 527] width 351 height 59
checkbox input "true"
click at [513, 654] on div "Confirmo que indiqué con veracidad el origen y las propiedades de cada una de m…" at bounding box center [382, 667] width 351 height 74
checkbox input "true"
click at [491, 824] on strong "Obtenga más información en este video de Spotify." at bounding box center [373, 836] width 332 height 25
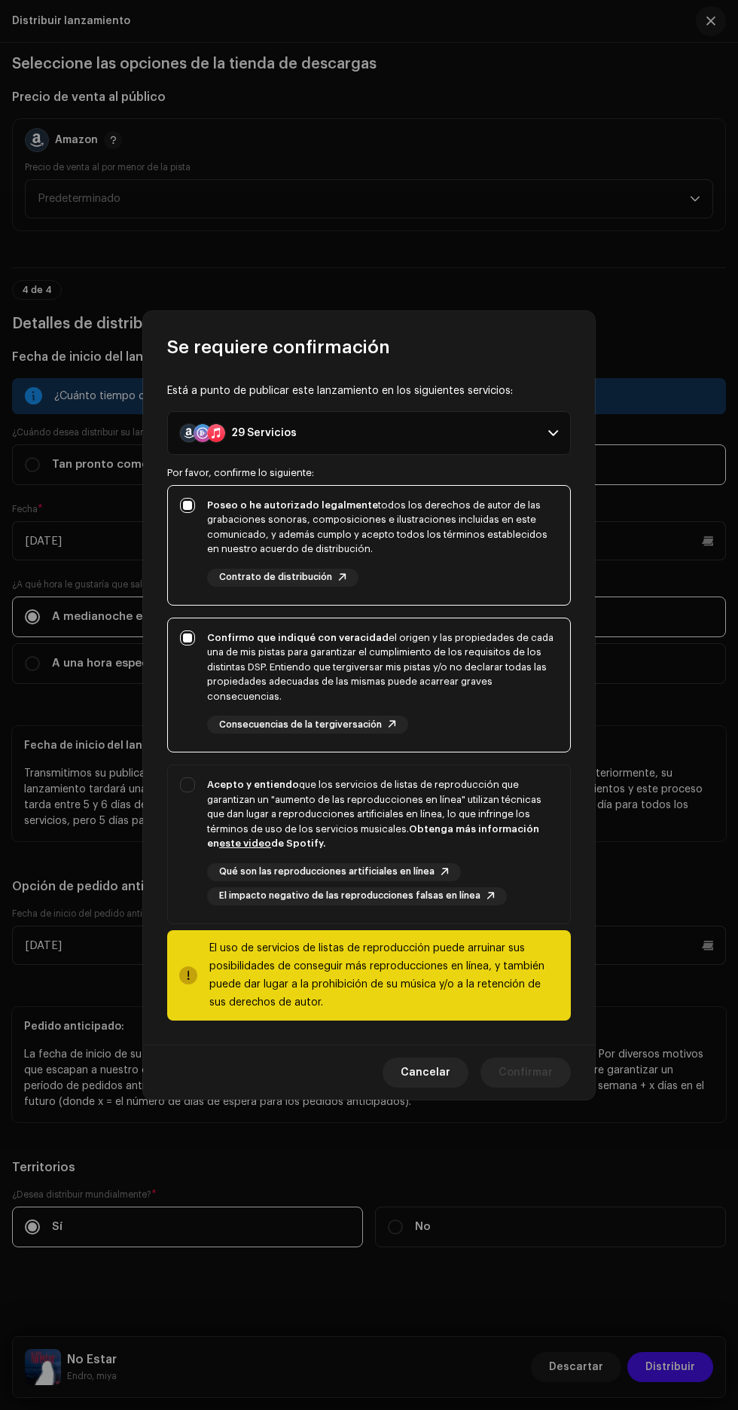
checkbox input "true"
click at [535, 1083] on span "Confirmar" at bounding box center [526, 1072] width 54 height 30
